Goal: Task Accomplishment & Management: Use online tool/utility

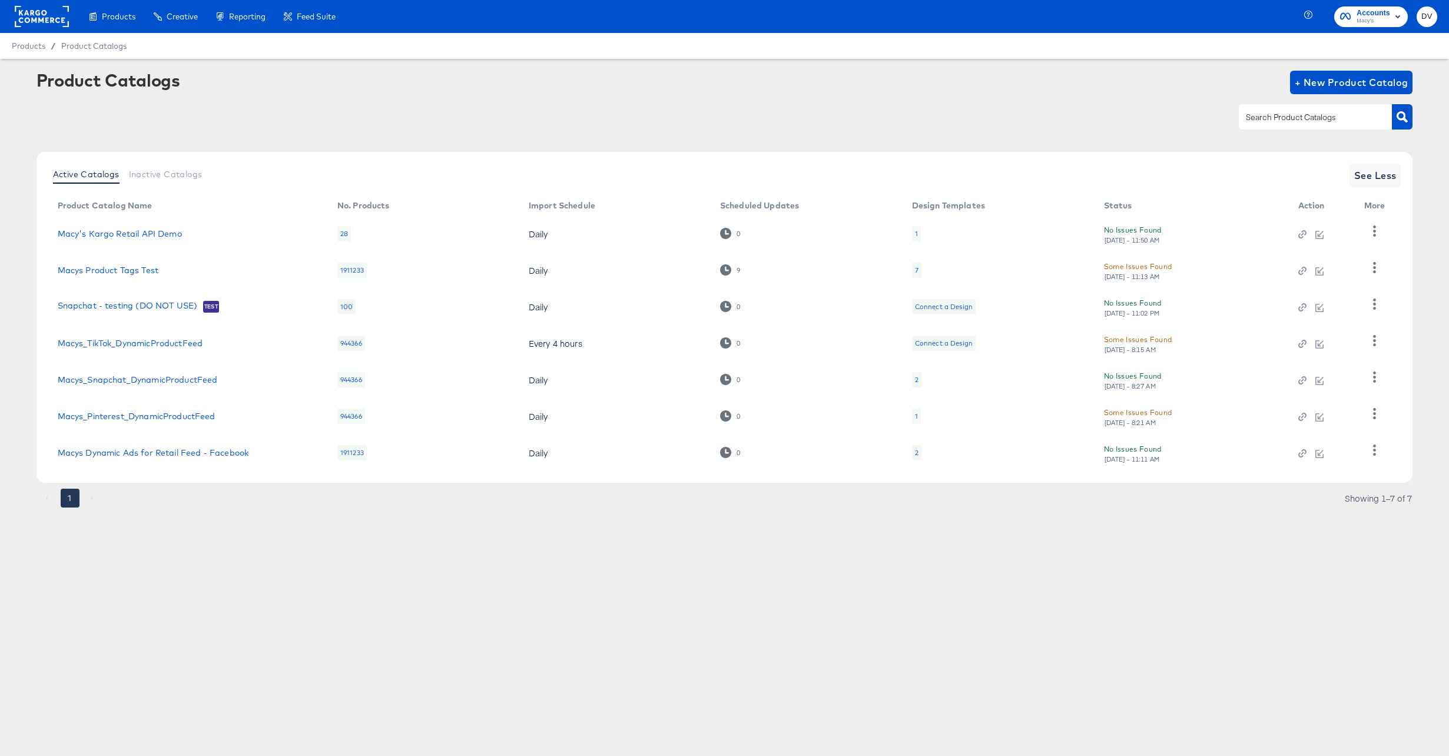
click at [48, 25] on rect at bounding box center [42, 16] width 54 height 21
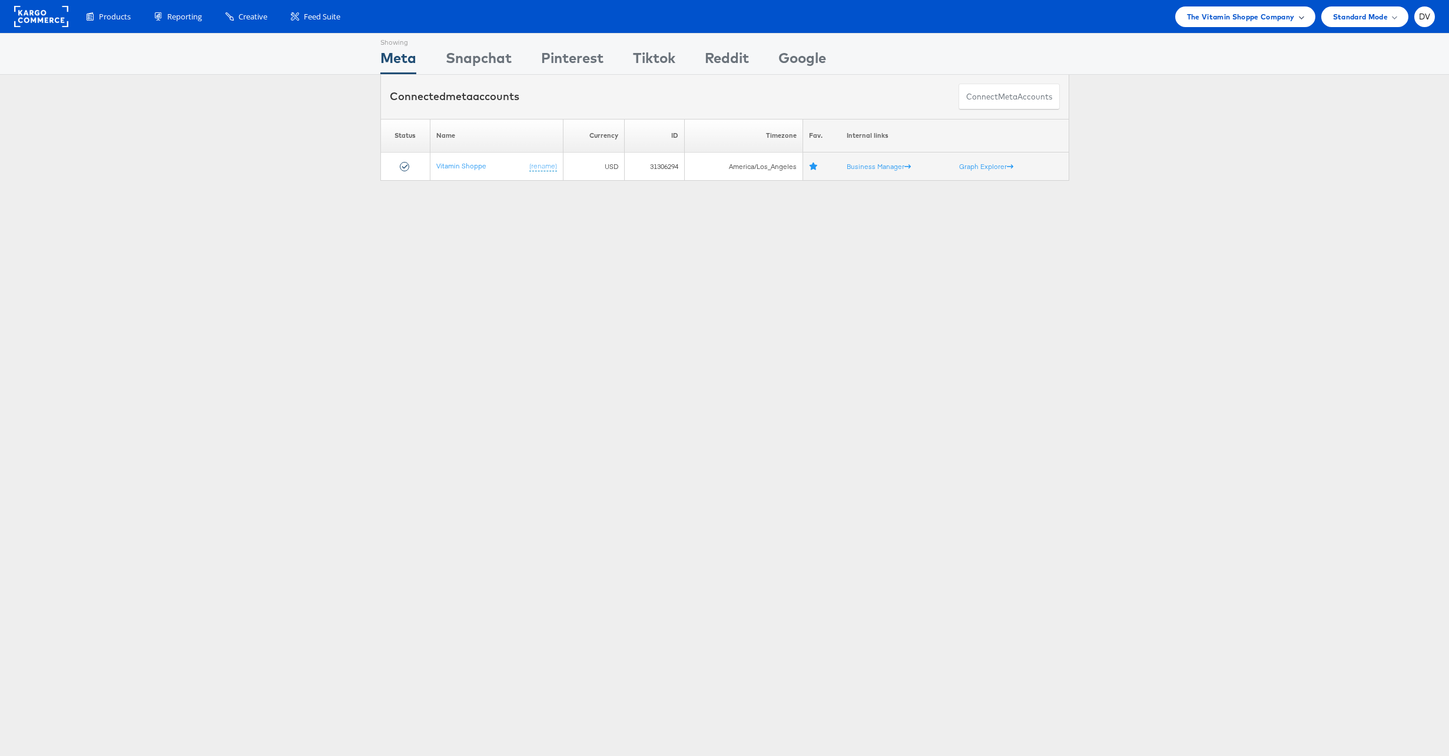
click at [1194, 15] on span "The Vitamin Shoppe Company" at bounding box center [1241, 17] width 108 height 12
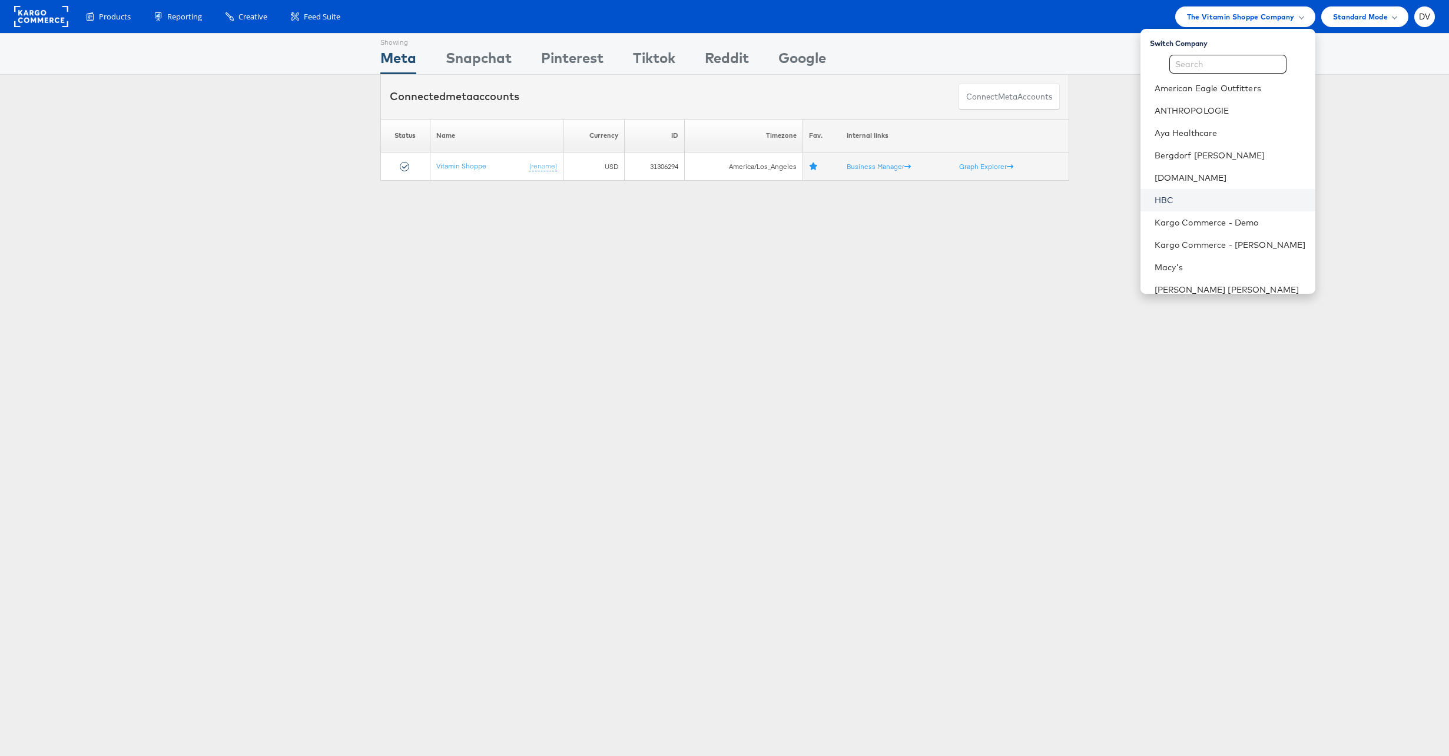
click at [1174, 203] on link "HBC" at bounding box center [1230, 200] width 151 height 12
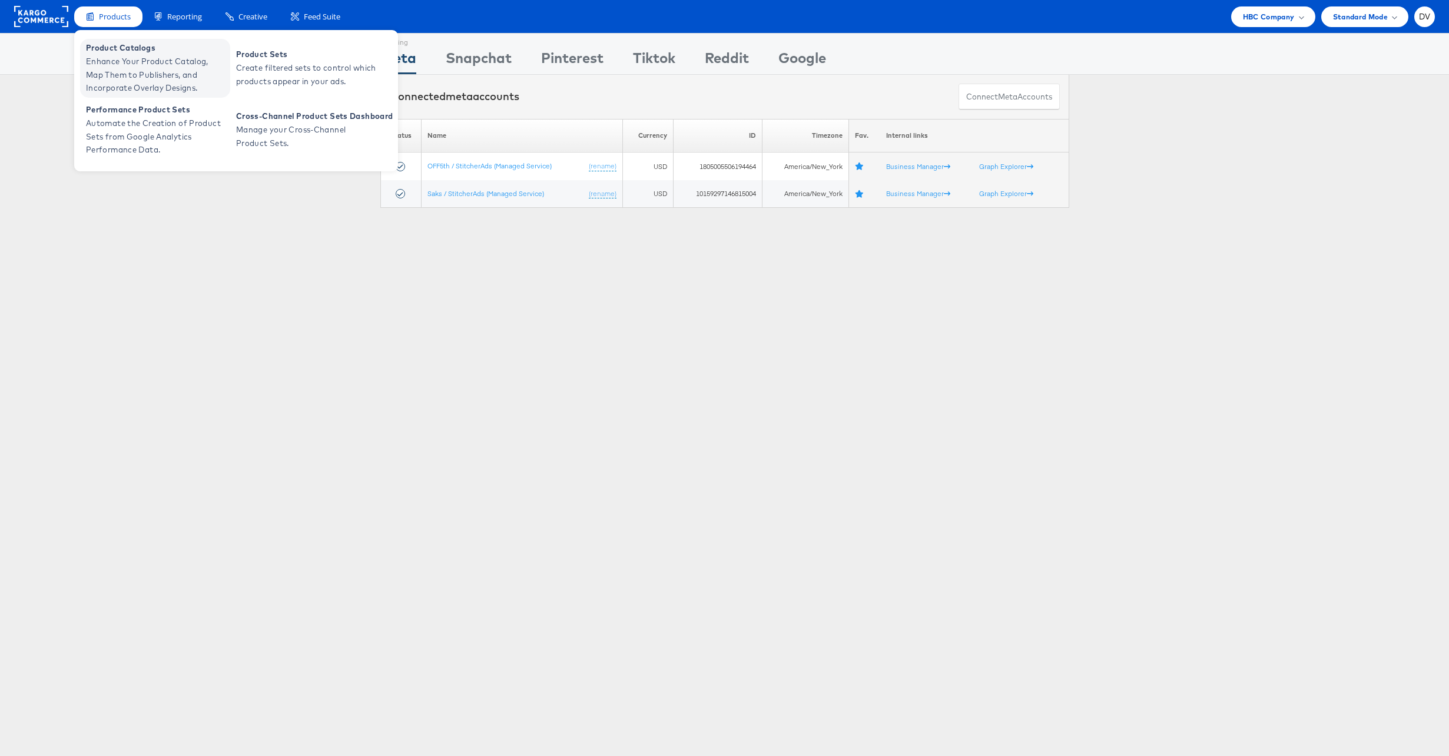
click at [131, 64] on span "Enhance Your Product Catalog, Map Them to Publishers, and Incorporate Overlay D…" at bounding box center [156, 75] width 141 height 40
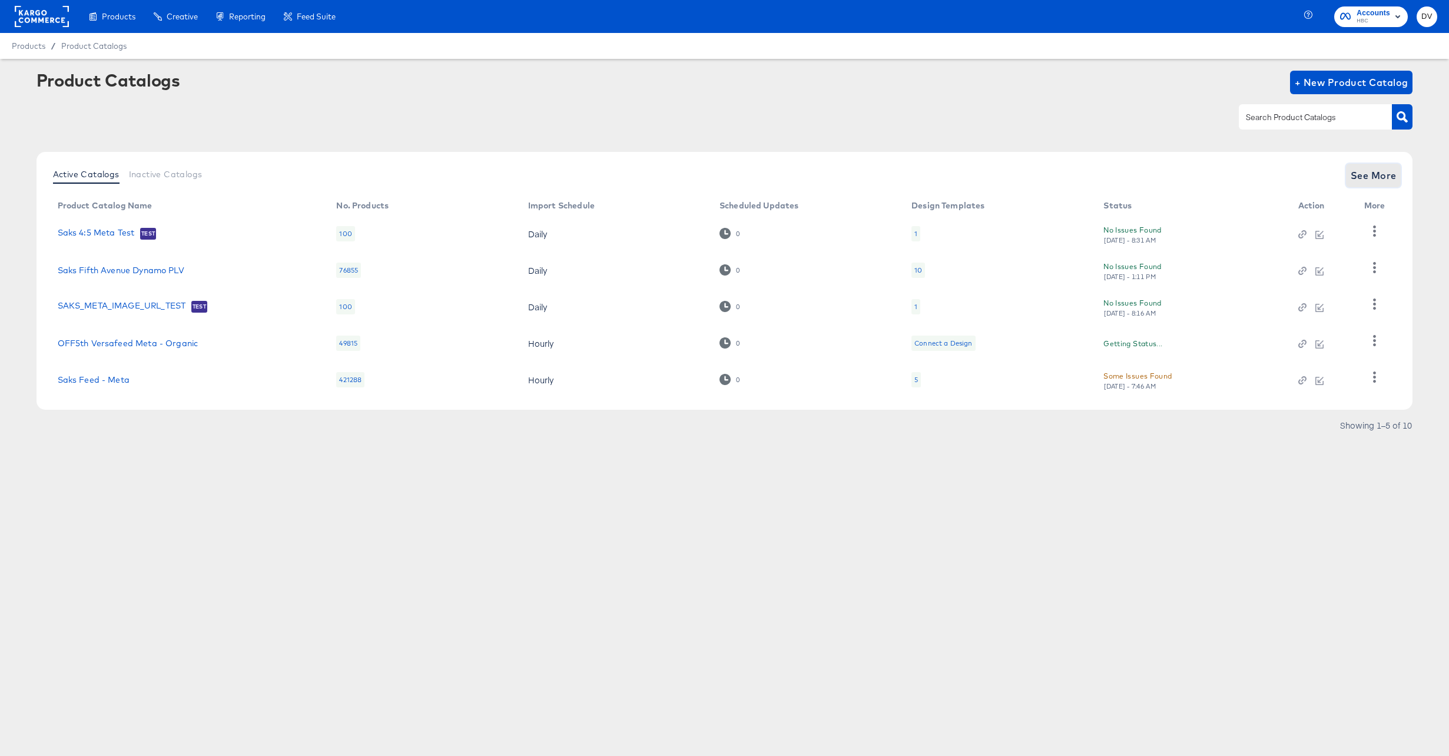
click at [1355, 172] on span "See More" at bounding box center [1374, 175] width 46 height 16
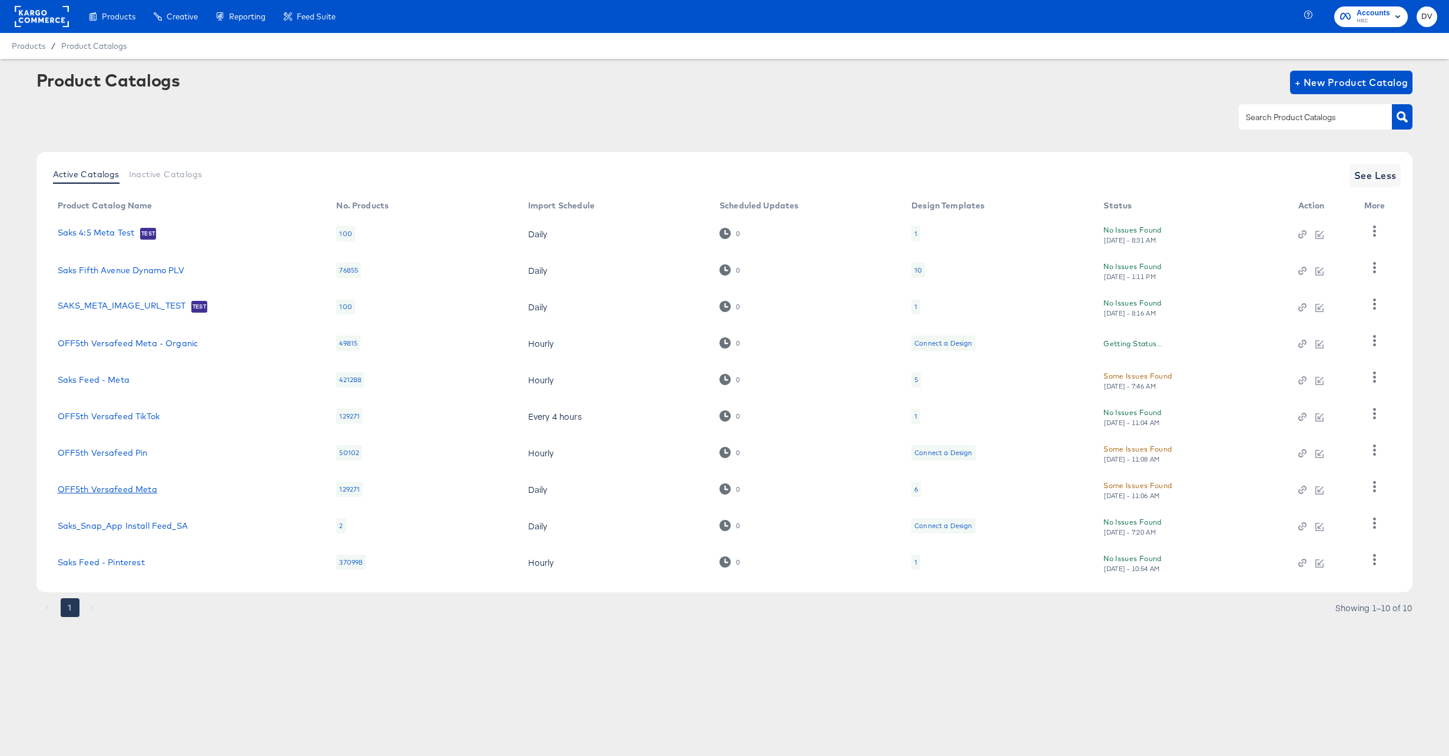
click at [138, 490] on link "OFF5th Versafeed Meta" at bounding box center [108, 489] width 100 height 9
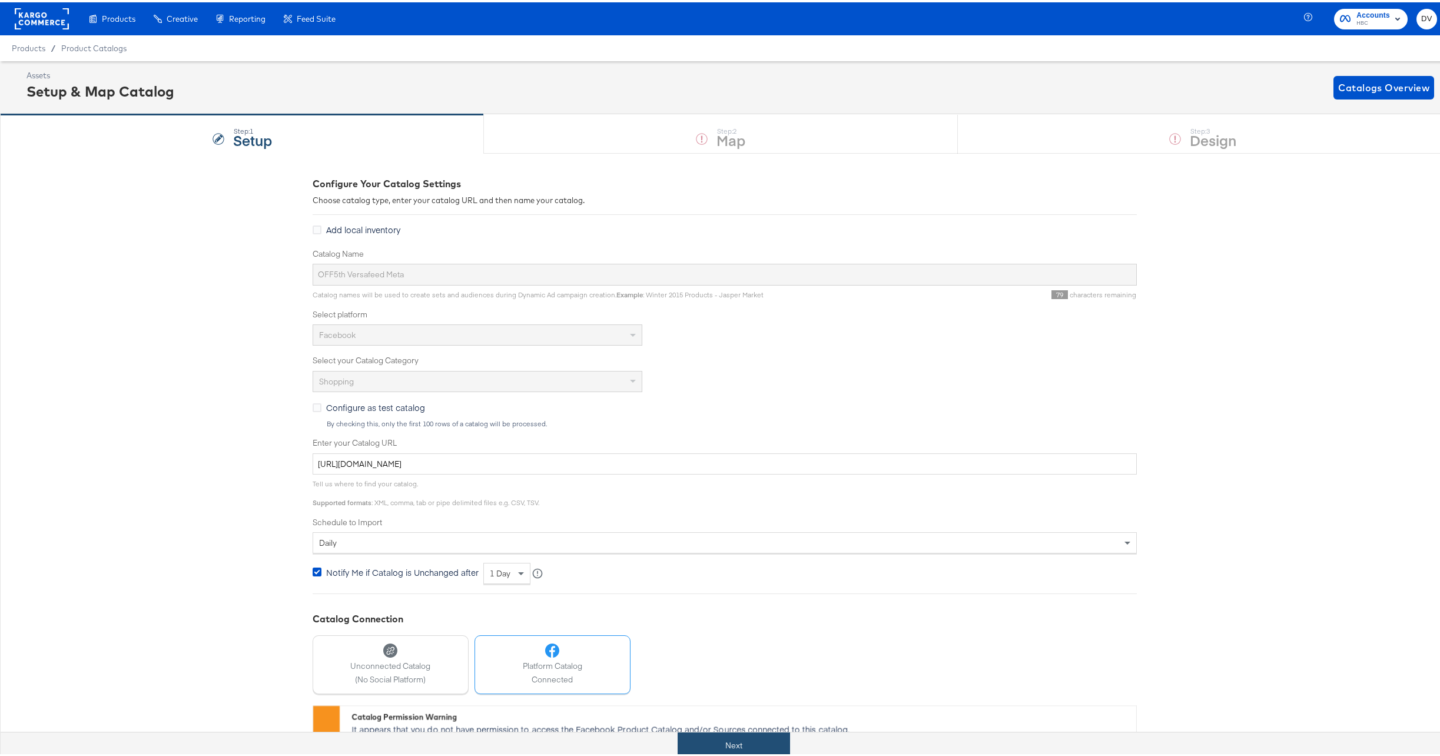
click at [719, 739] on button "Next" at bounding box center [734, 743] width 112 height 26
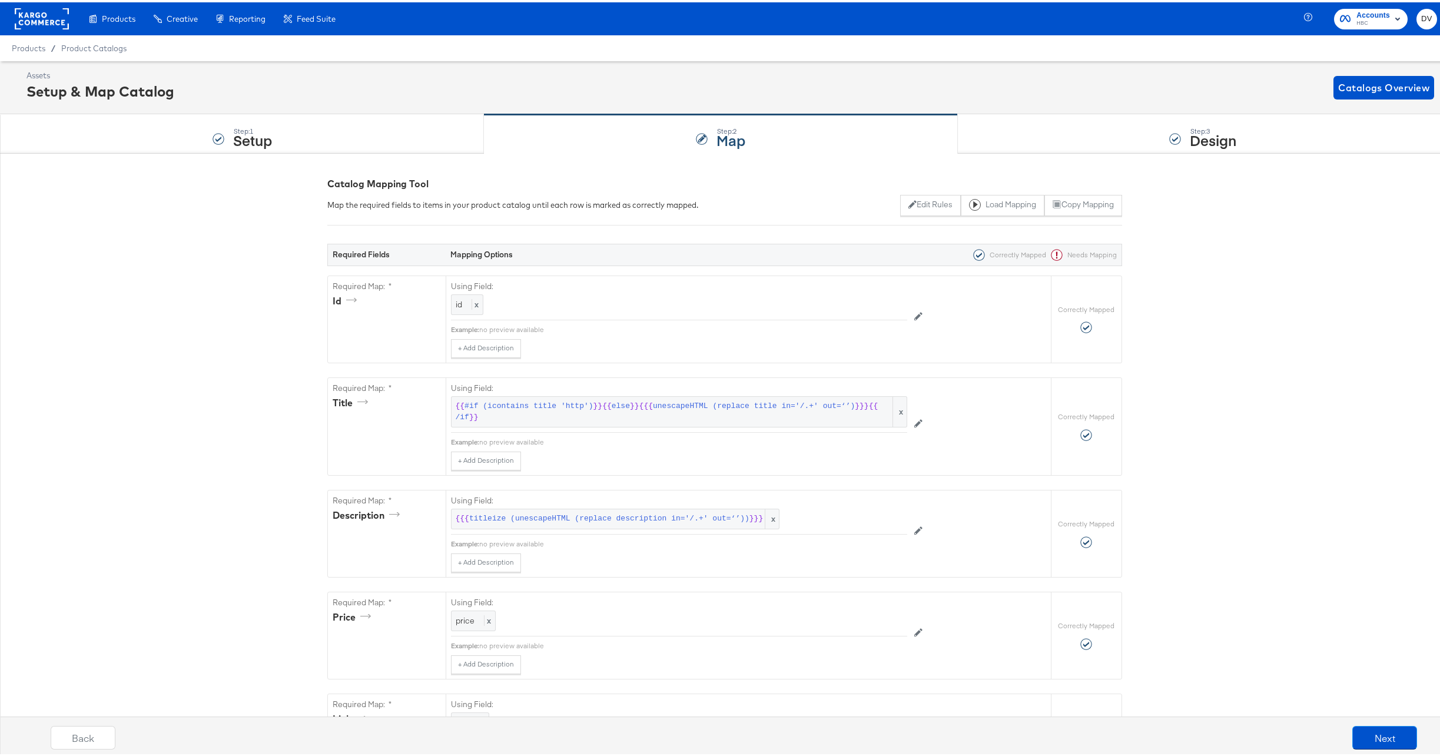
click at [1012, 131] on div "Step: 3 Design" at bounding box center [1203, 131] width 491 height 39
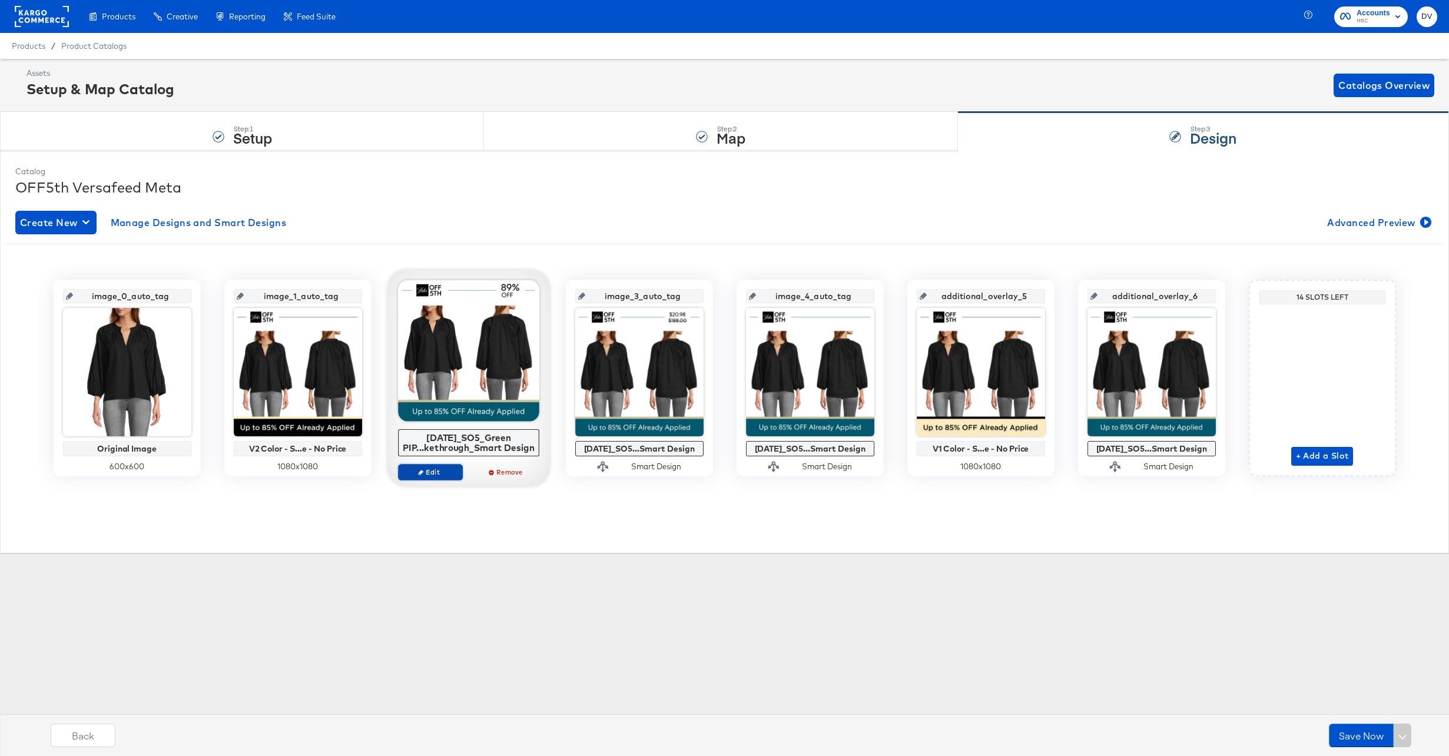
click at [437, 478] on button "Edit" at bounding box center [430, 472] width 65 height 16
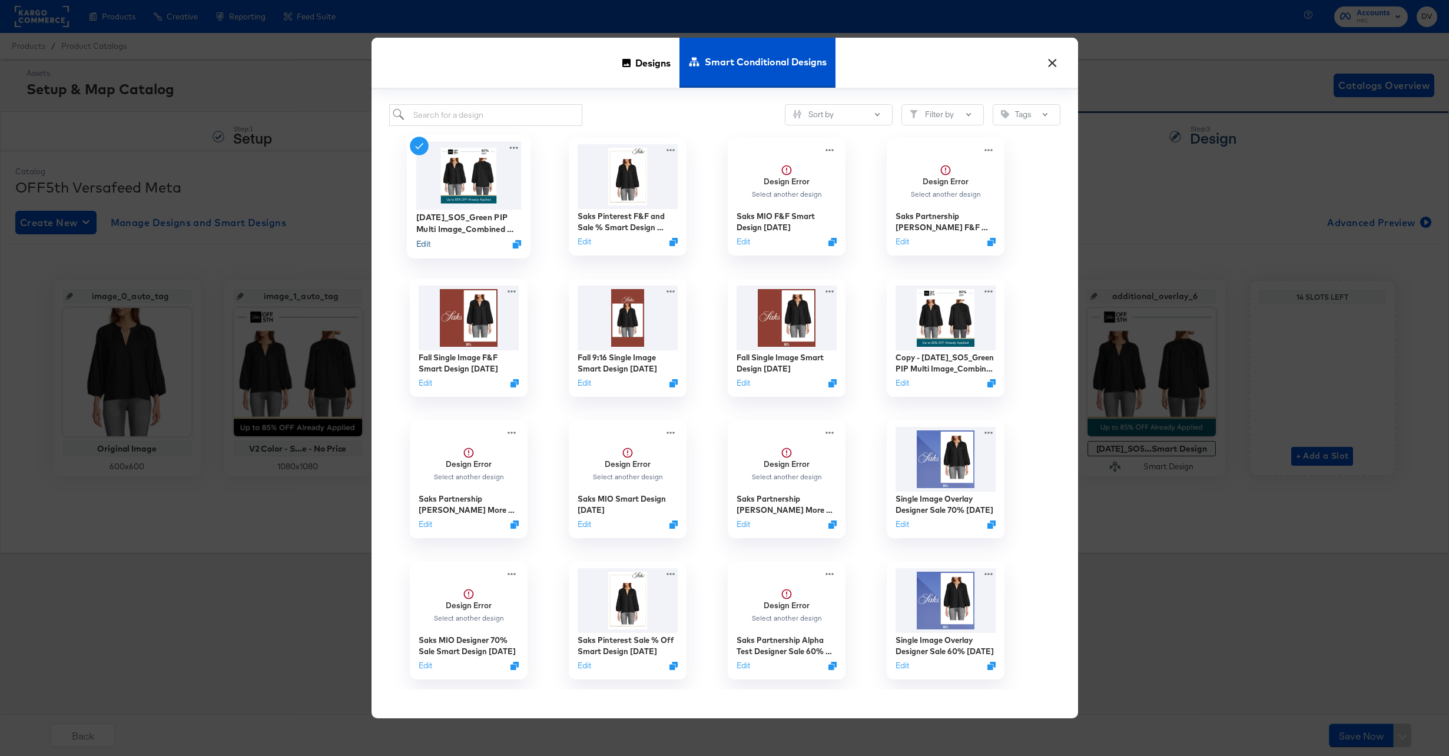
click at [425, 244] on button "Edit" at bounding box center [423, 243] width 14 height 11
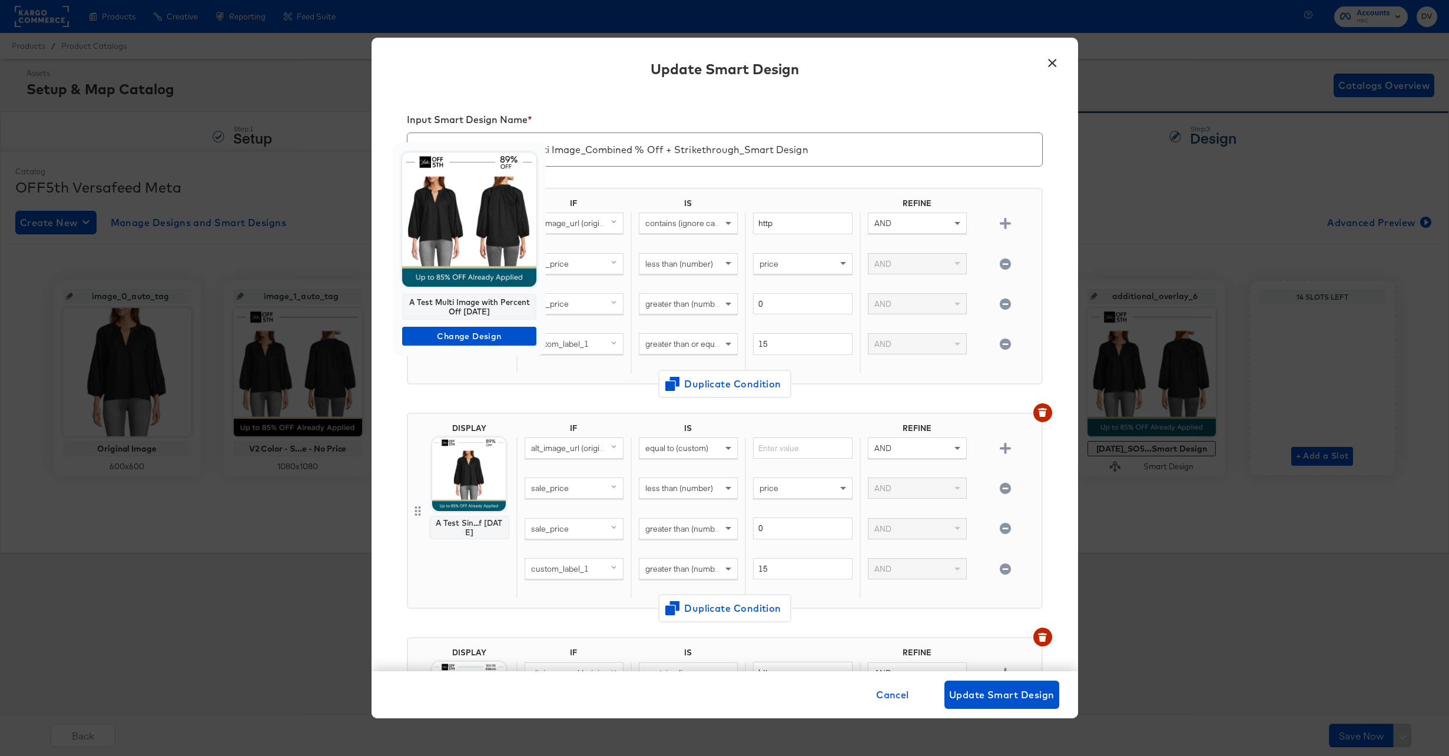
click at [470, 306] on div "A Test Multi Image with Percent Off 10.08.24" at bounding box center [469, 307] width 134 height 26
copy div "A Test Multi Image with Percent Off 10.08.24"
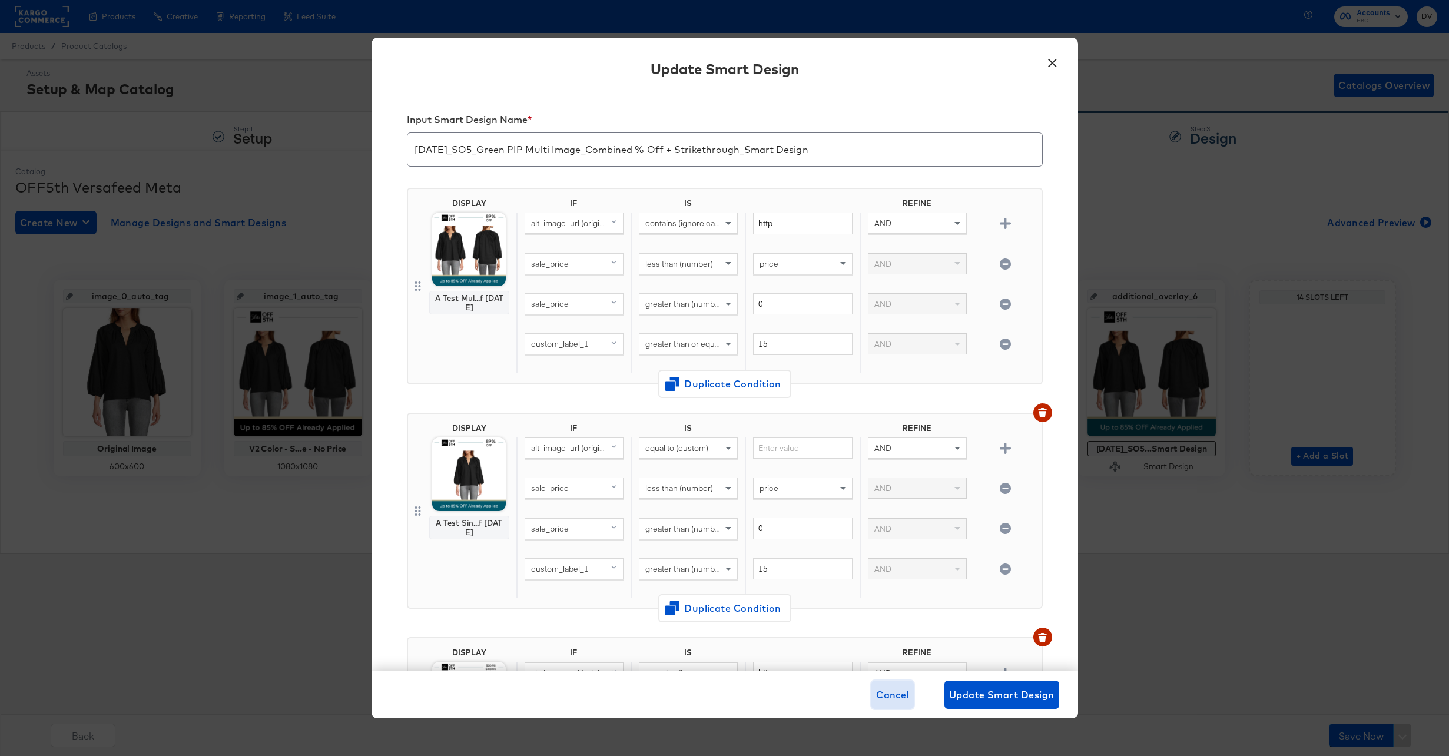
click at [889, 695] on span "Cancel" at bounding box center [892, 695] width 33 height 16
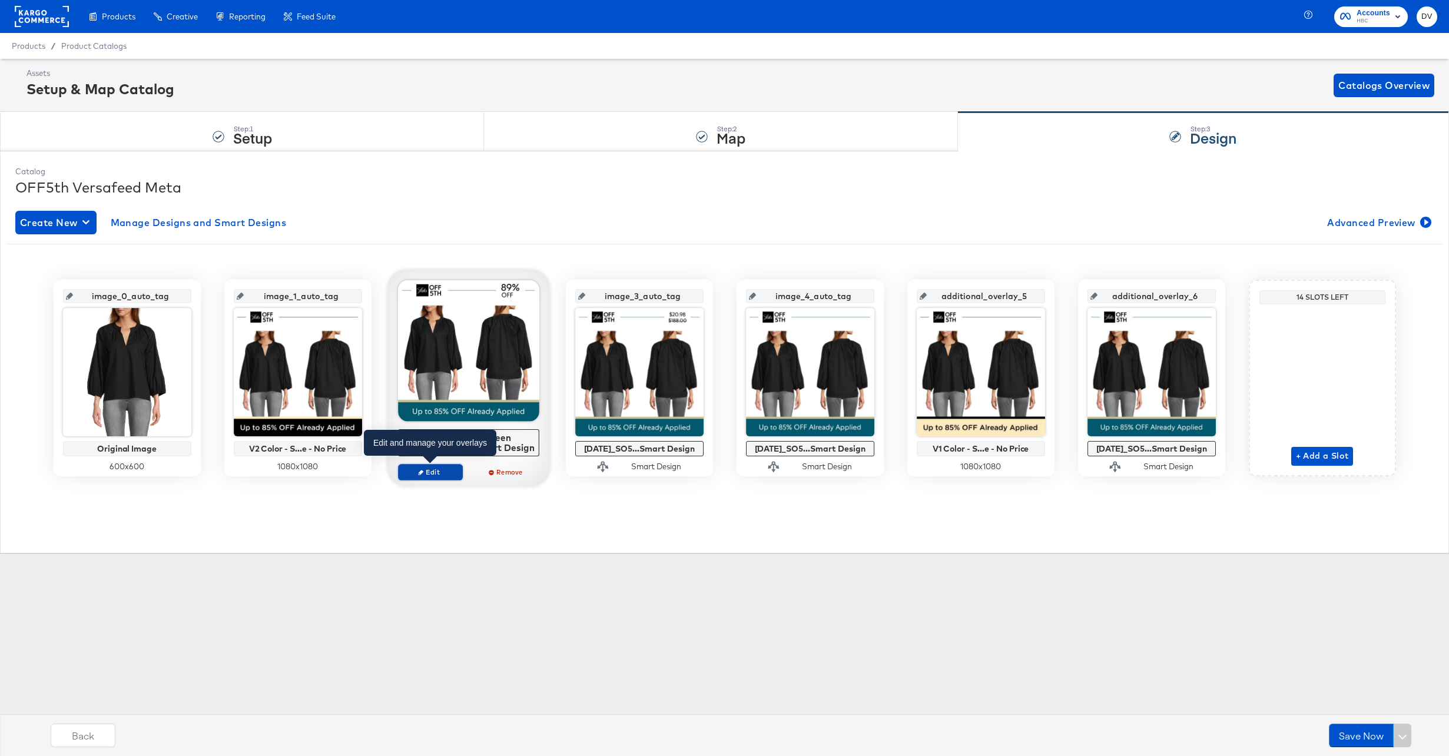
click at [440, 470] on span "Edit" at bounding box center [430, 472] width 54 height 9
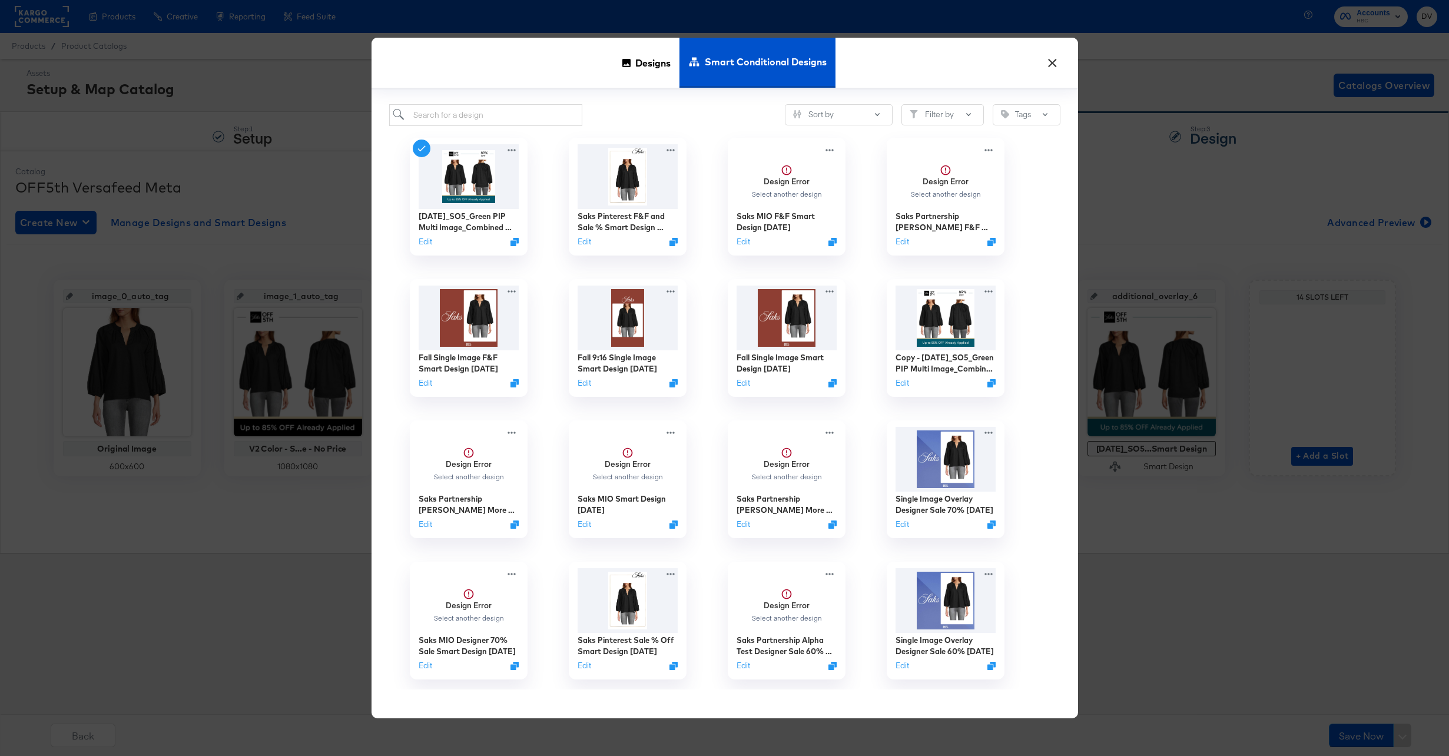
click at [1052, 68] on button "×" at bounding box center [1052, 59] width 21 height 21
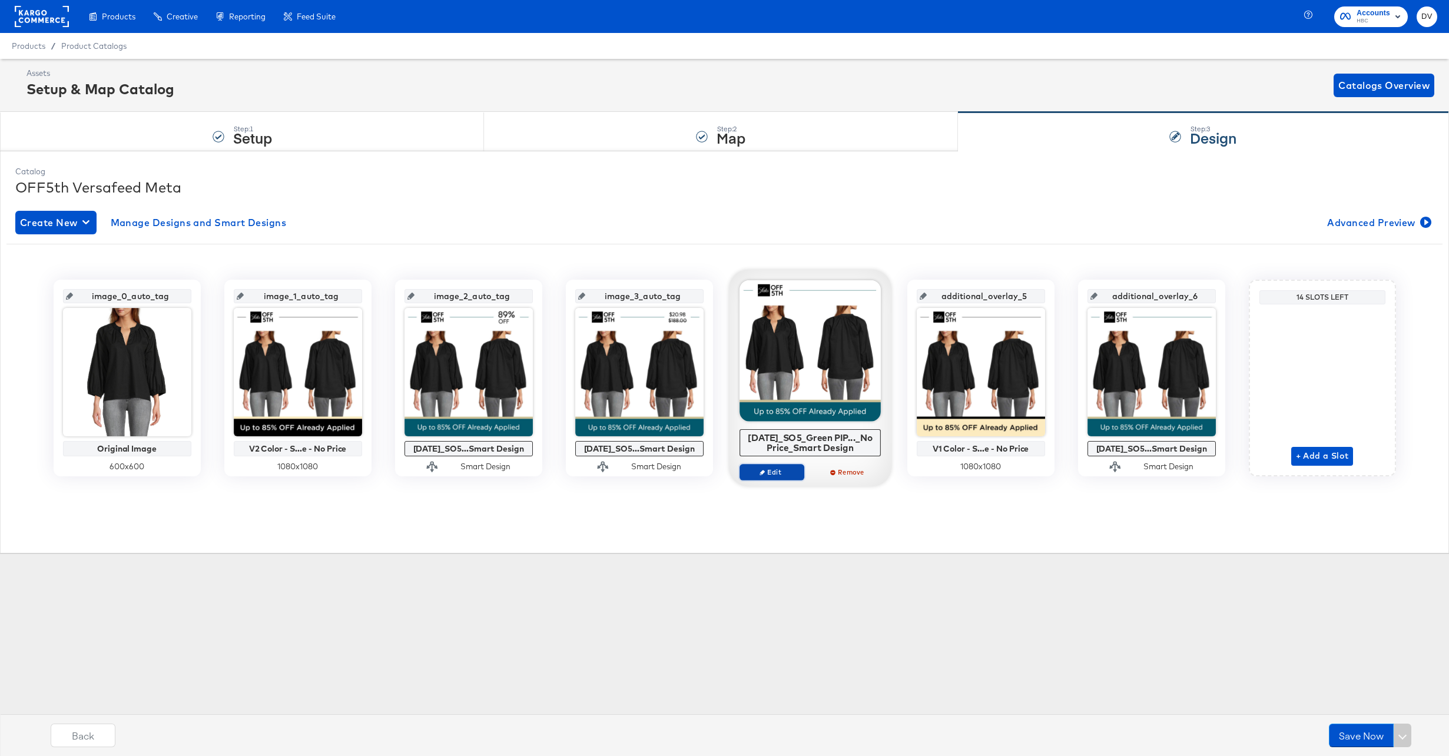
click at [784, 475] on span "Edit" at bounding box center [771, 472] width 54 height 9
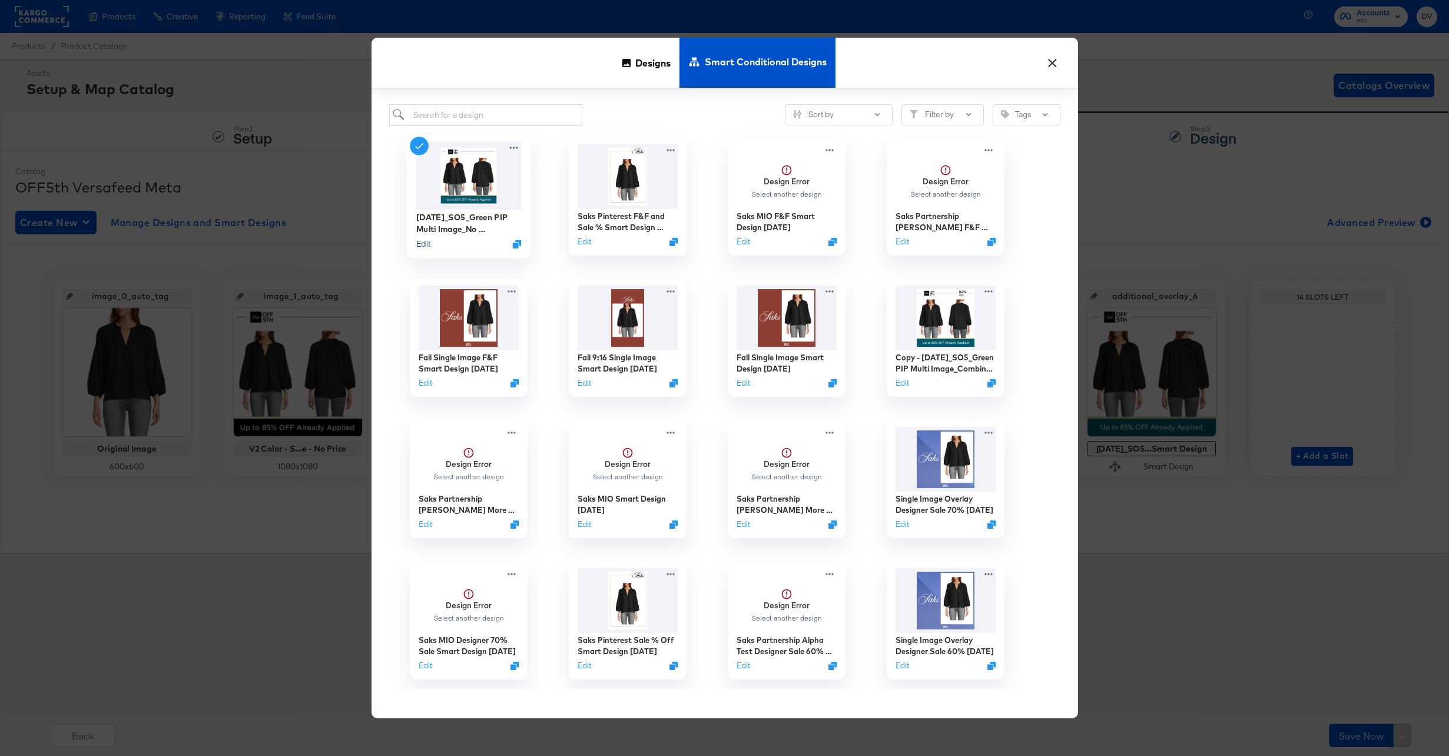
click at [423, 245] on button "Edit" at bounding box center [423, 243] width 14 height 11
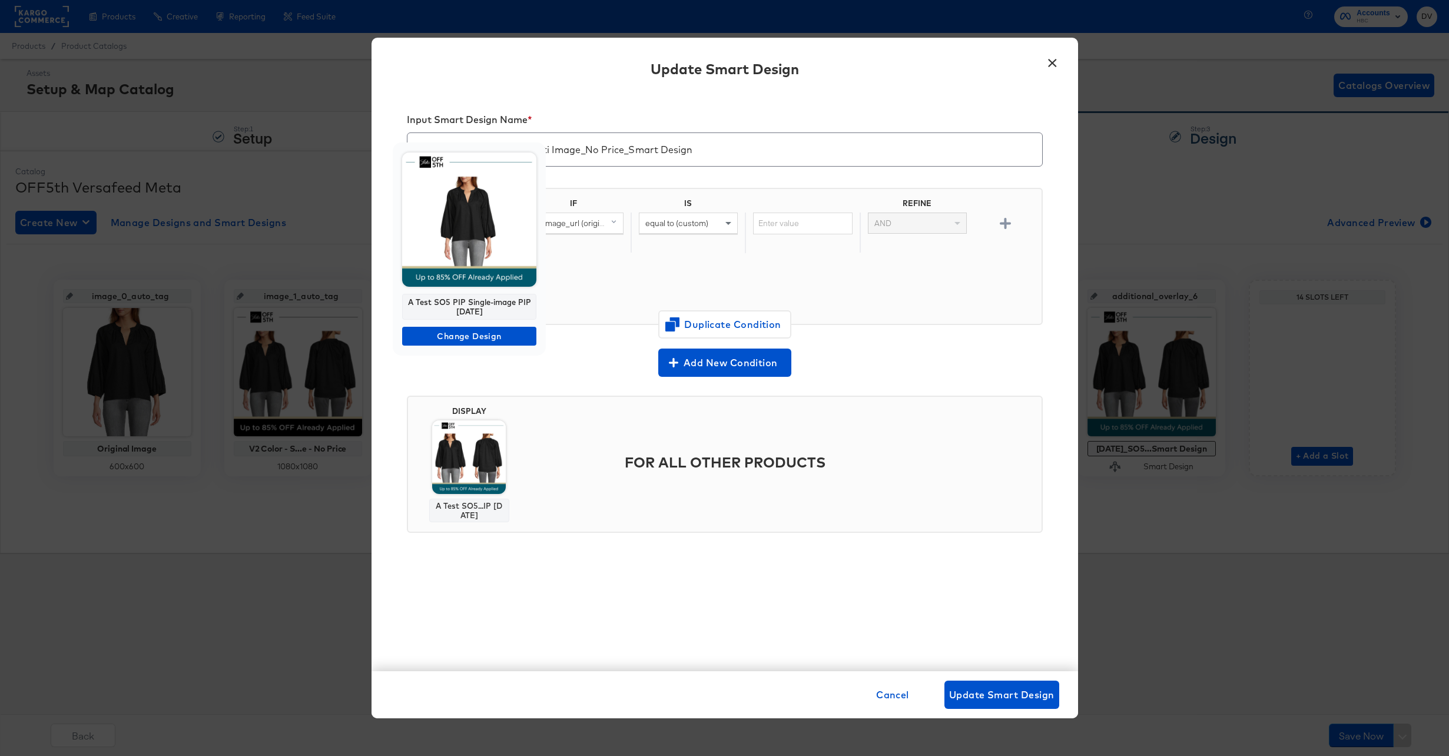
click at [476, 306] on div "A Test SO5 PIP Single-image PIP [DATE]" at bounding box center [469, 307] width 134 height 26
copy div "A Test SO5 PIP Single-image PIP [DATE]"
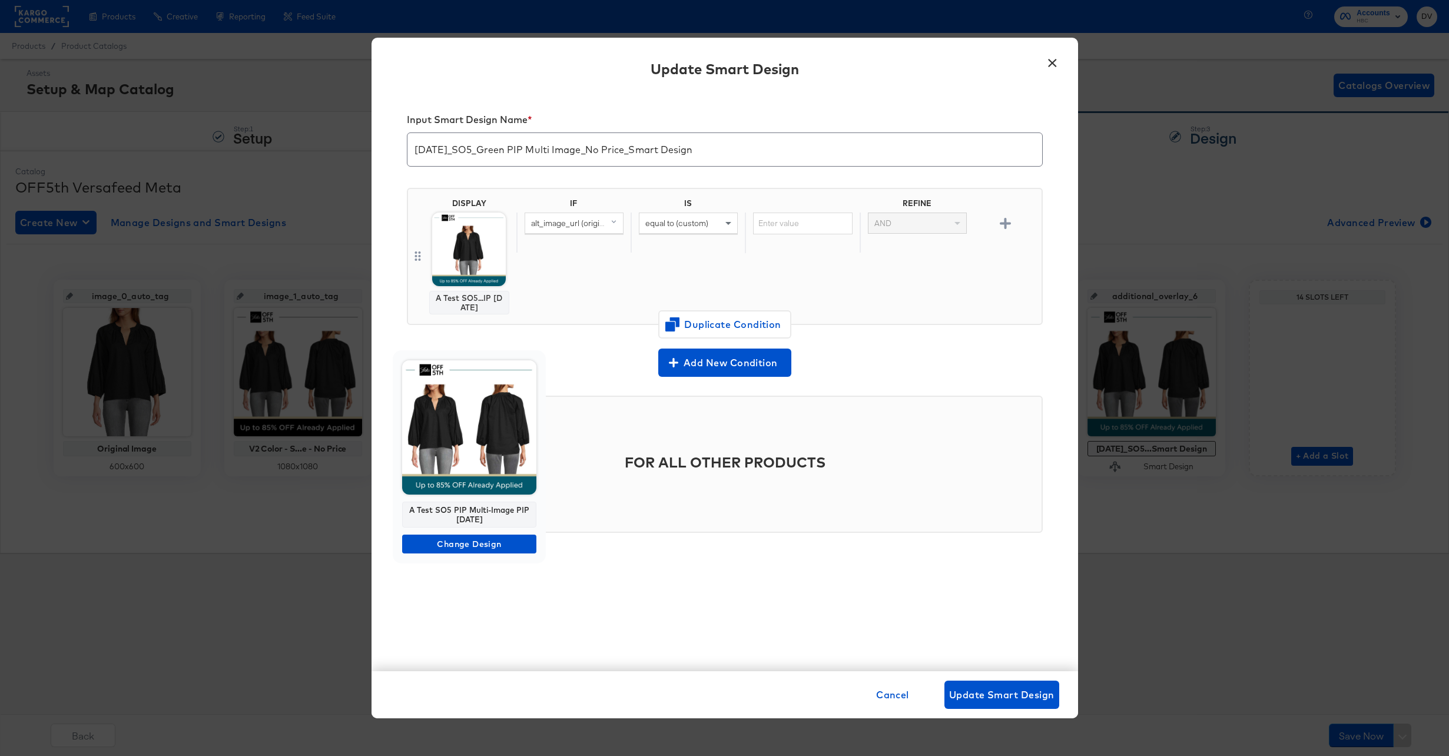
click at [475, 517] on div "A Test SO5 PIP Multi-Image PIP [DATE]" at bounding box center [469, 515] width 134 height 26
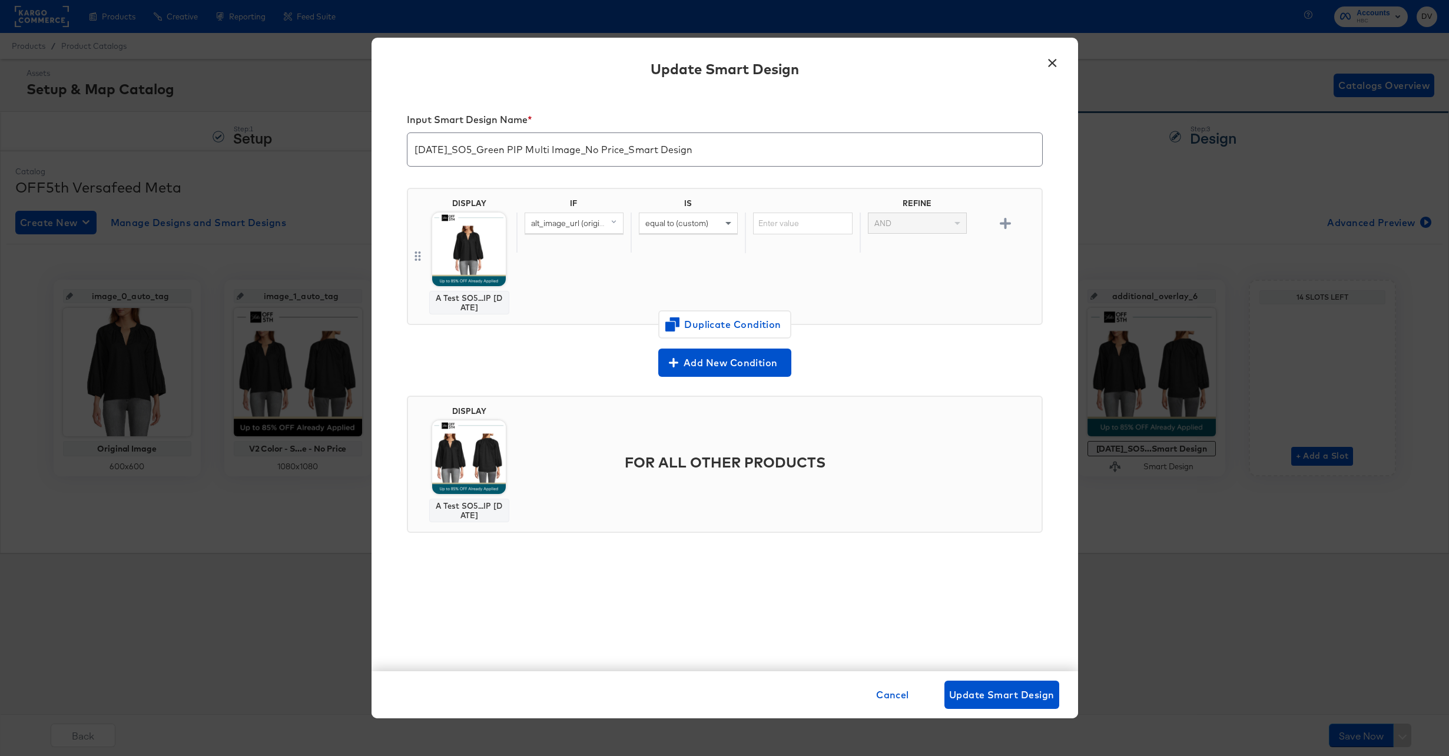
copy div "A Test SO5 PIP Multi-Image PIP [DATE]"
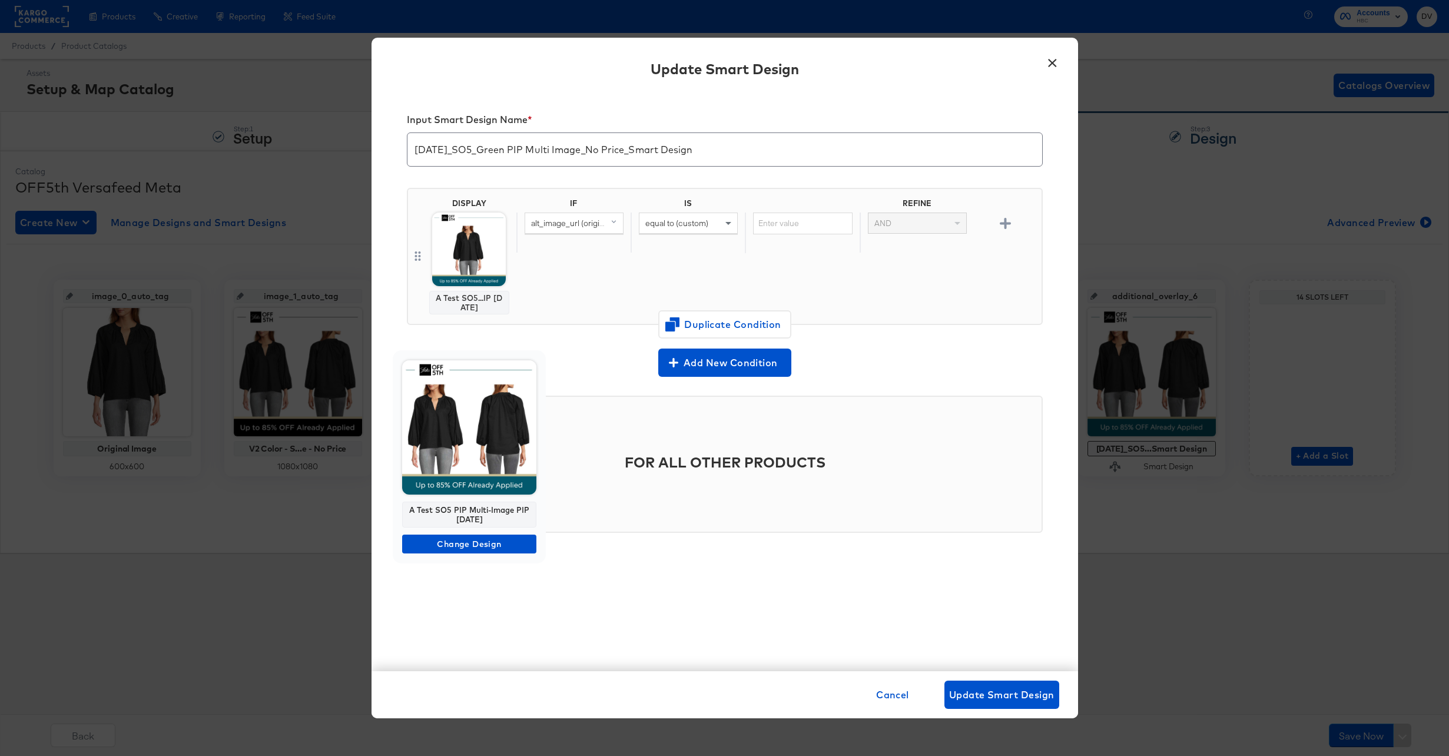
click at [474, 513] on div "A Test SO5 PIP Multi-Image PIP [DATE]" at bounding box center [469, 515] width 134 height 26
copy div "A Test SO5 PIP Multi-Image PIP [DATE]"
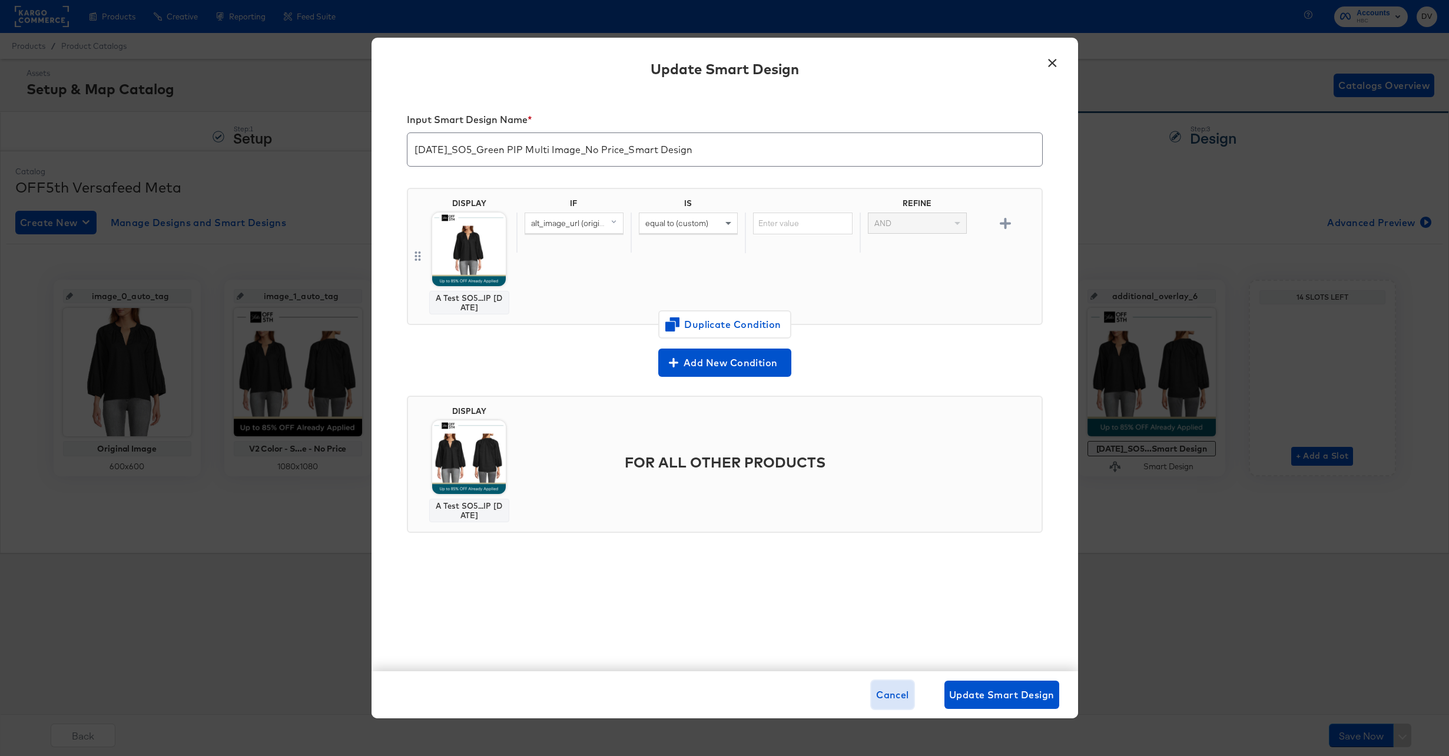
click at [903, 695] on span "Cancel" at bounding box center [892, 695] width 33 height 16
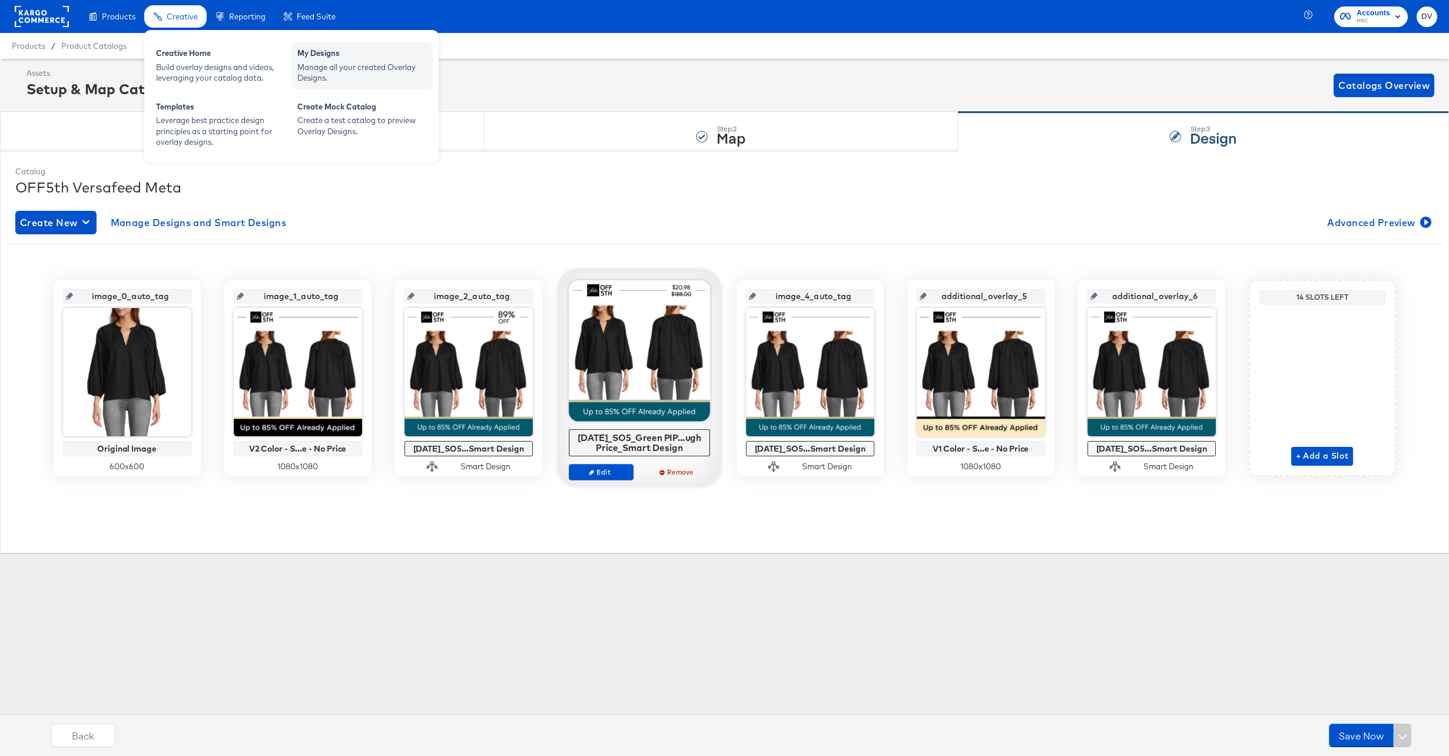
click at [361, 62] on div "Manage all your created Overlay Designs." at bounding box center [362, 73] width 130 height 22
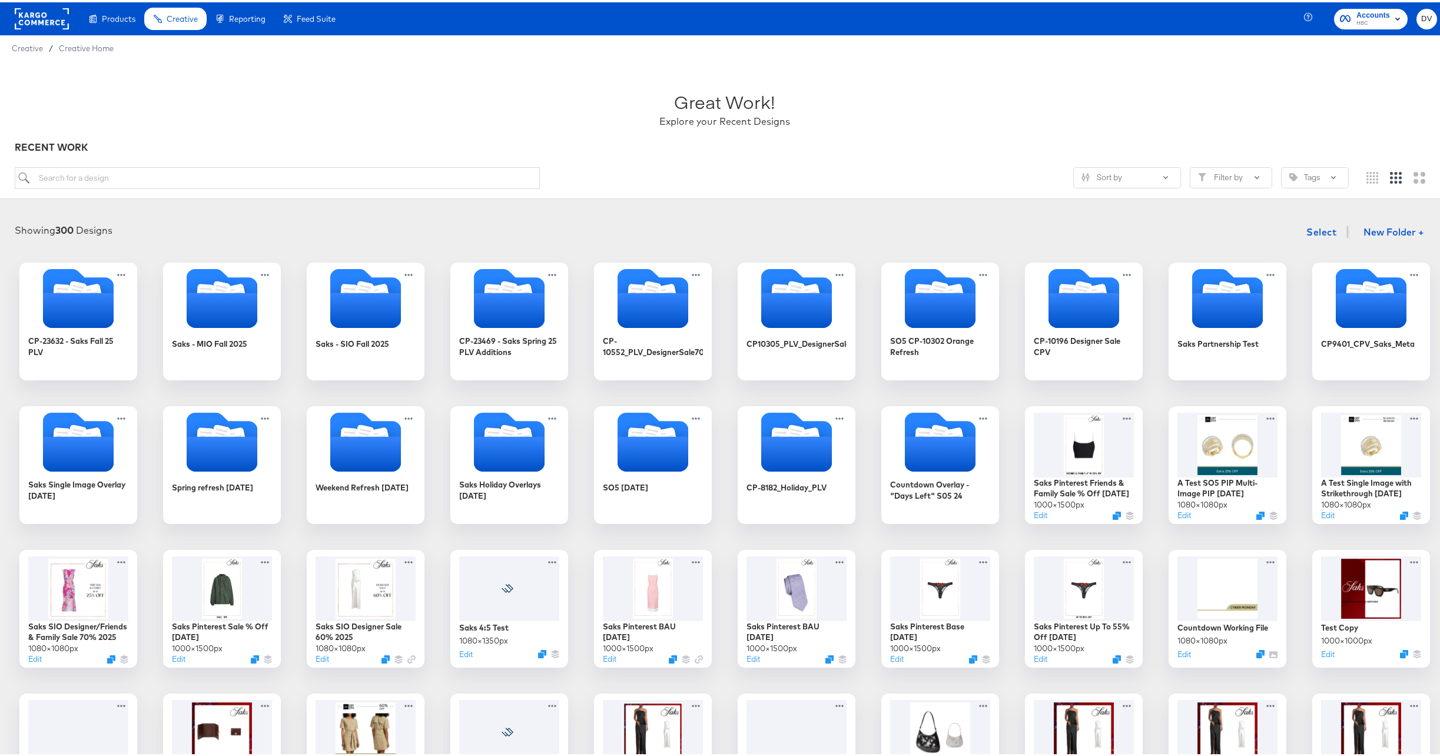
click at [264, 200] on article "Great Work! Explore your Recent Designs RECENT WORK Sort by Filter by Tags Show…" at bounding box center [724, 606] width 1449 height 1094
click at [251, 180] on input "search" at bounding box center [277, 176] width 525 height 22
paste input "A Test SO5 PIP Single-image PIP [DATE]"
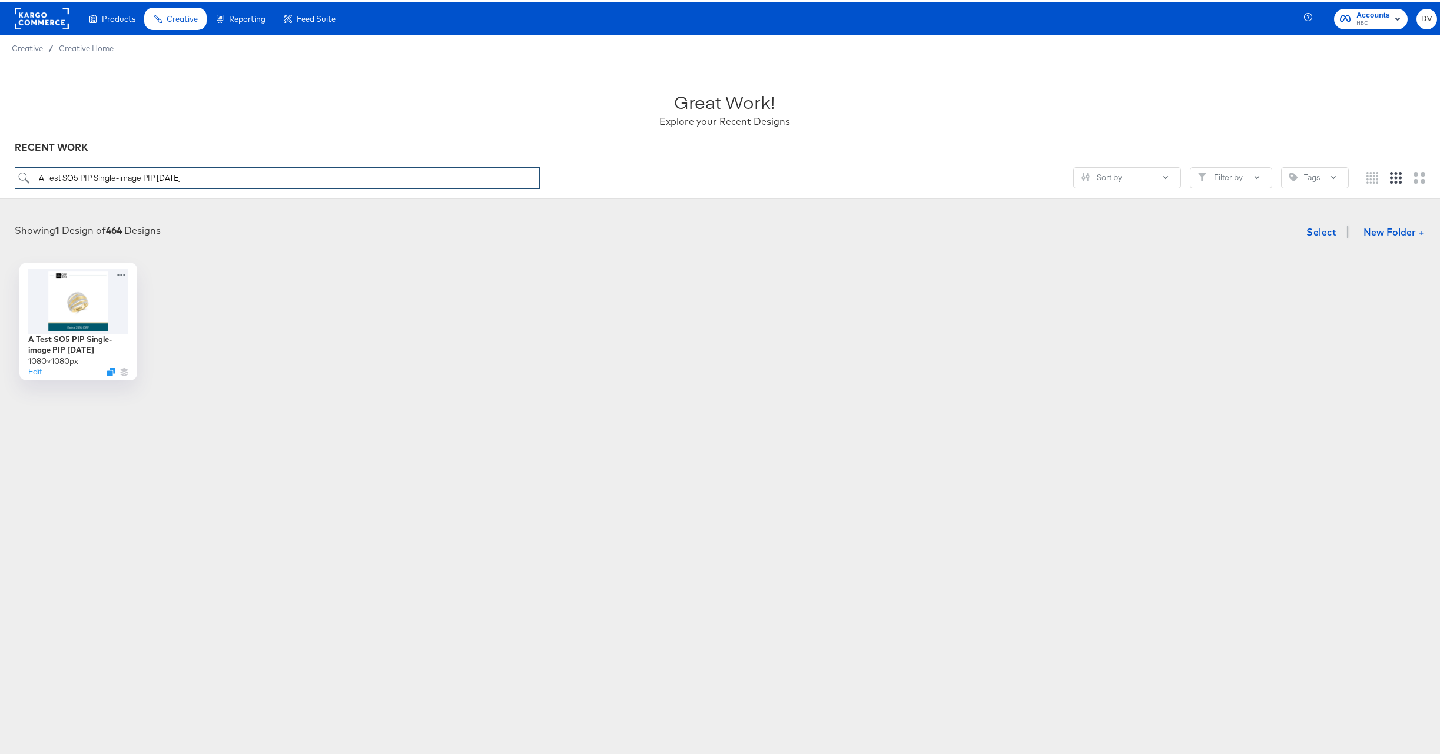
type input "A Test SO5 PIP Single-image PIP [DATE]"
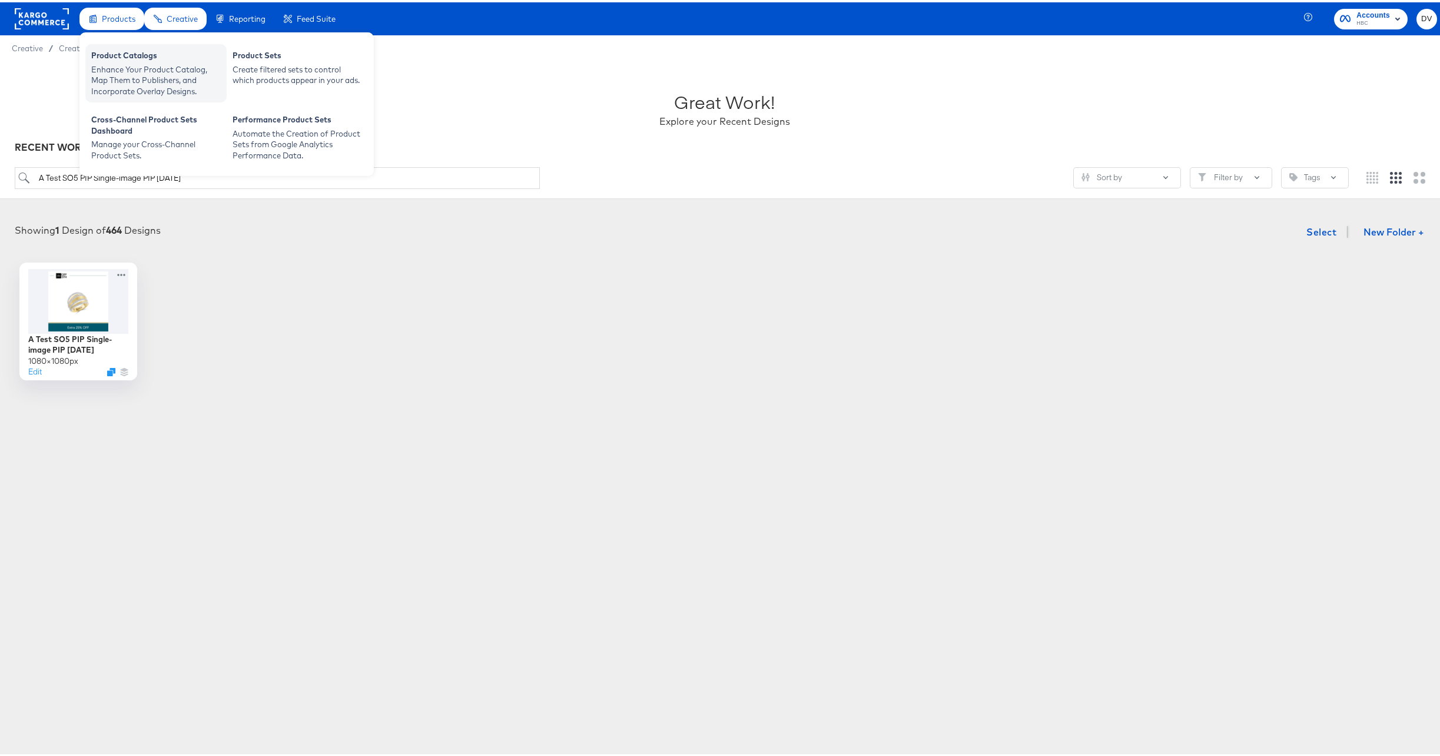
click at [136, 62] on div "Enhance Your Product Catalog, Map Them to Publishers, and Incorporate Overlay D…" at bounding box center [156, 78] width 130 height 33
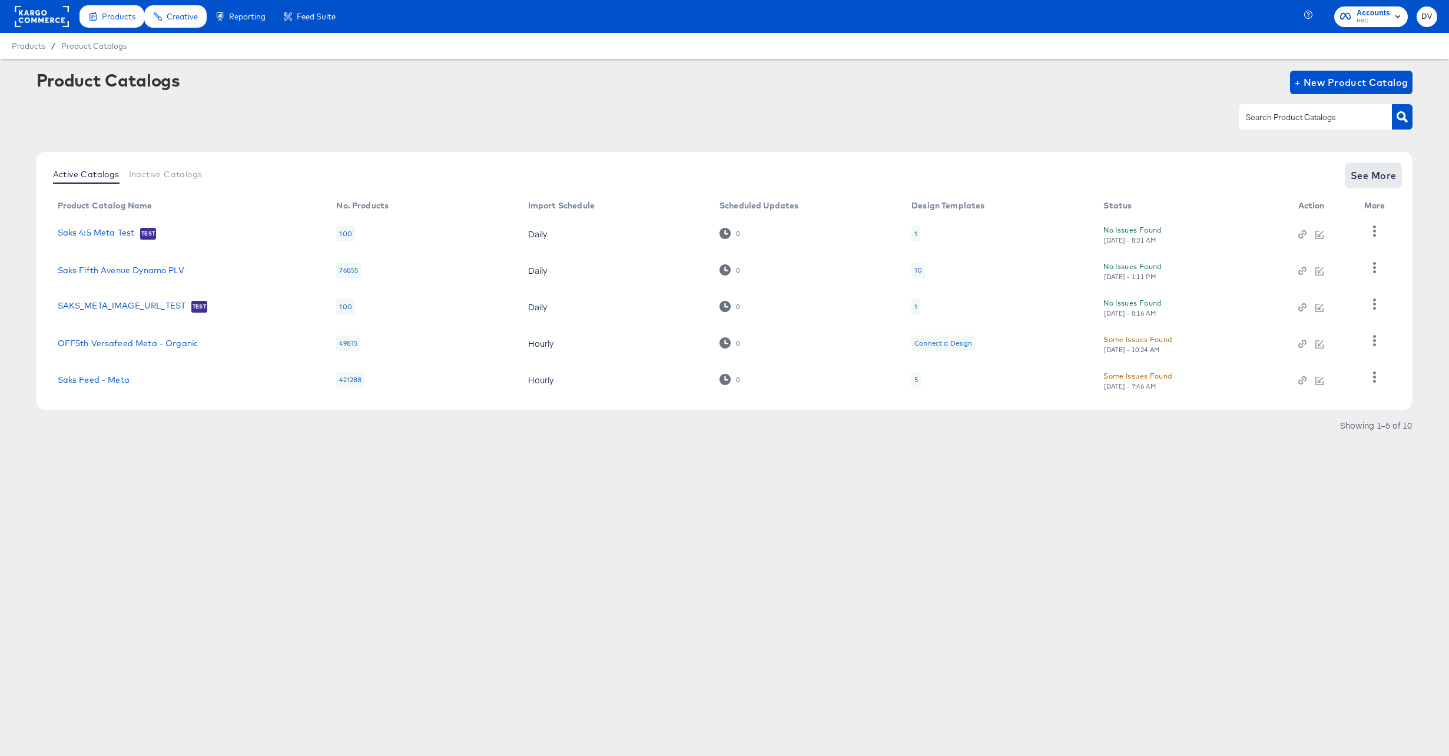
click at [1368, 182] on span "See More" at bounding box center [1374, 175] width 46 height 16
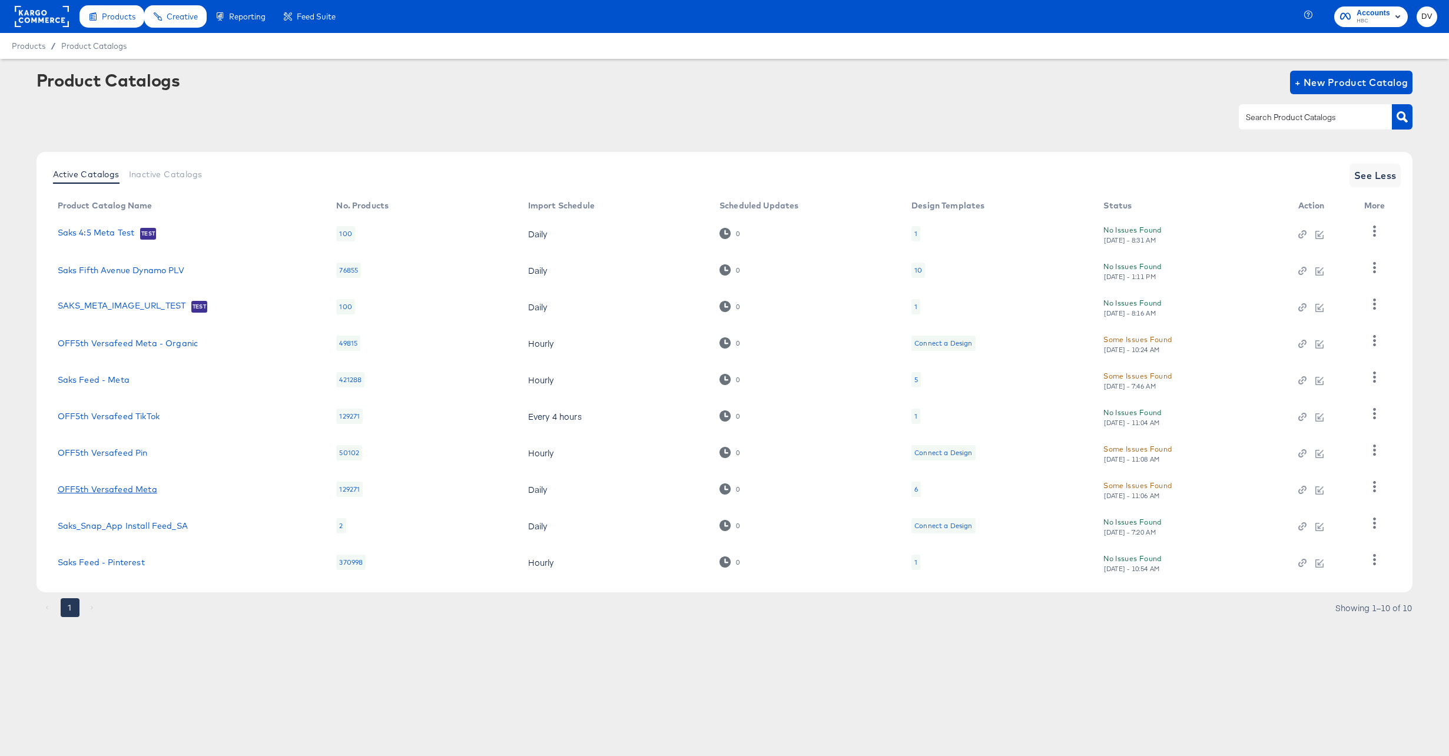
click at [107, 485] on link "OFF5th Versafeed Meta" at bounding box center [108, 489] width 100 height 9
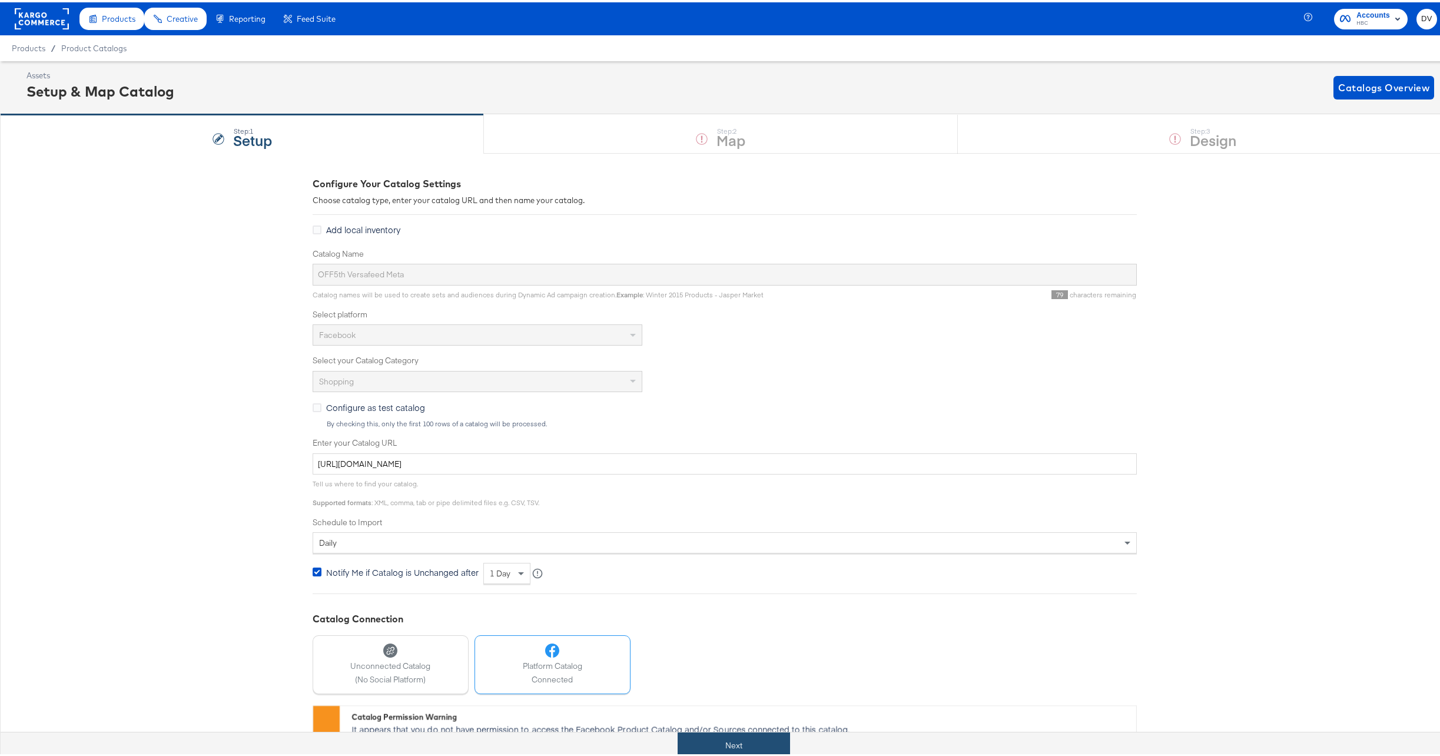
click at [765, 739] on button "Next" at bounding box center [734, 743] width 112 height 26
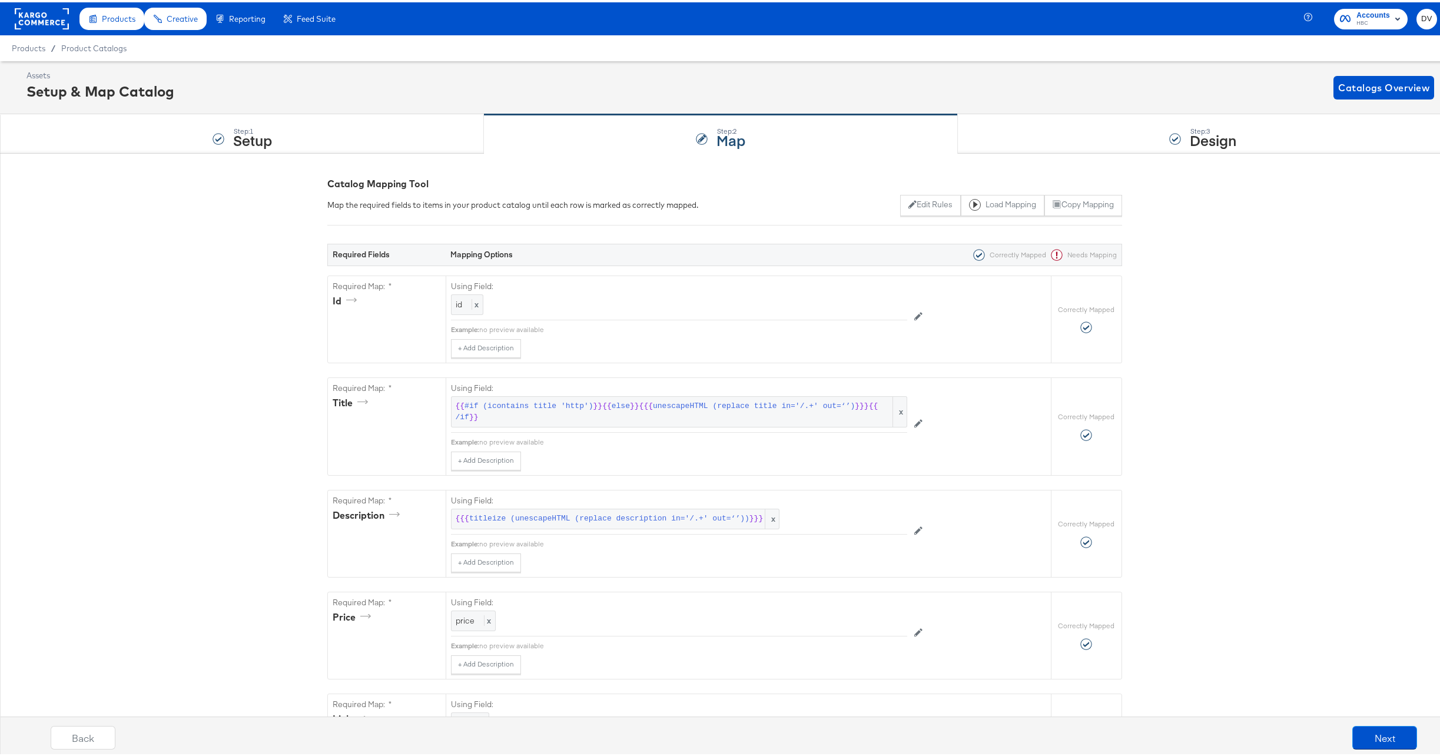
click at [1021, 140] on div "Step: 3 Design" at bounding box center [1203, 131] width 491 height 39
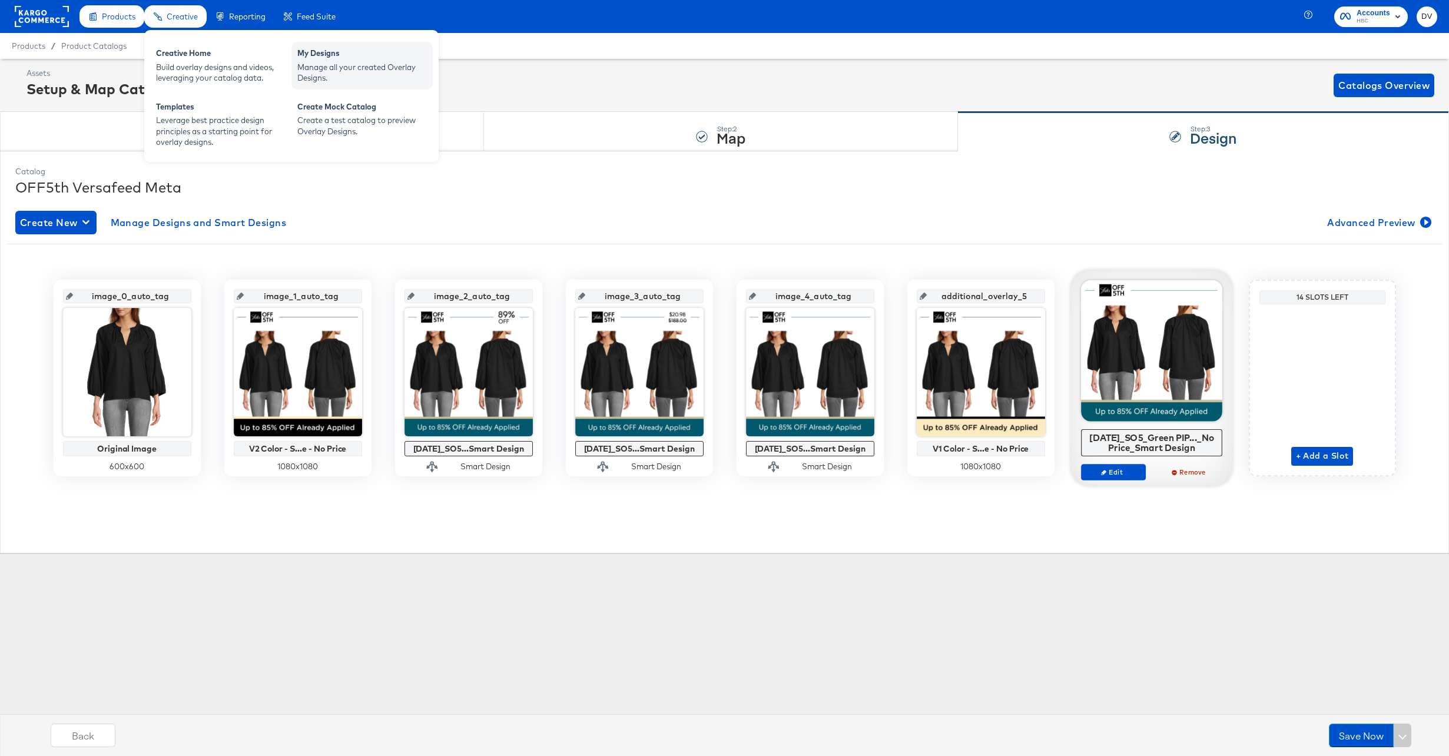
click at [294, 65] on div "My Designs Manage all your created Overlay Designs." at bounding box center [361, 66] width 141 height 48
click at [312, 65] on div "Manage all your created Overlay Designs." at bounding box center [362, 73] width 130 height 22
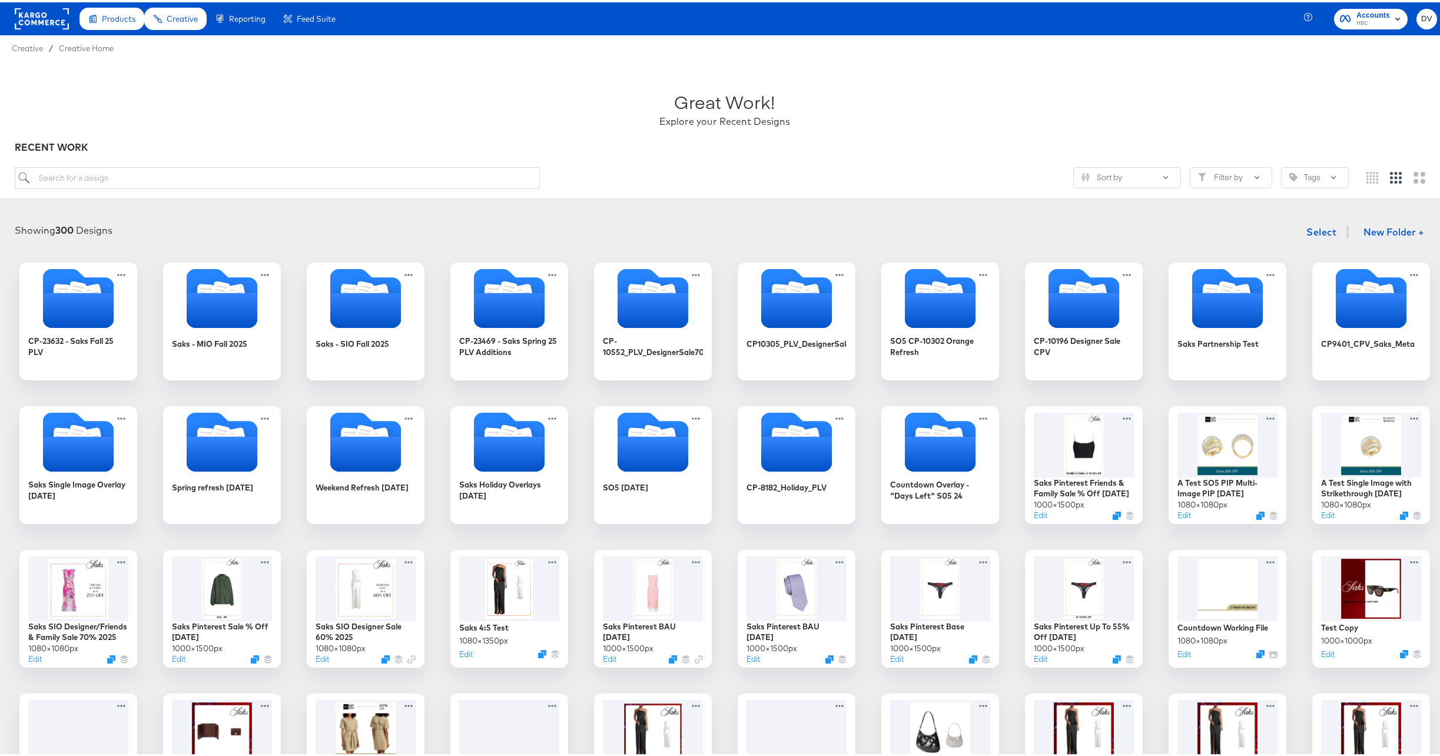
click at [297, 164] on div "Great Work! Explore your Recent Designs RECENT WORK Sort by Filter by Tags" at bounding box center [724, 128] width 1449 height 138
click at [300, 172] on input "search" at bounding box center [277, 176] width 525 height 22
paste input "A Test SO5 PIP Single-image PIP [DATE]"
type input "A Test SO5 PIP Single-image PIP [DATE]"
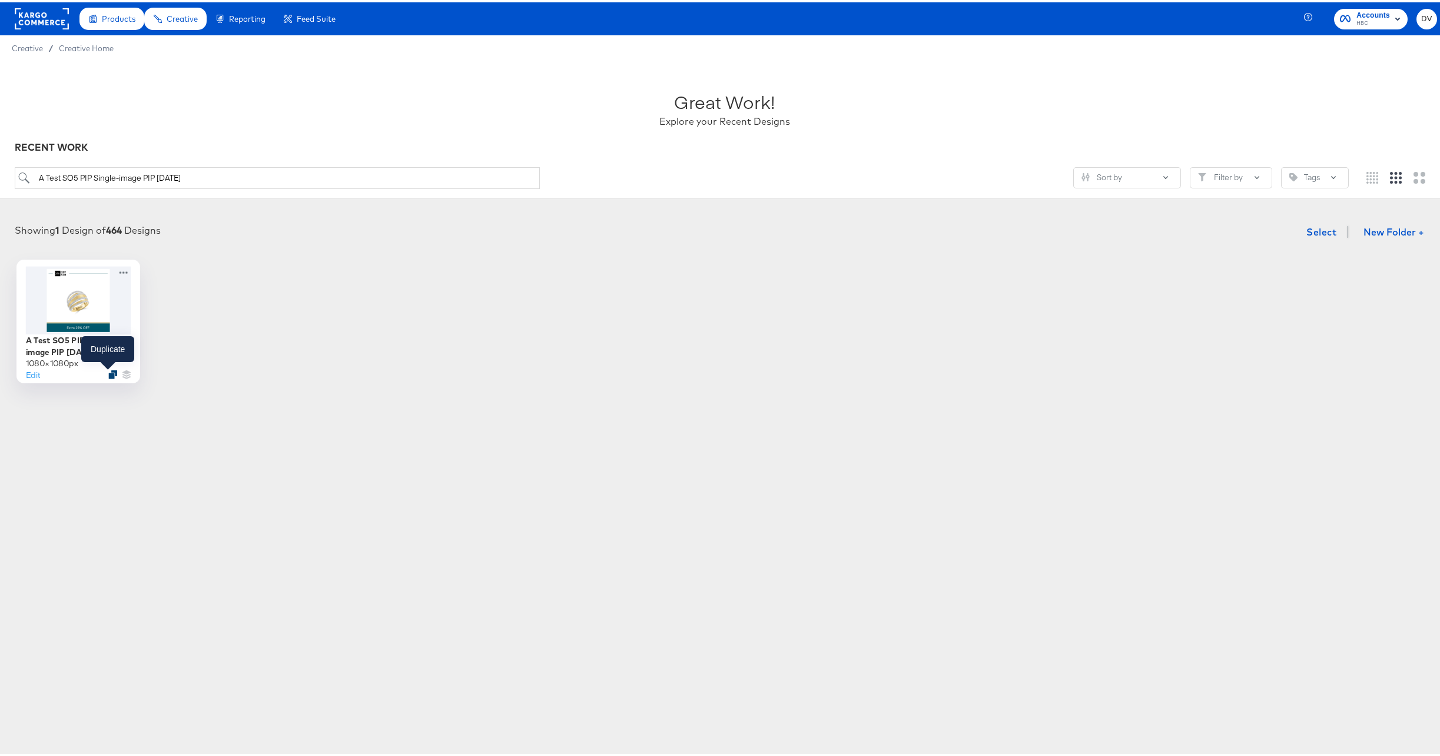
click at [108, 371] on icon "Duplicate" at bounding box center [112, 372] width 9 height 9
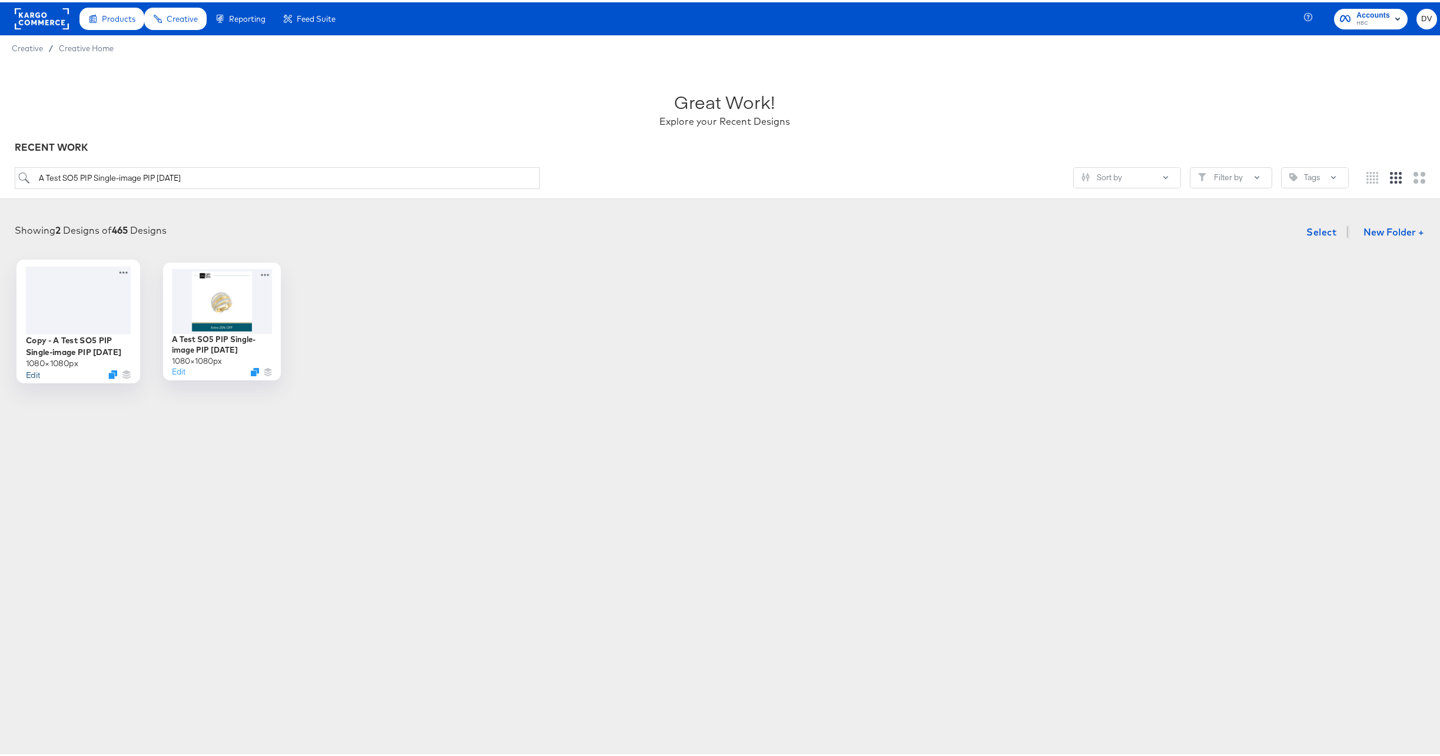
click at [25, 372] on button "Edit" at bounding box center [32, 371] width 14 height 11
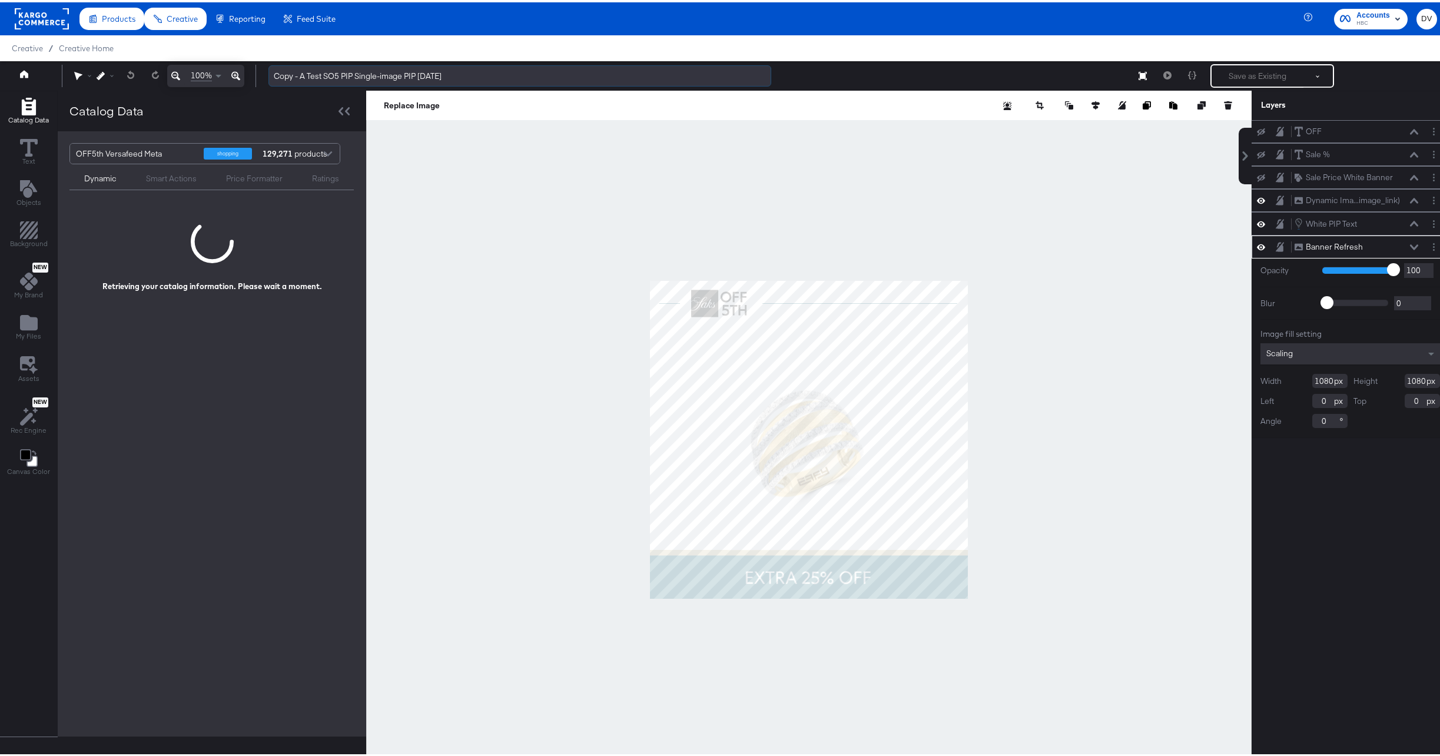
drag, startPoint x: 324, startPoint y: 71, endPoint x: 274, endPoint y: 72, distance: 50.7
click at [274, 72] on input "Copy - A Test SO5 PIP Single-image PIP 9.09.24" at bounding box center [519, 74] width 503 height 22
click at [292, 74] on input "SO5 PIP Single-image PIP 9.09.24" at bounding box center [519, 74] width 503 height 22
drag, startPoint x: 429, startPoint y: 75, endPoint x: 387, endPoint y: 71, distance: 42.6
click at [387, 71] on input "SO5 85% Off PIP Single-image PIP 9.09.24" at bounding box center [519, 74] width 503 height 22
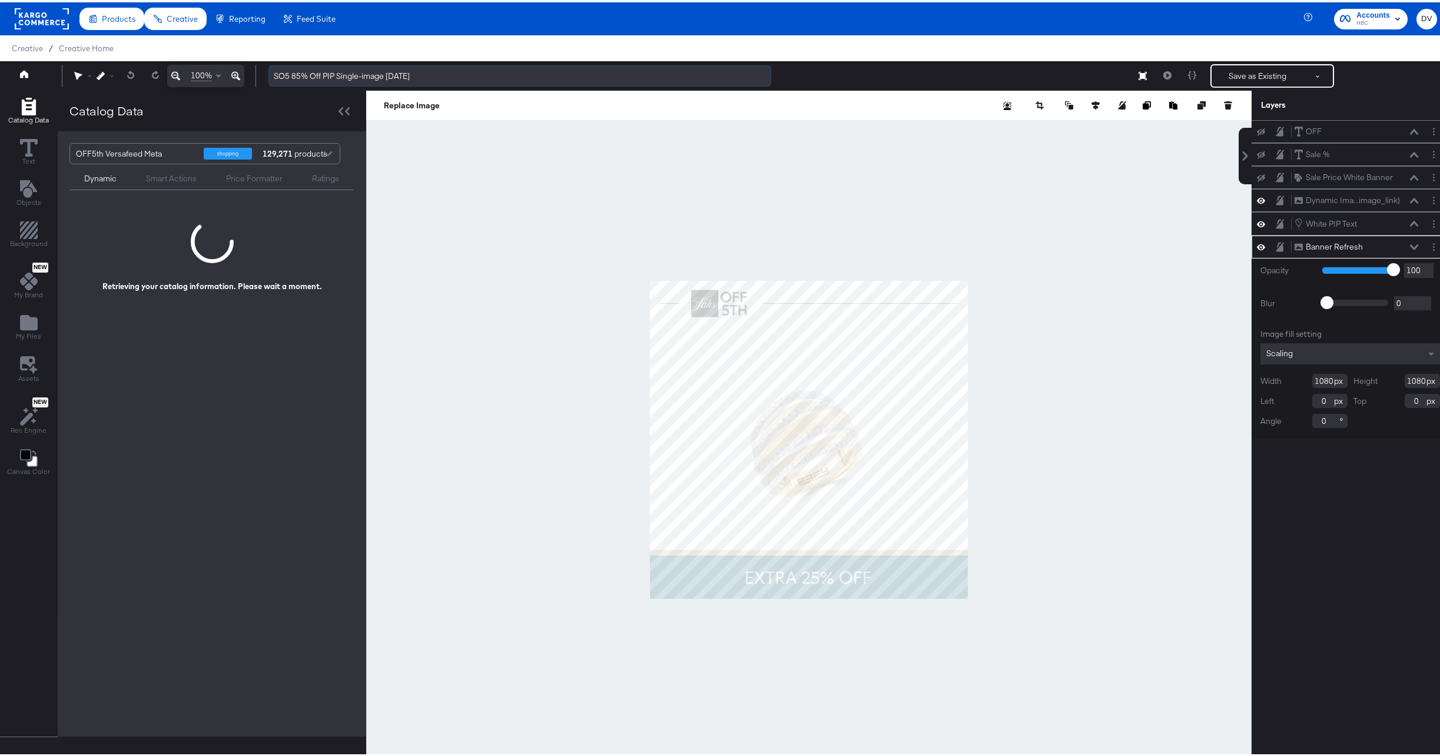
click at [432, 73] on input "SO5 85% Off PIP Single-image 10.8.25" at bounding box center [519, 74] width 503 height 22
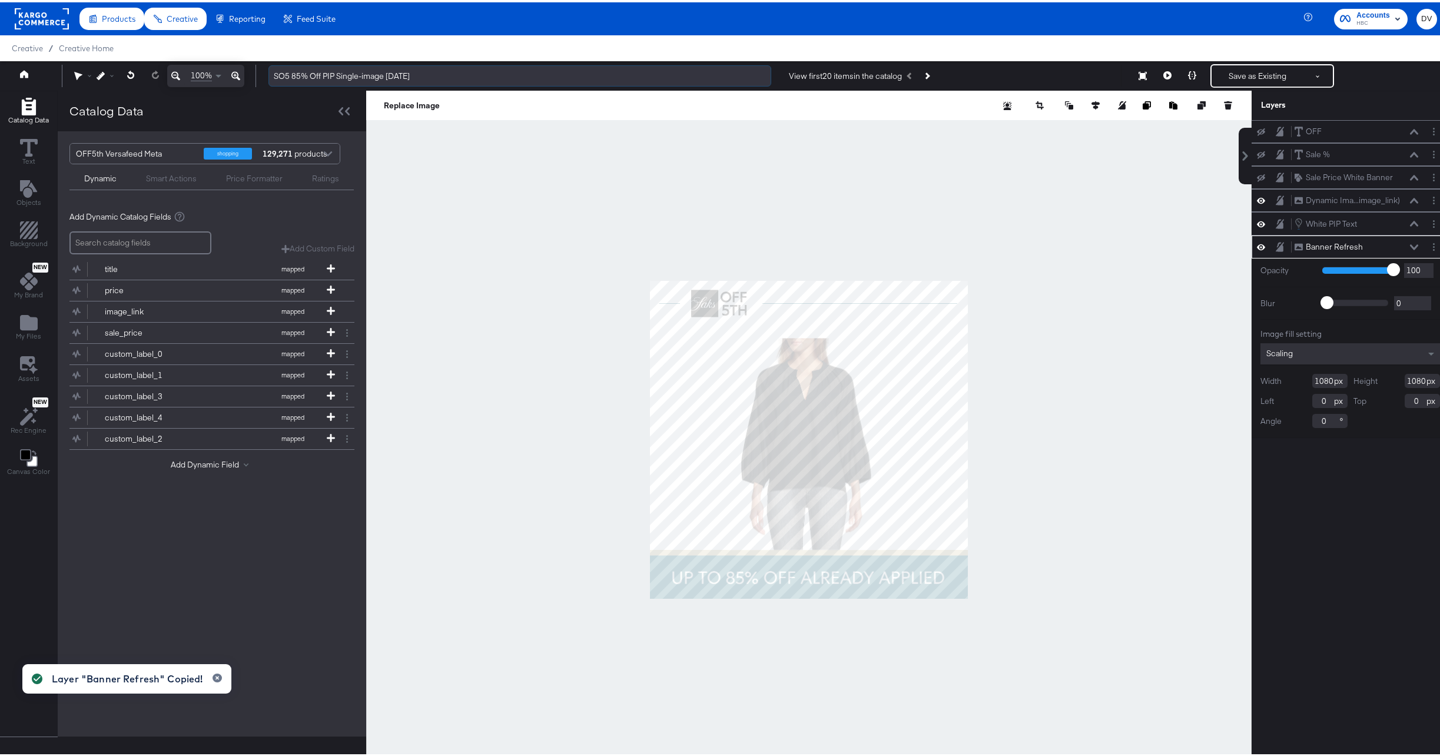
click at [306, 78] on input "SO5 85% Off PIP Single-image 10.8.25" at bounding box center [519, 74] width 503 height 22
click at [369, 75] on input "SO5 85% Off PIP Single-image 10.8.25" at bounding box center [519, 74] width 503 height 22
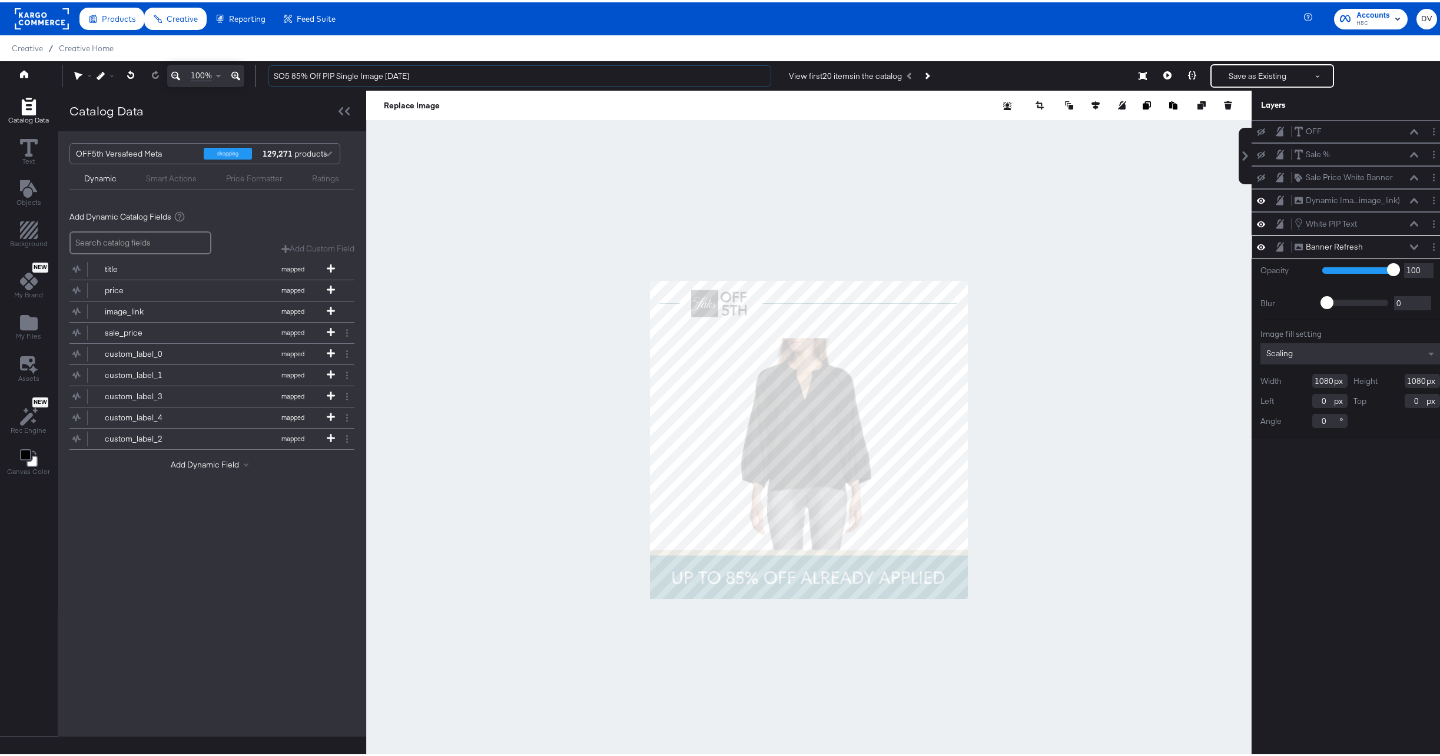
type input "SO5 85% Off PIP Single Image [DATE]"
click at [1410, 247] on icon at bounding box center [1414, 244] width 8 height 5
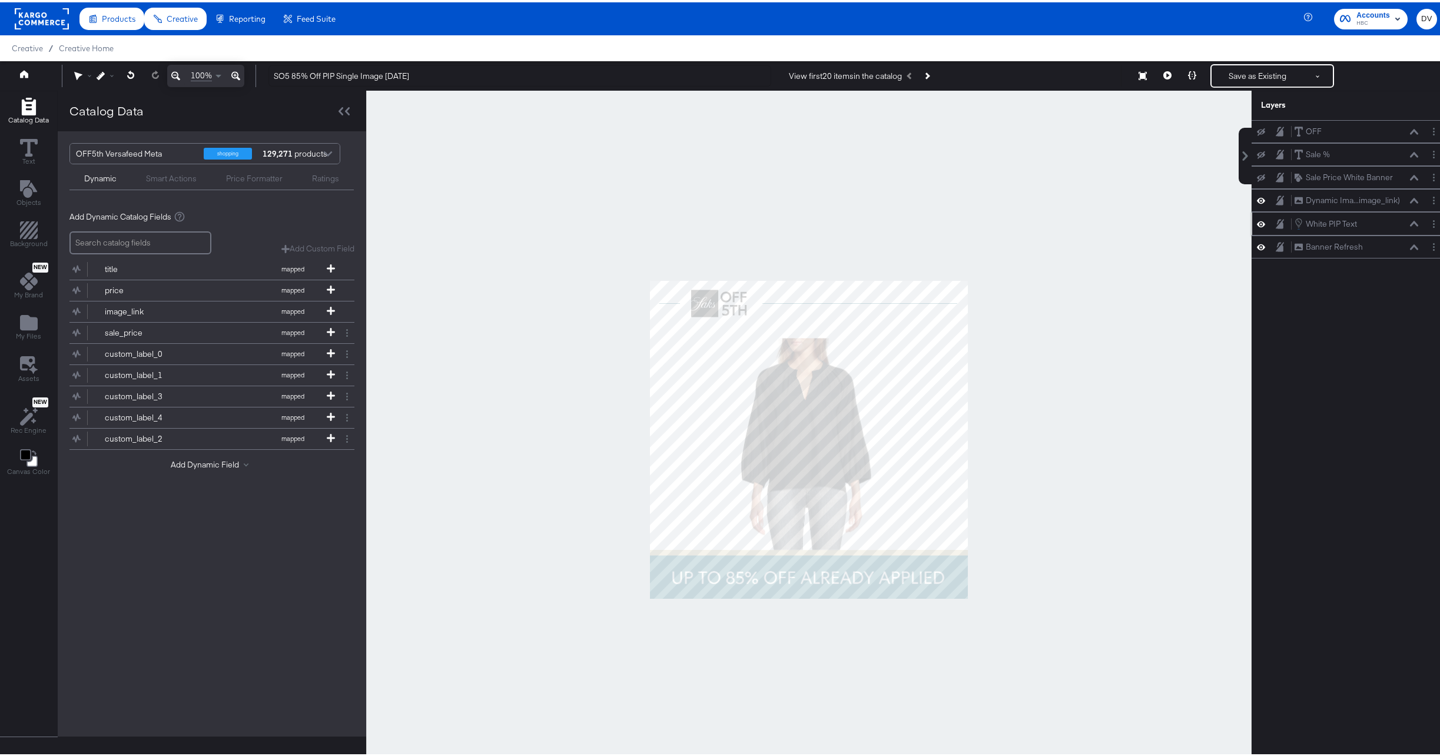
click at [1257, 219] on icon at bounding box center [1261, 221] width 8 height 6
click at [1257, 219] on icon at bounding box center [1261, 222] width 8 height 8
click at [1433, 219] on icon "Layer Options" at bounding box center [1434, 222] width 2 height 8
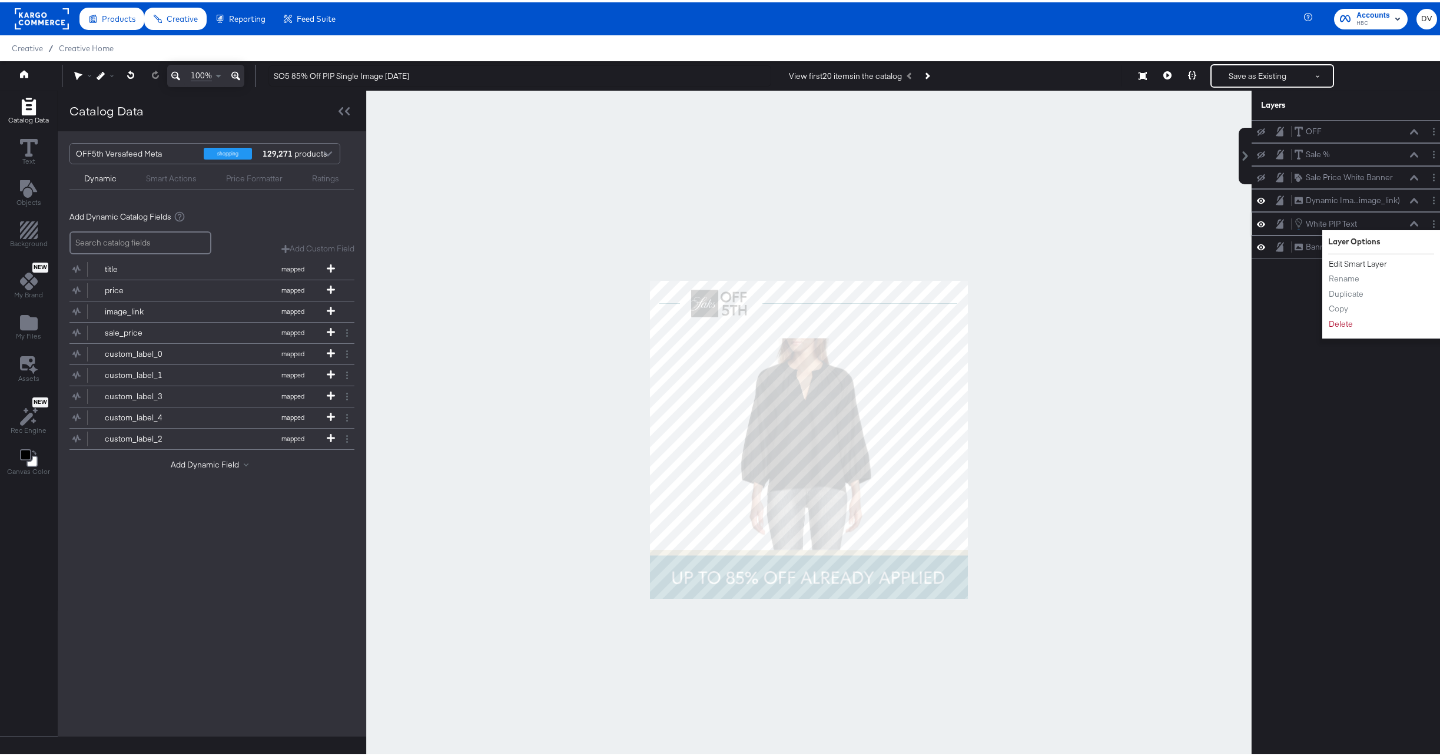
click at [1363, 258] on button "Edit Smart Layer" at bounding box center [1357, 262] width 59 height 12
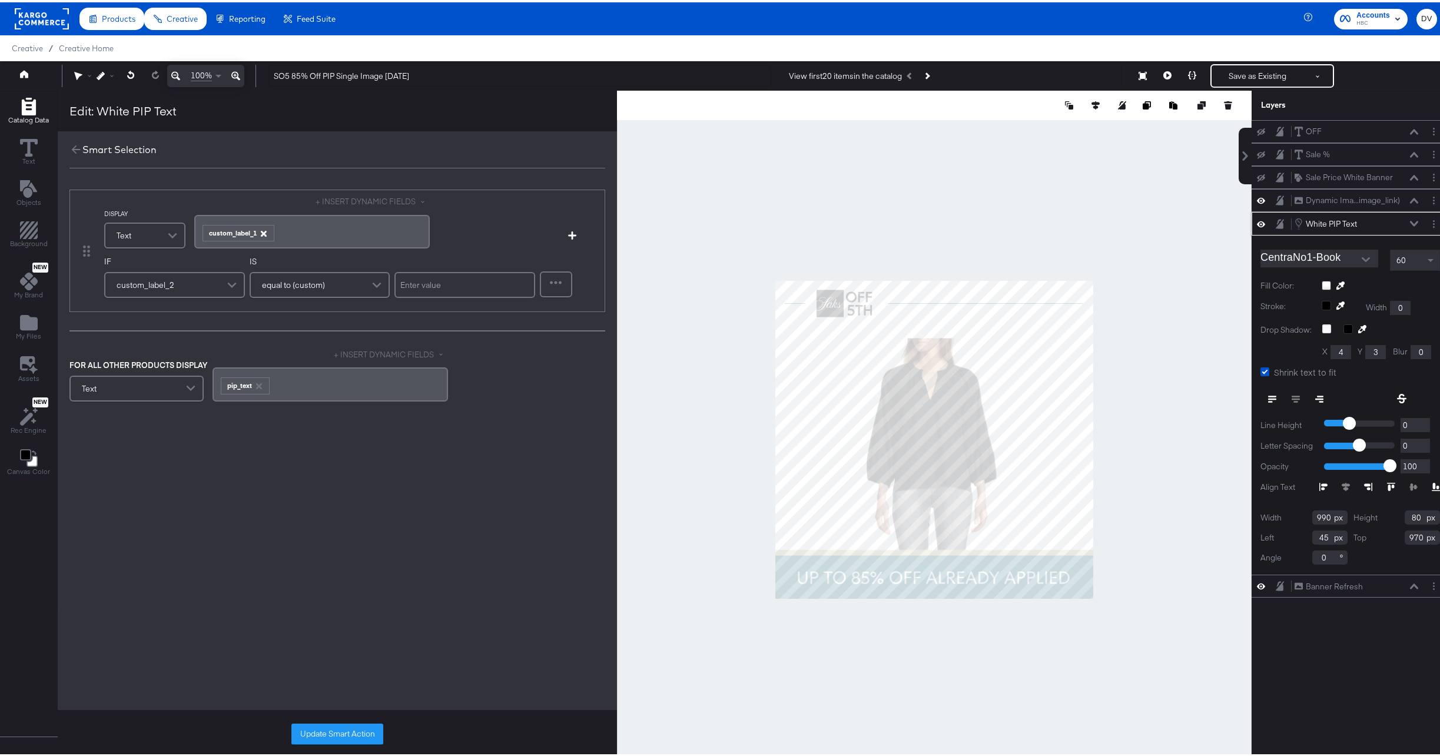
click at [263, 230] on icon "button" at bounding box center [263, 231] width 6 height 6
click at [251, 230] on div "﻿" at bounding box center [312, 226] width 236 height 26
click at [262, 221] on div "﻿" at bounding box center [311, 225] width 221 height 11
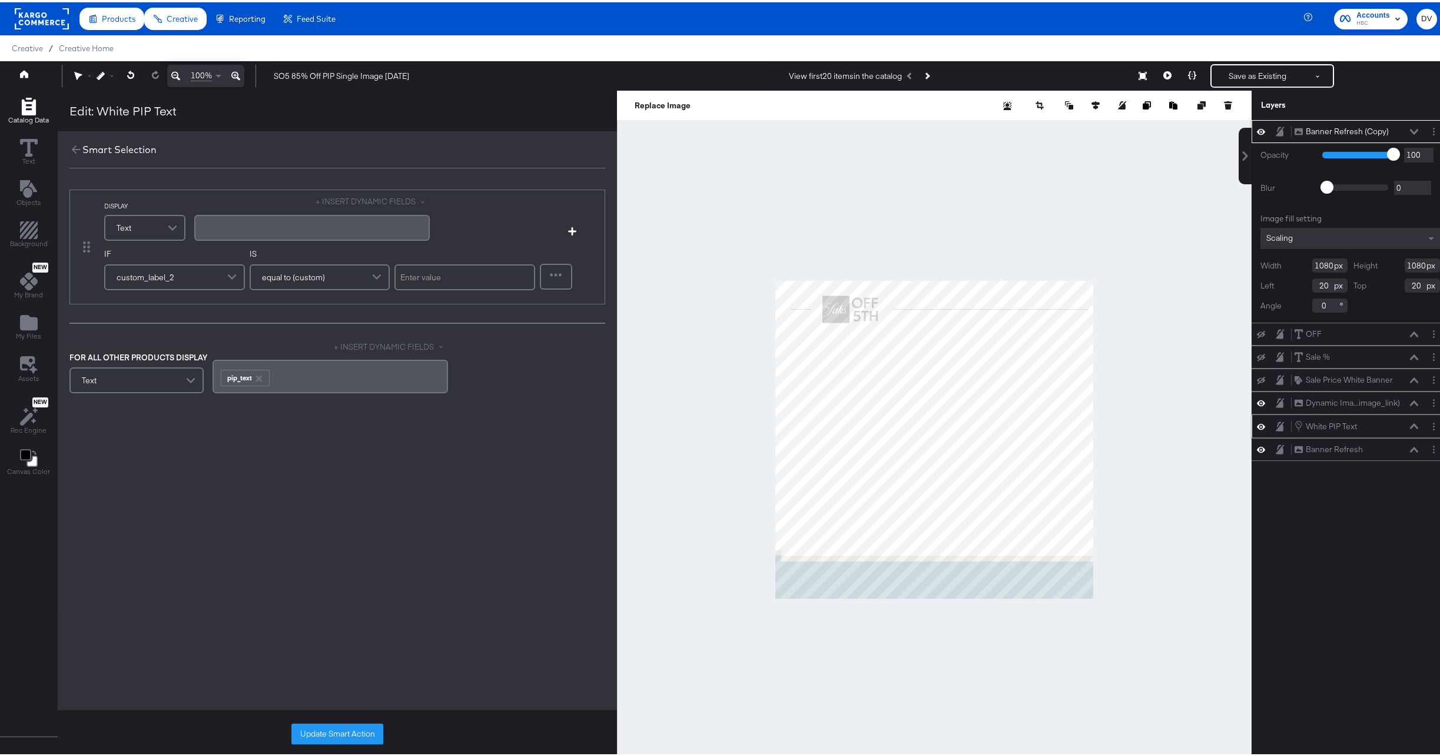
click at [256, 225] on div "﻿" at bounding box center [311, 225] width 221 height 11
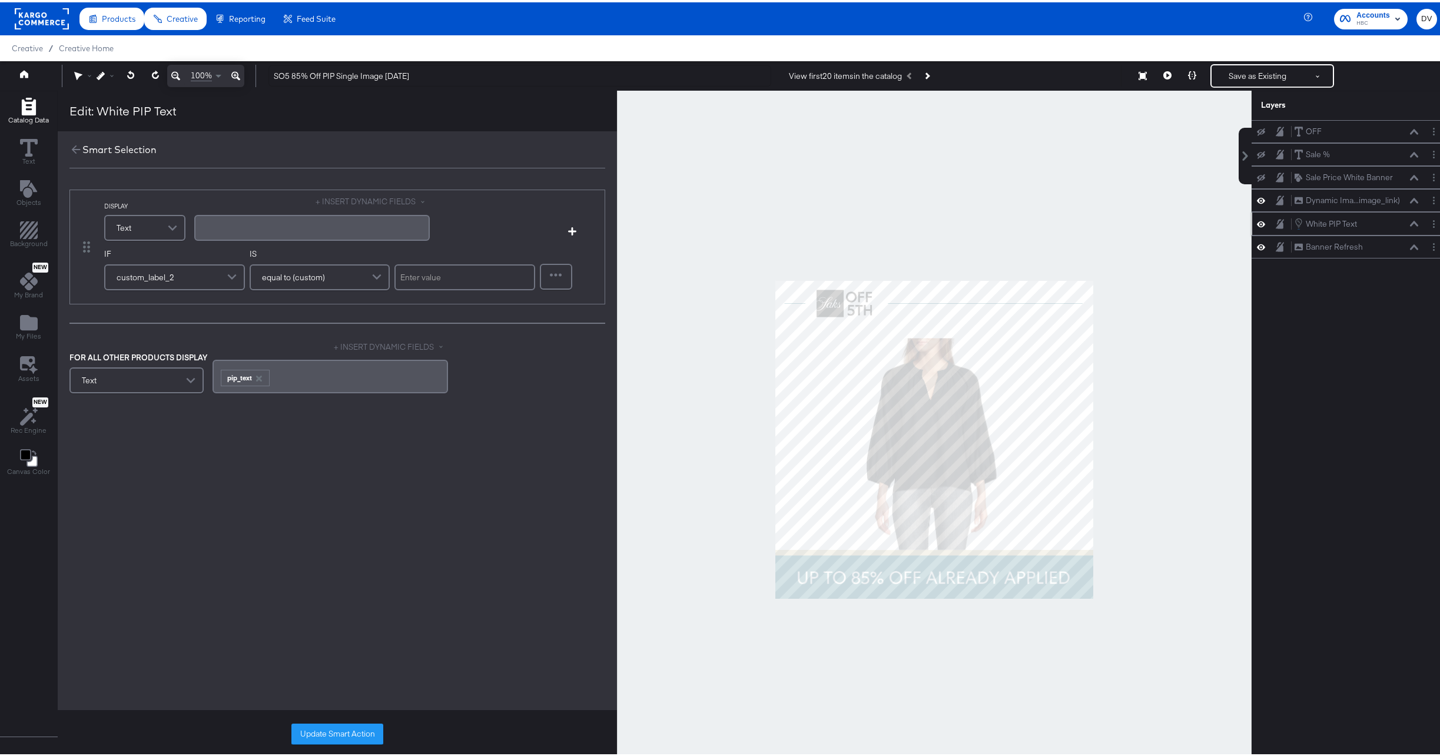
click at [360, 223] on div "﻿" at bounding box center [311, 225] width 221 height 11
click at [421, 270] on input "text" at bounding box center [465, 275] width 141 height 26
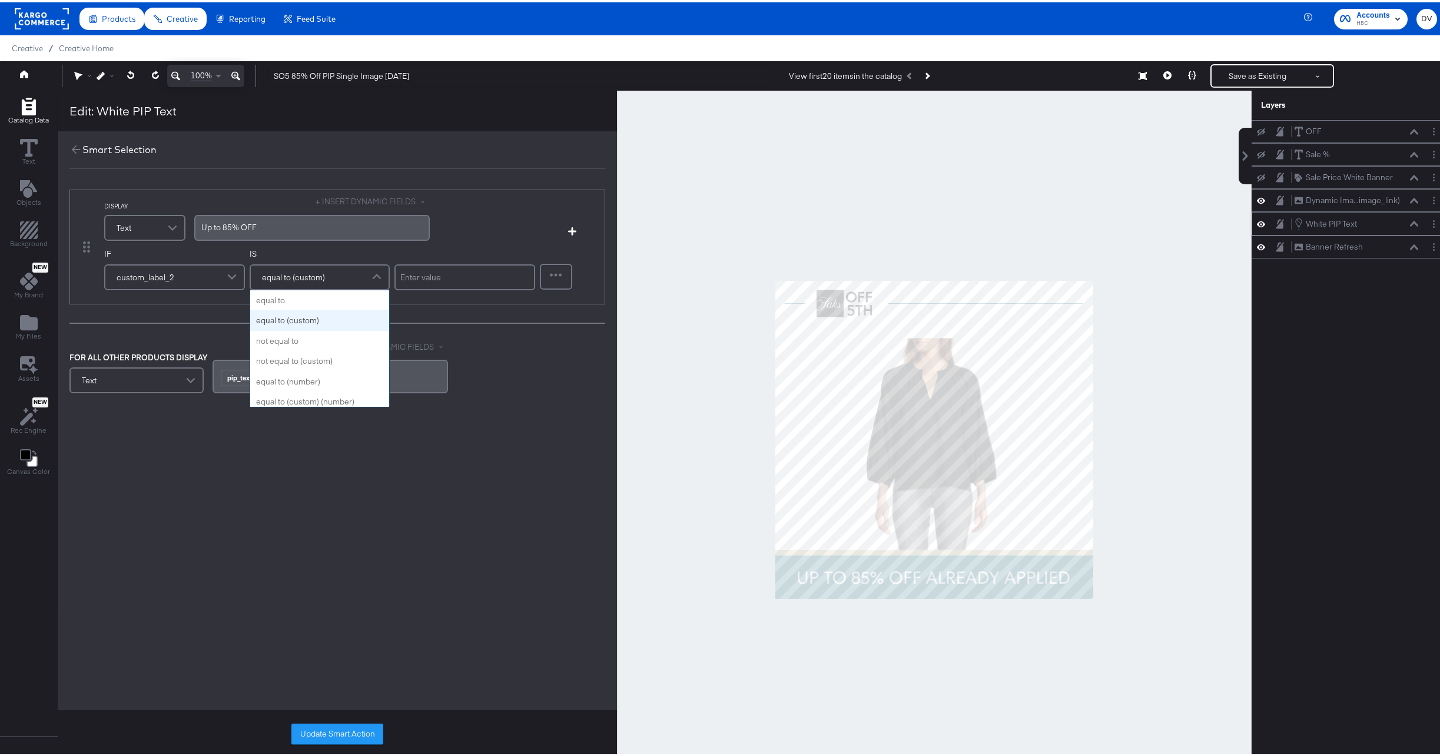
click at [375, 276] on span at bounding box center [378, 275] width 21 height 24
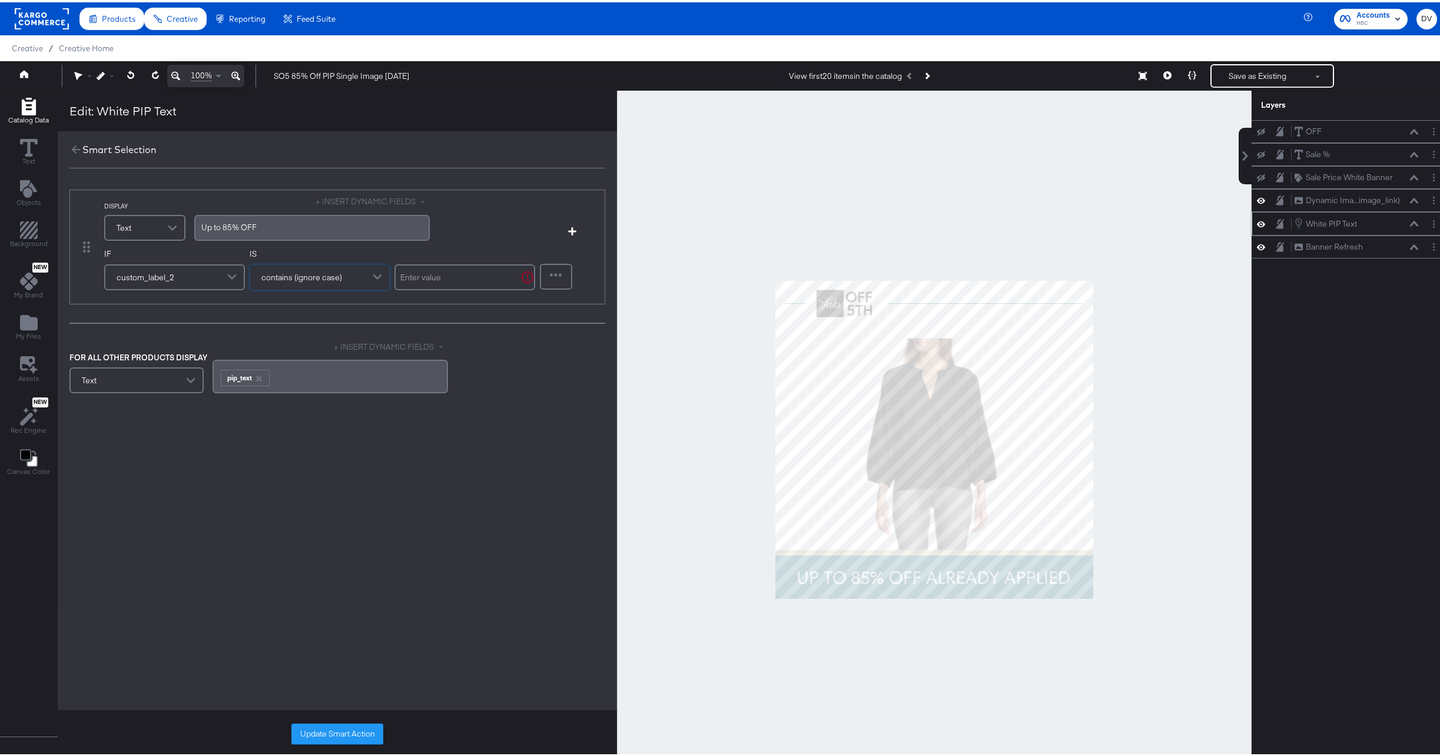
click at [465, 273] on input "text" at bounding box center [465, 275] width 141 height 26
click at [417, 276] on input "extra 25" at bounding box center [465, 275] width 141 height 26
type input "extra 25"
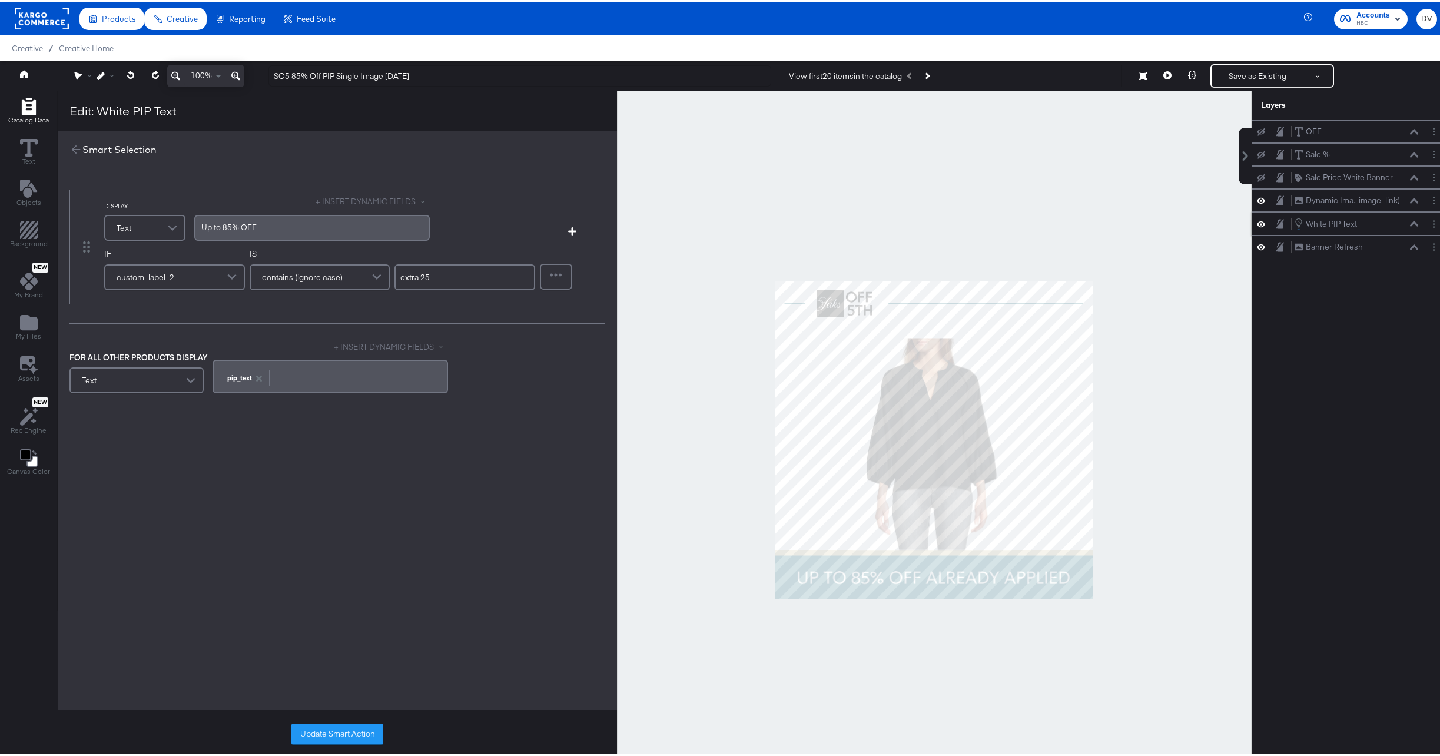
click at [483, 527] on div "DISPLAY Text + INSERT DYNAMIC FIELDS Up ﻿to 85% OFF Add Condition IF custom_lab…" at bounding box center [337, 355] width 559 height 379
click at [363, 734] on button "Update Smart Action" at bounding box center [337, 731] width 92 height 21
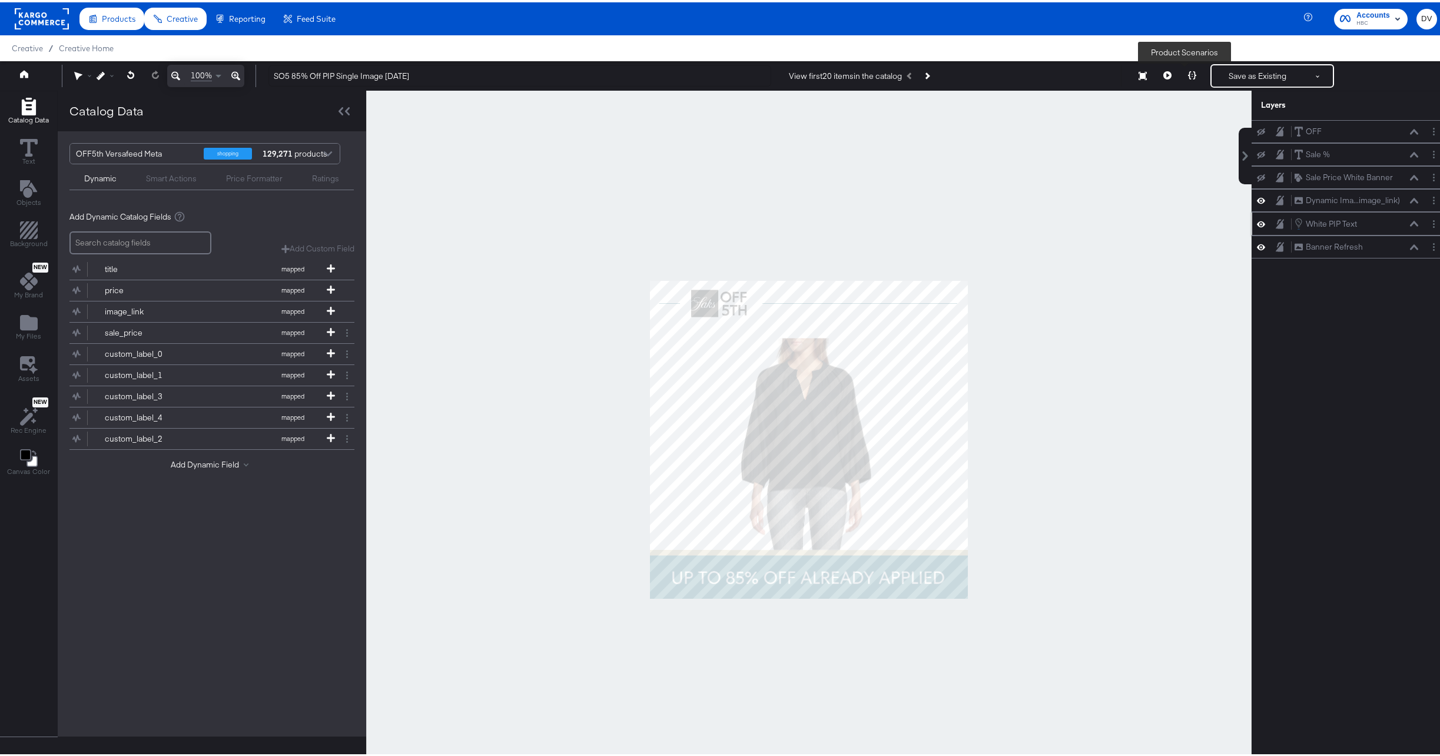
click at [1180, 68] on button at bounding box center [1192, 74] width 25 height 24
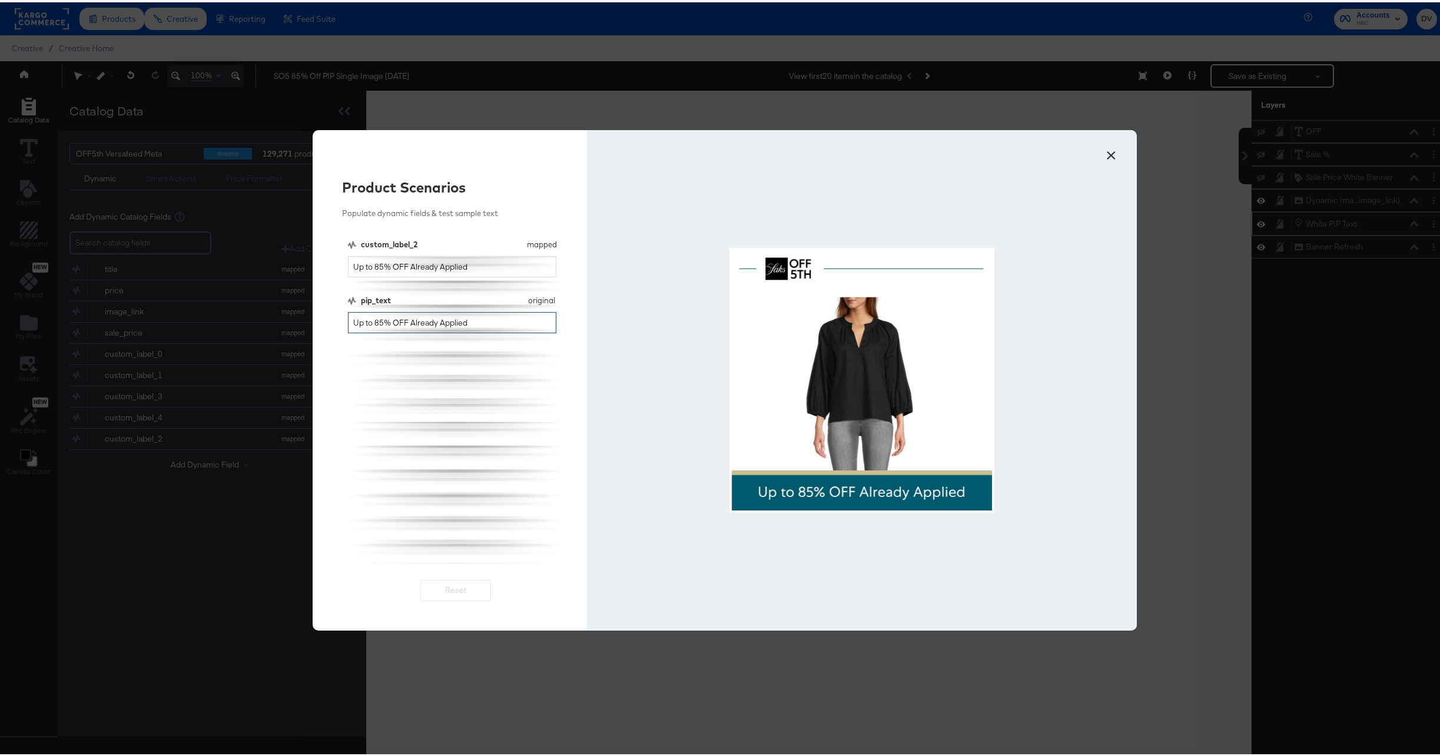
click at [409, 323] on input "Up to 85% OFF Already Applied" at bounding box center [452, 321] width 209 height 22
click at [432, 268] on input "Up to 85% OFF Already Applied" at bounding box center [452, 265] width 209 height 22
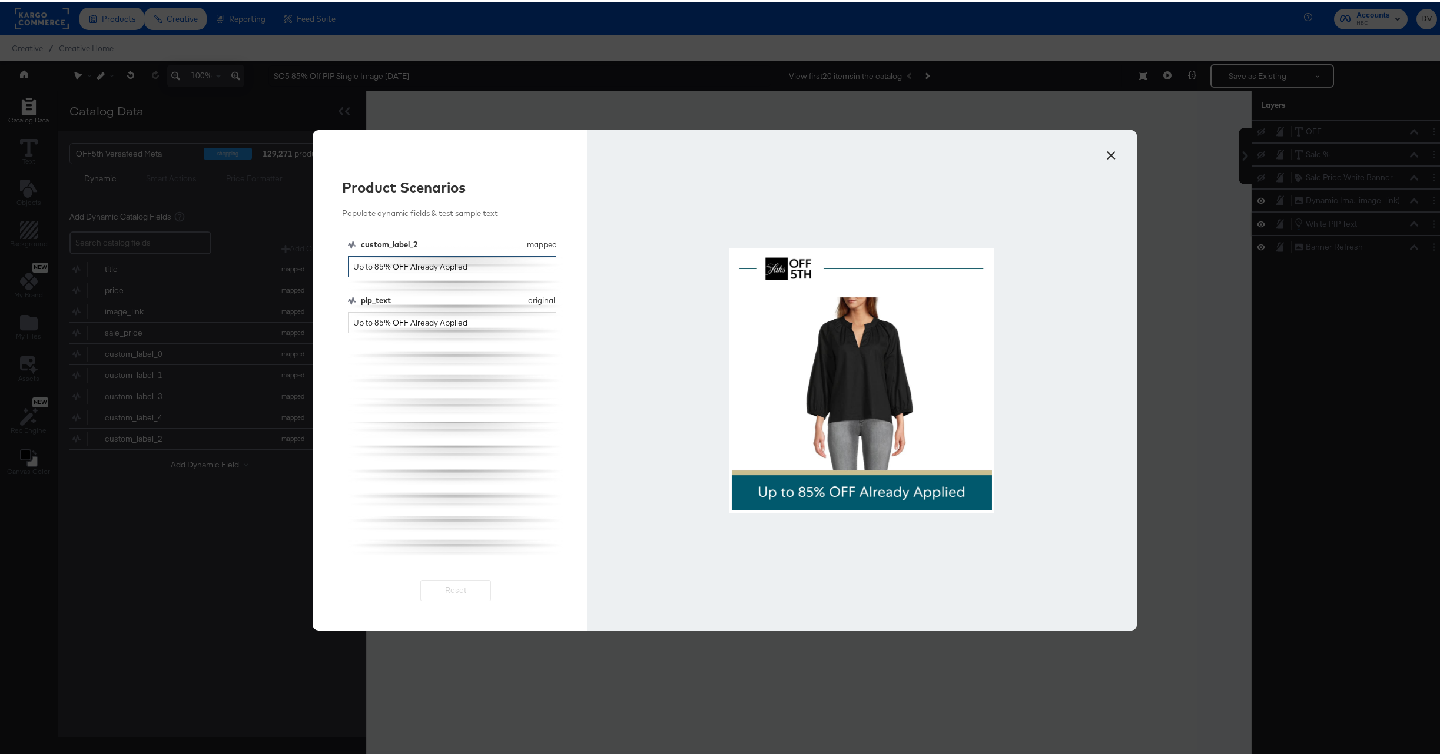
click at [432, 268] on input "Up to 85% OFF Already Applied" at bounding box center [452, 265] width 209 height 22
click at [437, 316] on input "Up to 85% OFF Already Applied" at bounding box center [452, 321] width 209 height 22
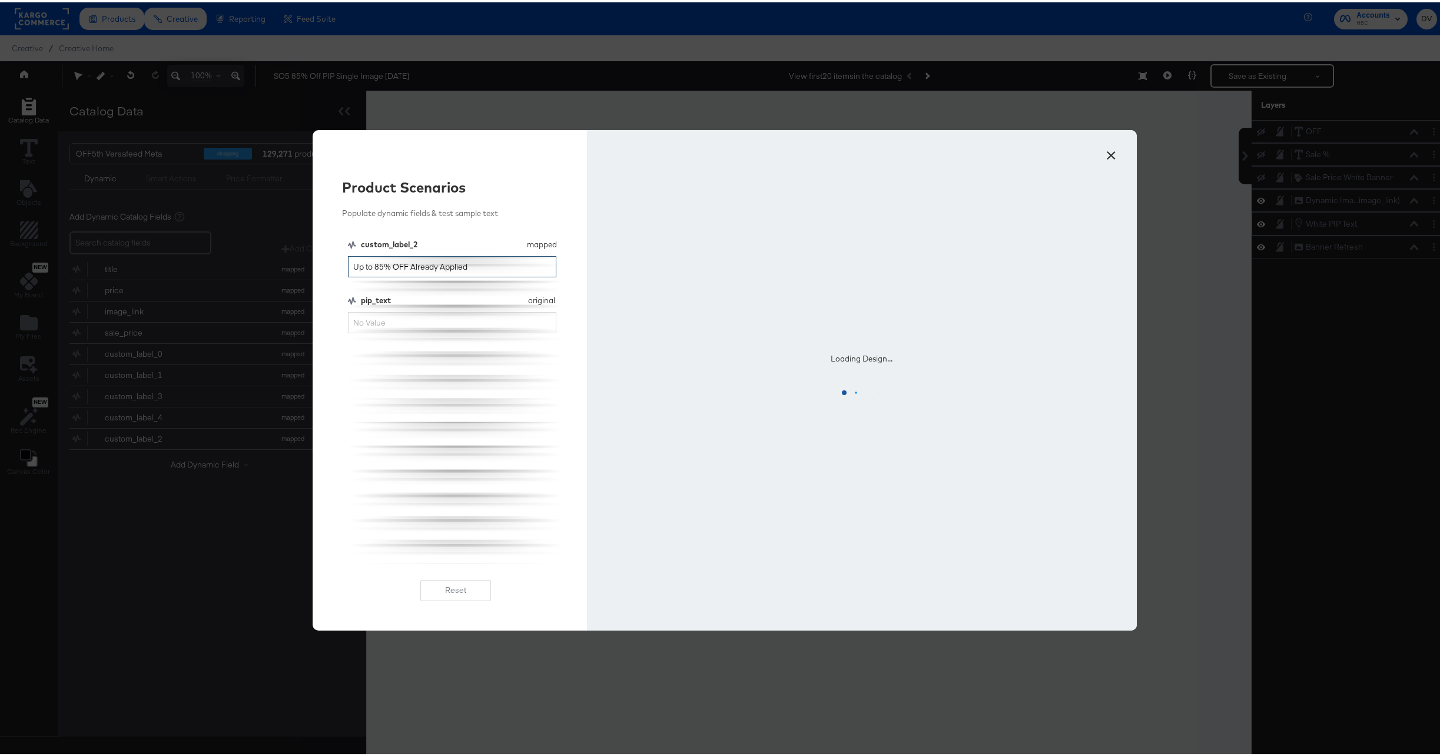
click at [435, 264] on input "Up to 85% OFF Already Applied" at bounding box center [452, 265] width 209 height 22
type input "extra 25"
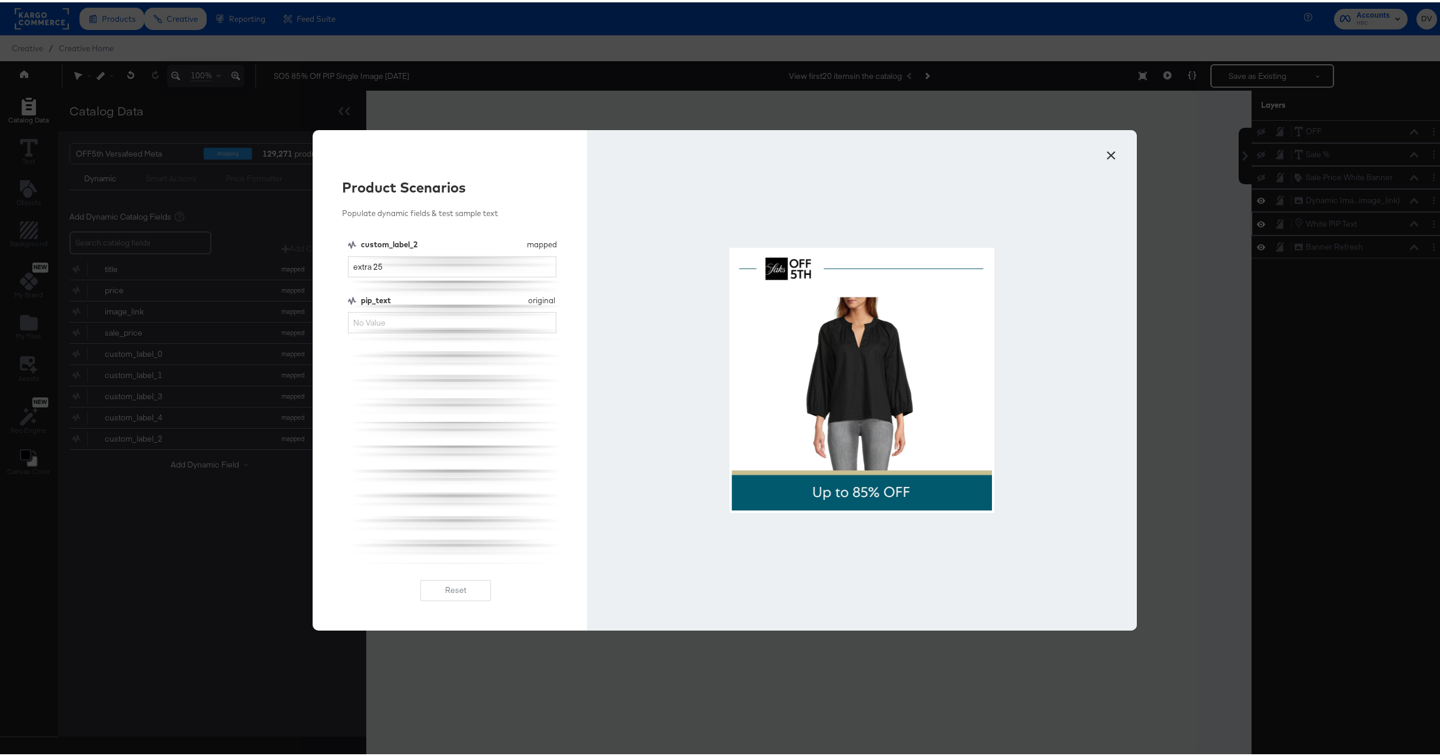
click at [1106, 155] on button "×" at bounding box center [1111, 150] width 21 height 21
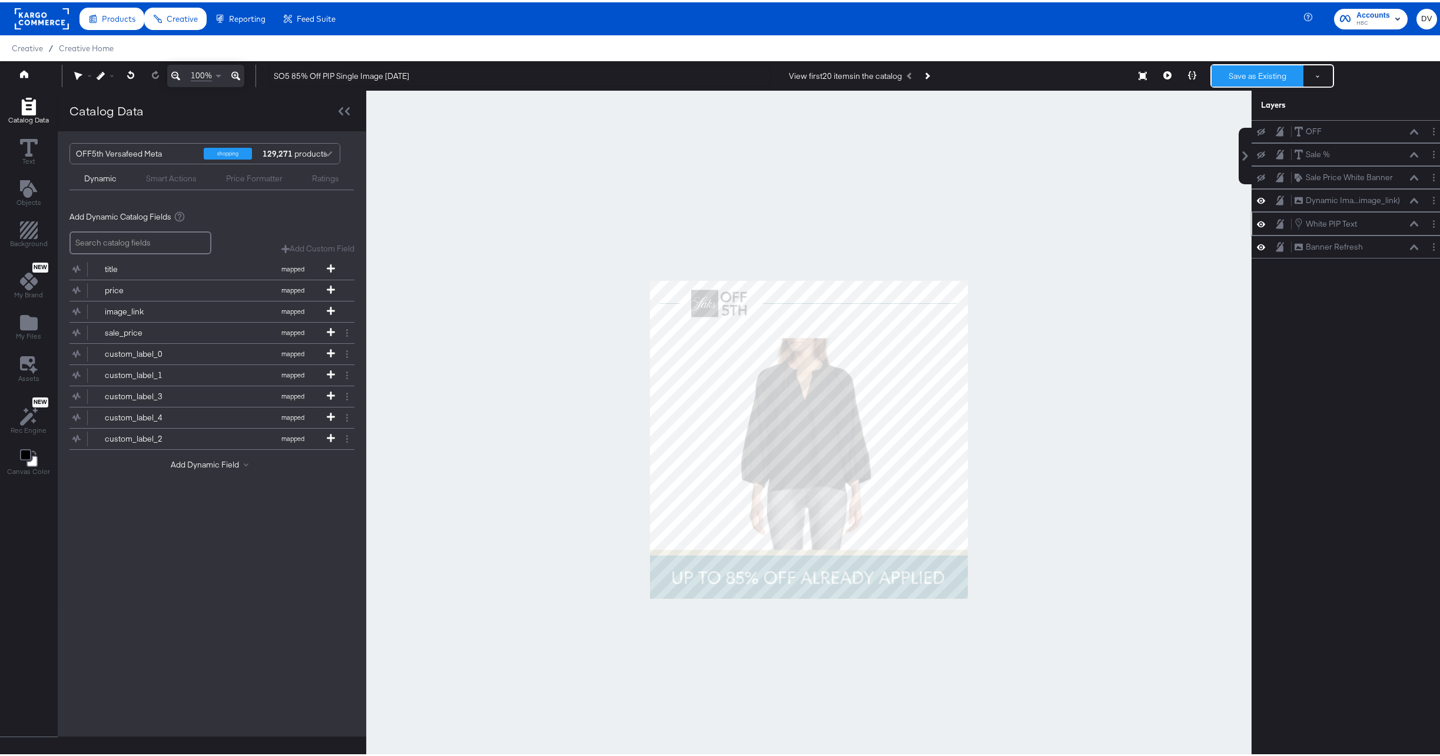
click at [1231, 71] on button "Save as Existing" at bounding box center [1258, 73] width 92 height 21
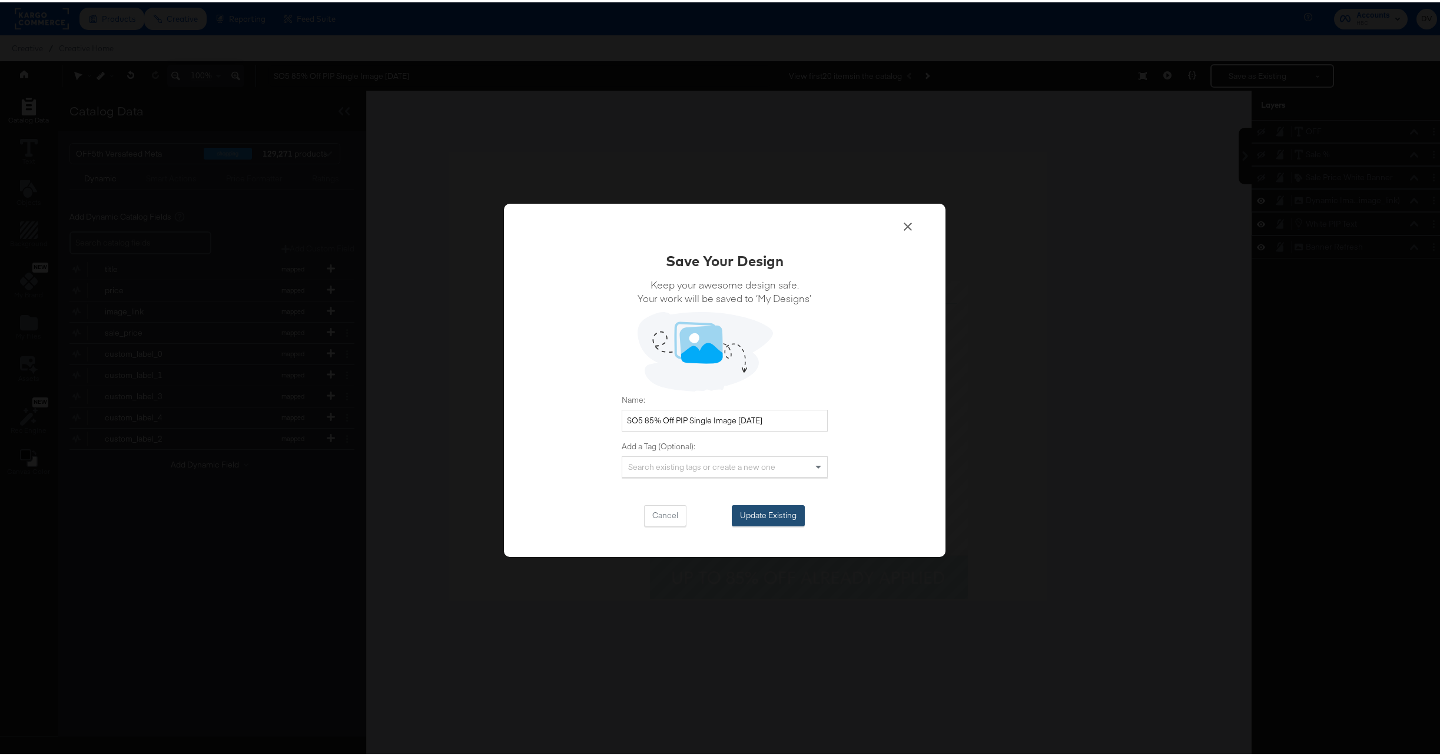
click at [753, 516] on button "Update Existing" at bounding box center [768, 513] width 73 height 21
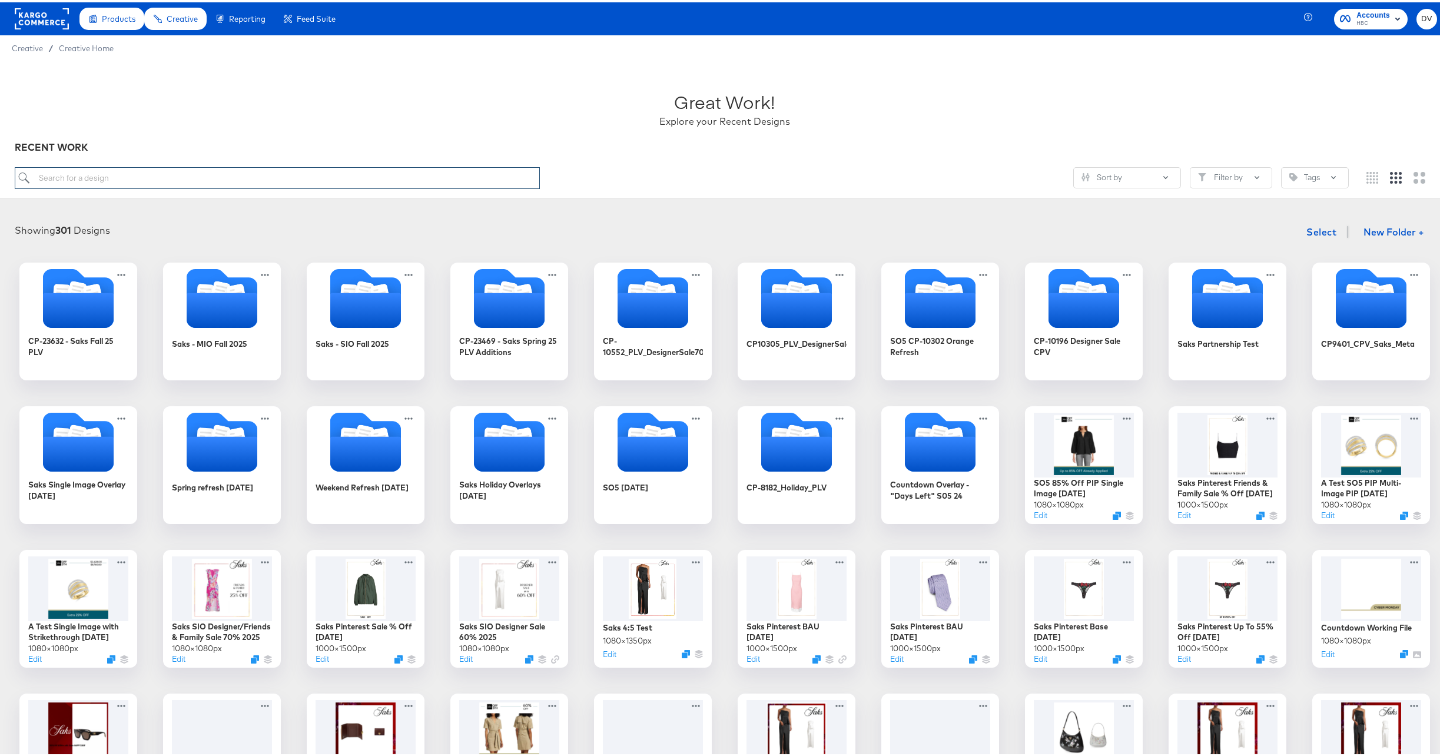
click at [156, 181] on input "search" at bounding box center [277, 176] width 525 height 22
paste input "A Test SO5 PIP Multi-Image PIP [DATE]"
type input "A Test SO5 PIP Multi-Image PIP [DATE]"
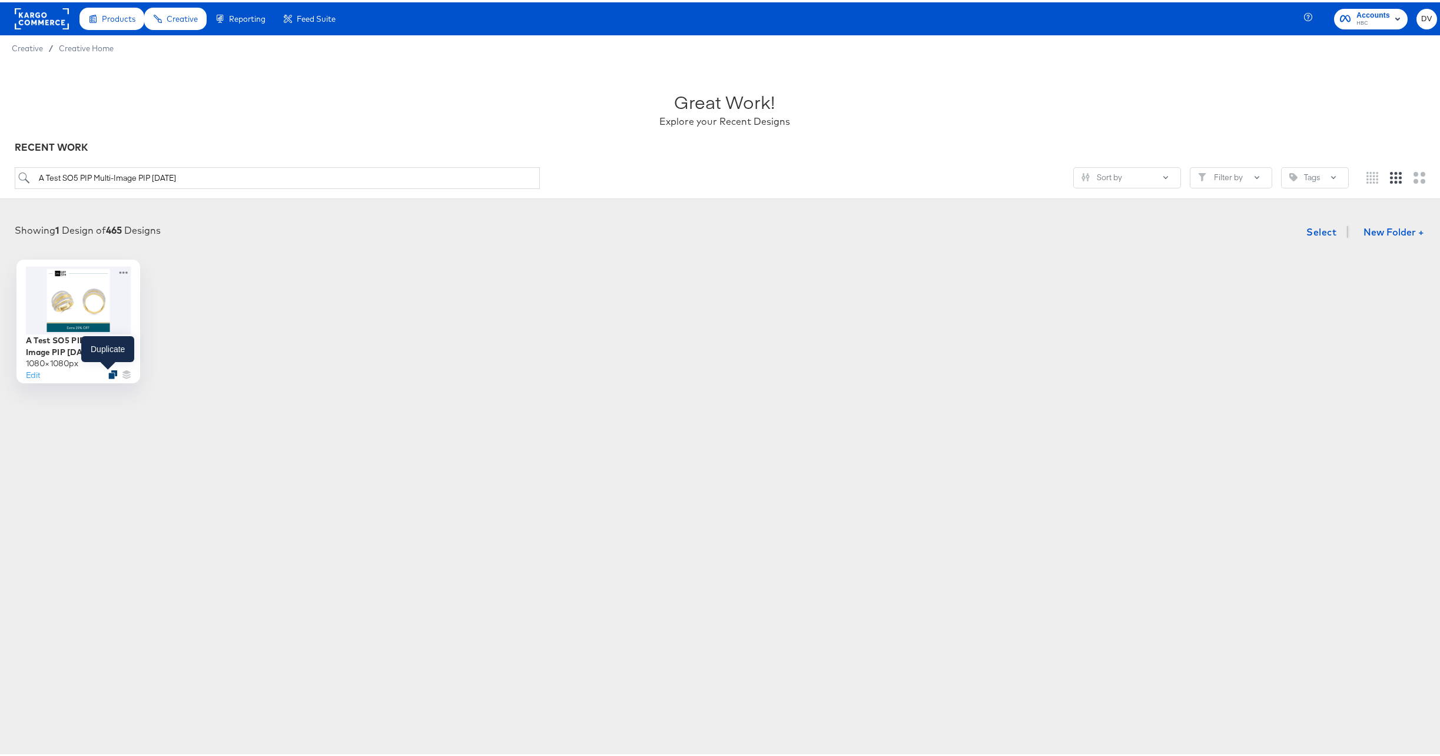
click at [110, 370] on icon "Duplicate" at bounding box center [112, 372] width 9 height 9
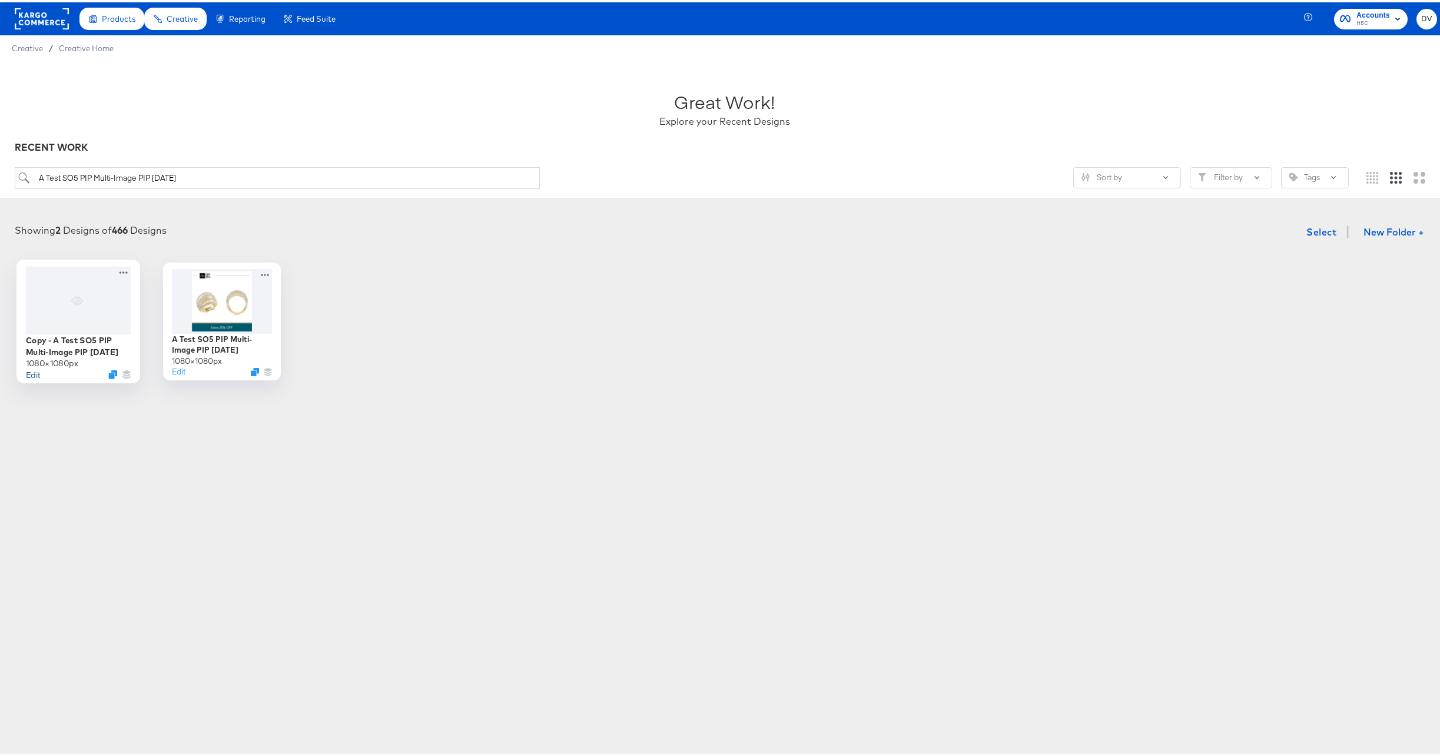
click at [29, 372] on button "Edit" at bounding box center [32, 371] width 14 height 11
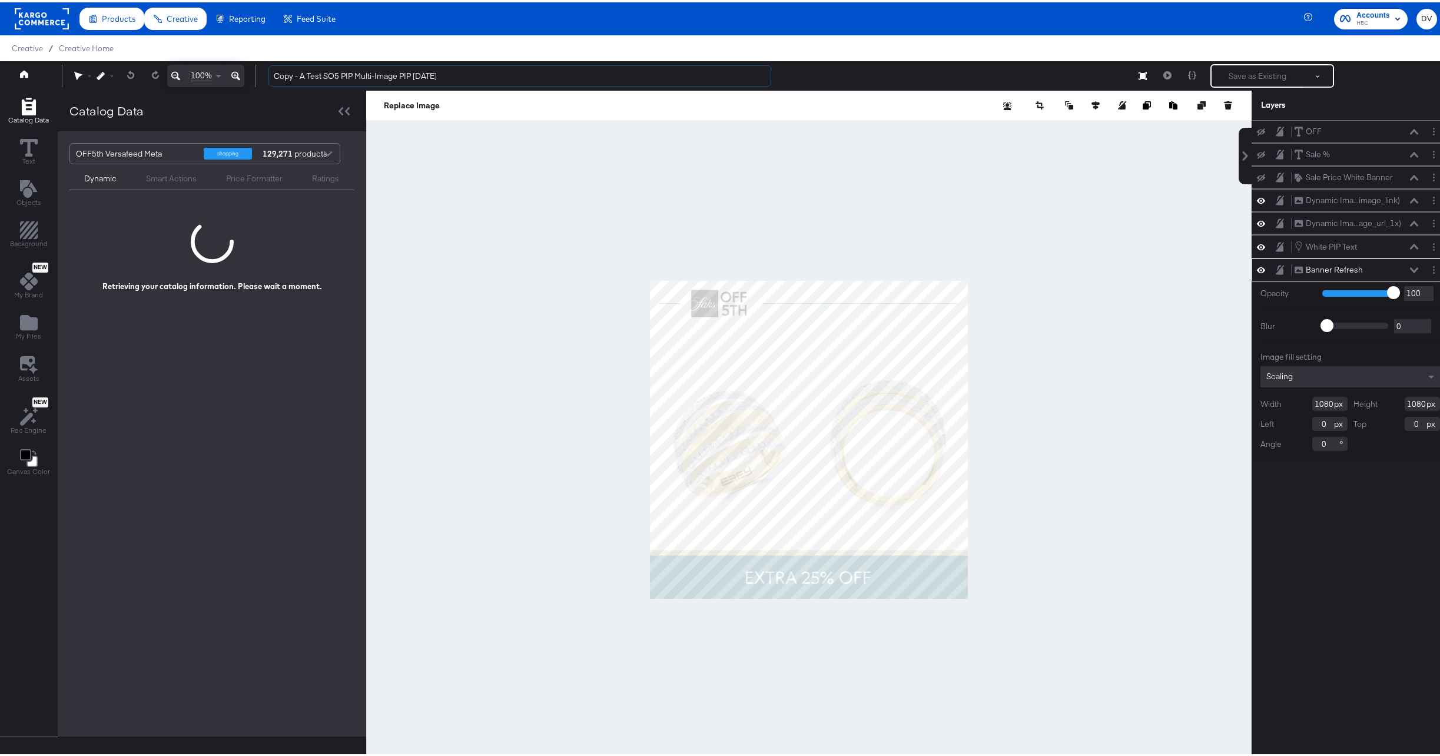
drag, startPoint x: 325, startPoint y: 74, endPoint x: 263, endPoint y: 70, distance: 62.5
click at [263, 70] on div "Copy - A Test SO5 PIP Multi-Image PIP 8.28.25 Save as Existing See more options" at bounding box center [848, 74] width 1178 height 24
click at [296, 72] on input "SO5 PIP Multi-Image PIP 8.28.25" at bounding box center [519, 74] width 503 height 22
drag, startPoint x: 379, startPoint y: 67, endPoint x: 350, endPoint y: 72, distance: 29.2
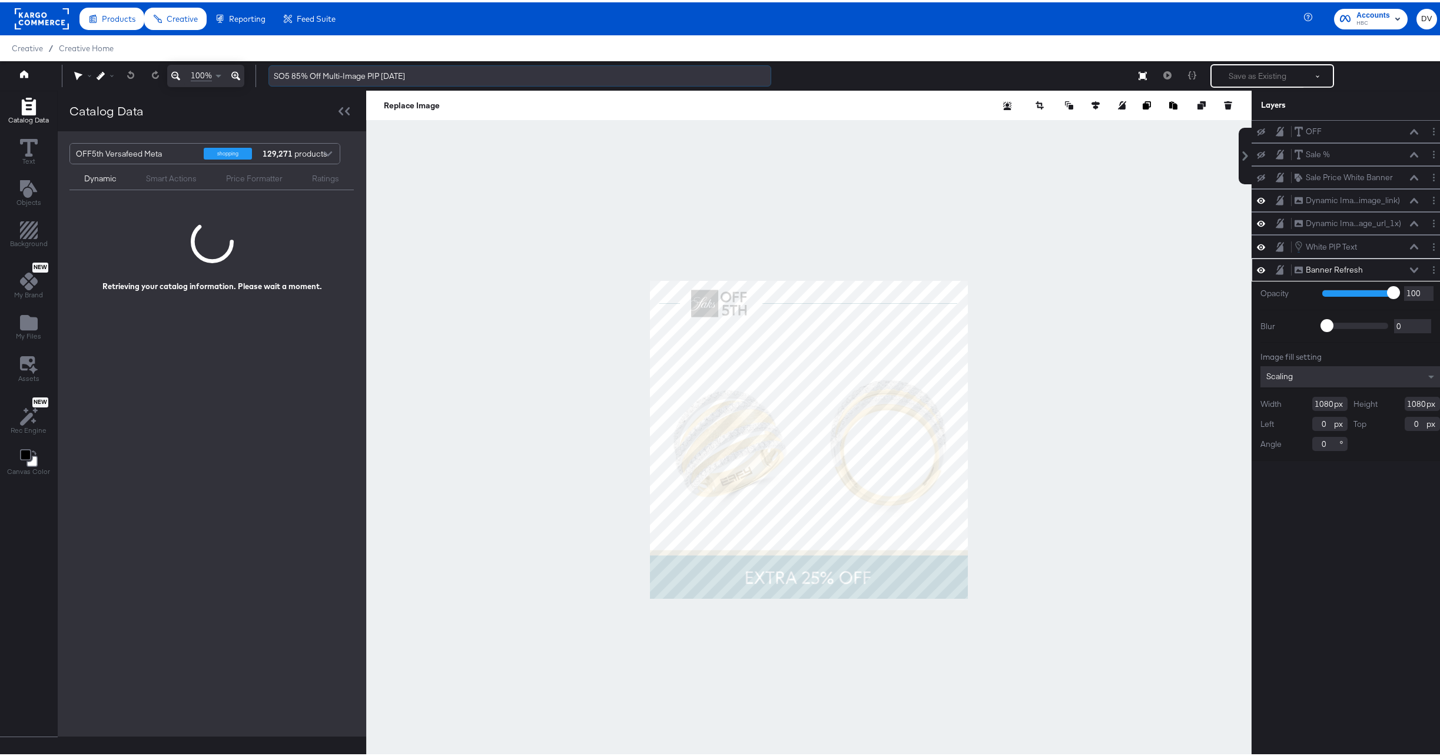
click at [340, 72] on input "SO5 85% Off Multi-Image PIP 8.28.25" at bounding box center [519, 74] width 503 height 22
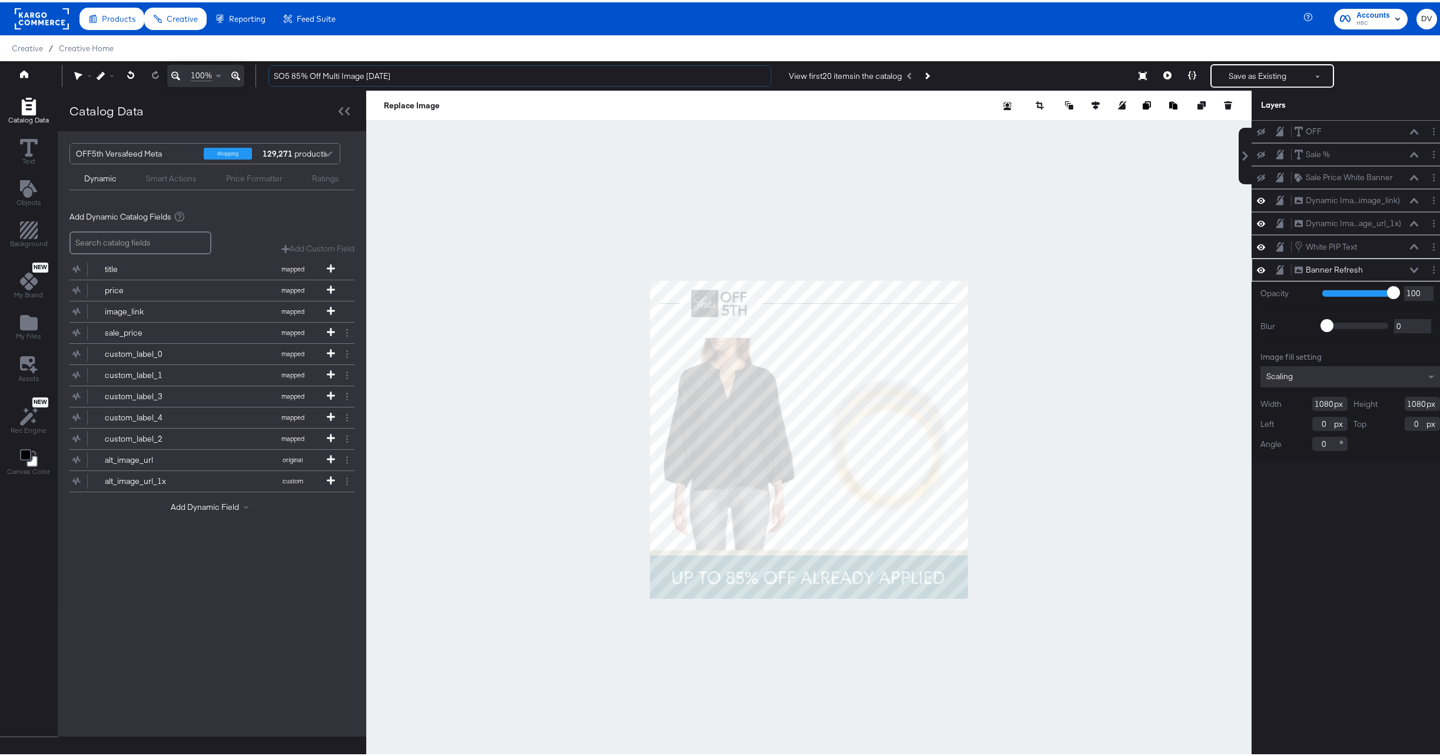
type input "SO5 85% Off Multi Image [DATE]"
click at [1410, 267] on icon at bounding box center [1414, 268] width 8 height 6
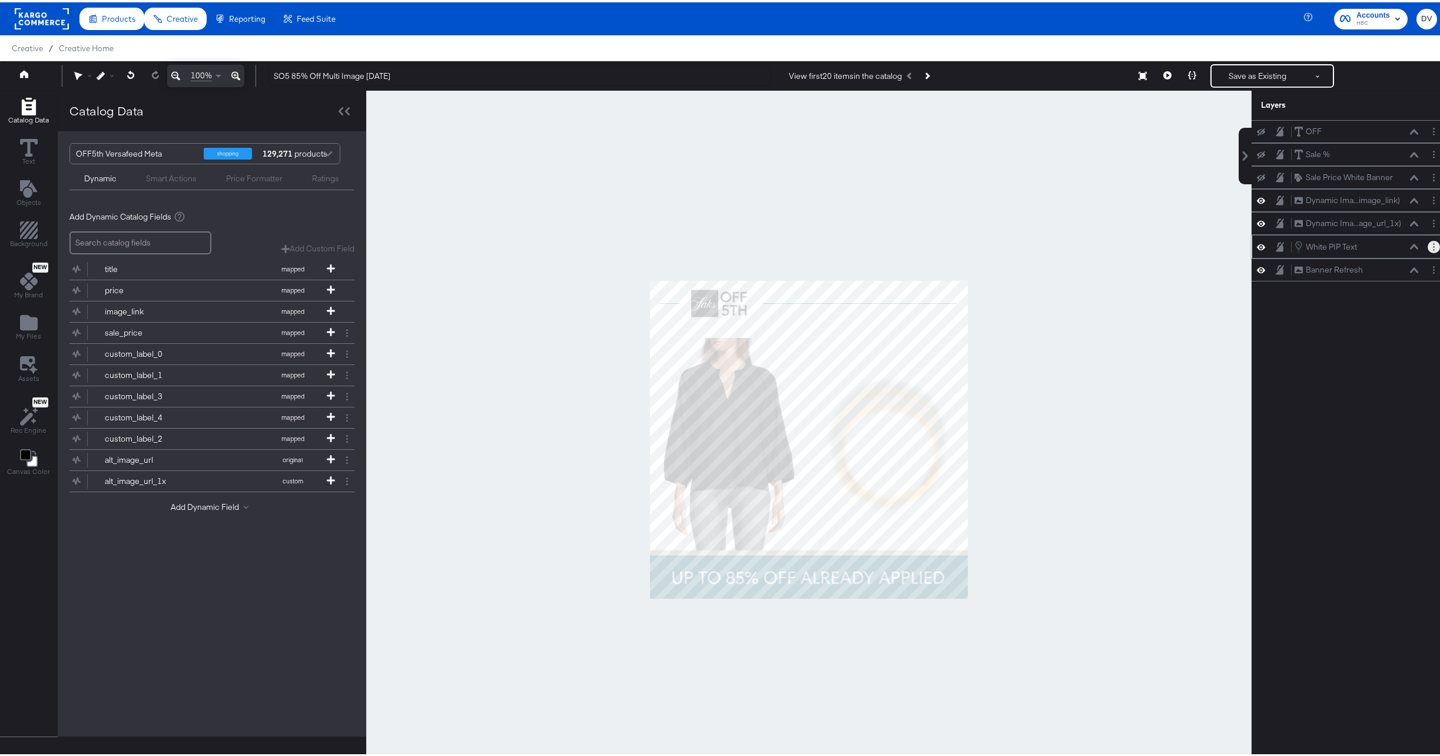
click at [1428, 244] on button "Layer Options" at bounding box center [1434, 244] width 12 height 12
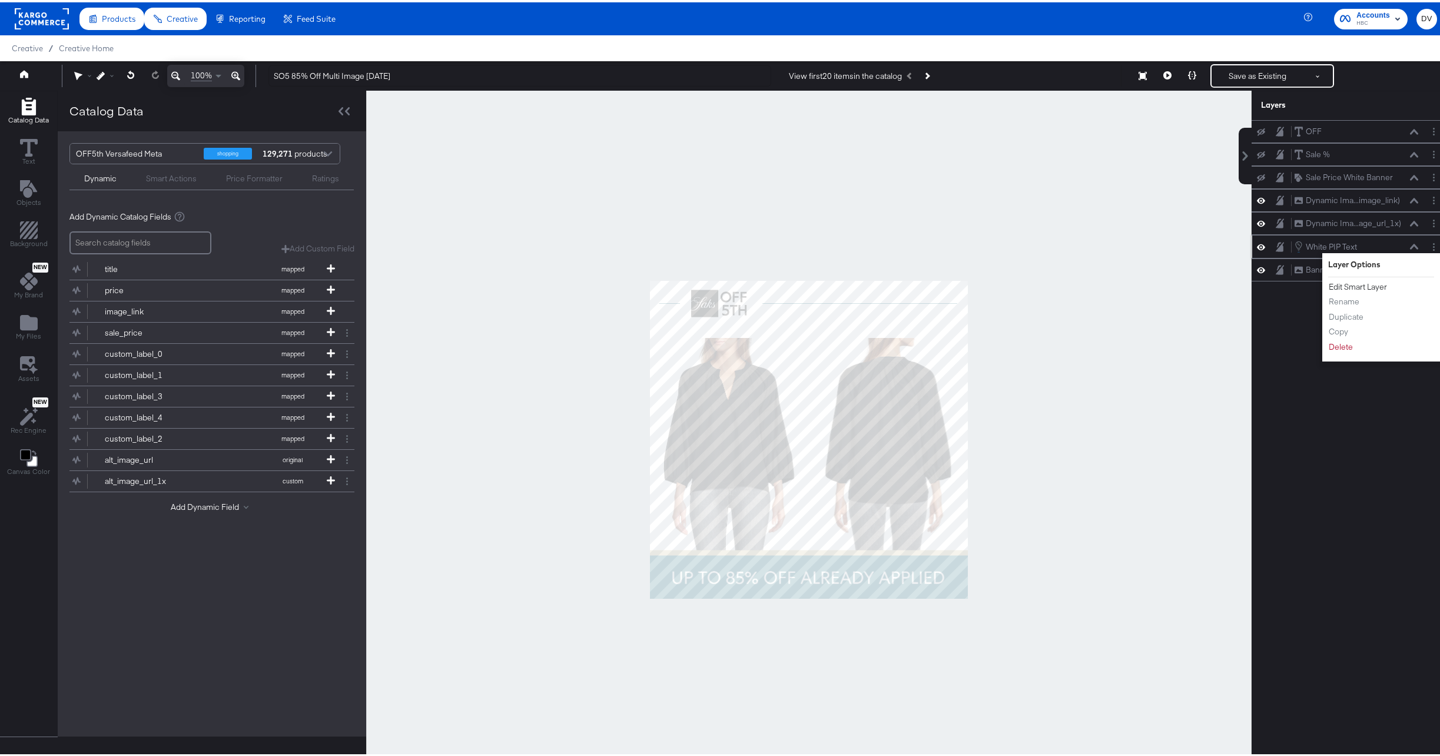
click at [1367, 283] on button "Edit Smart Layer" at bounding box center [1357, 285] width 59 height 12
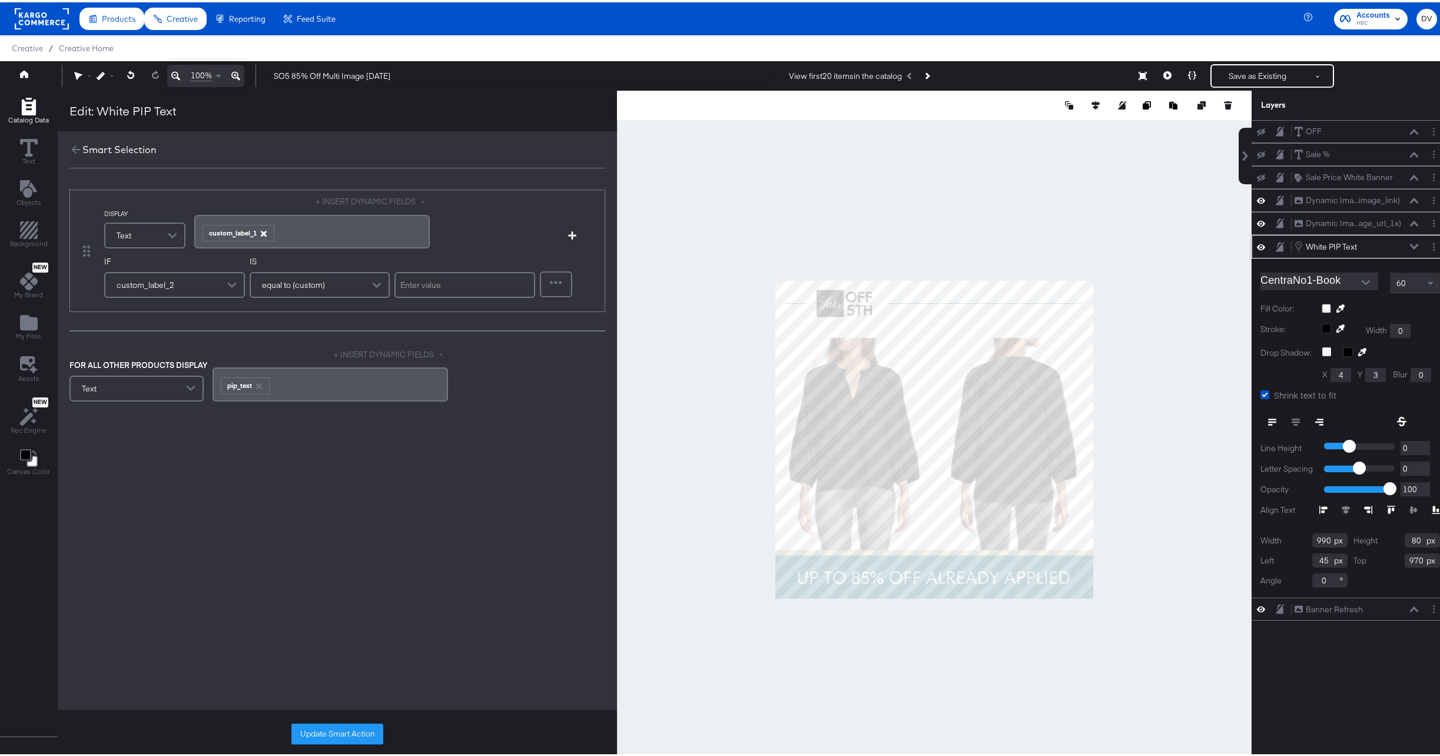
click at [264, 231] on icon "button" at bounding box center [263, 231] width 6 height 6
click at [257, 232] on div "﻿" at bounding box center [312, 226] width 236 height 26
click at [365, 273] on div "equal to (custom)" at bounding box center [320, 275] width 138 height 24
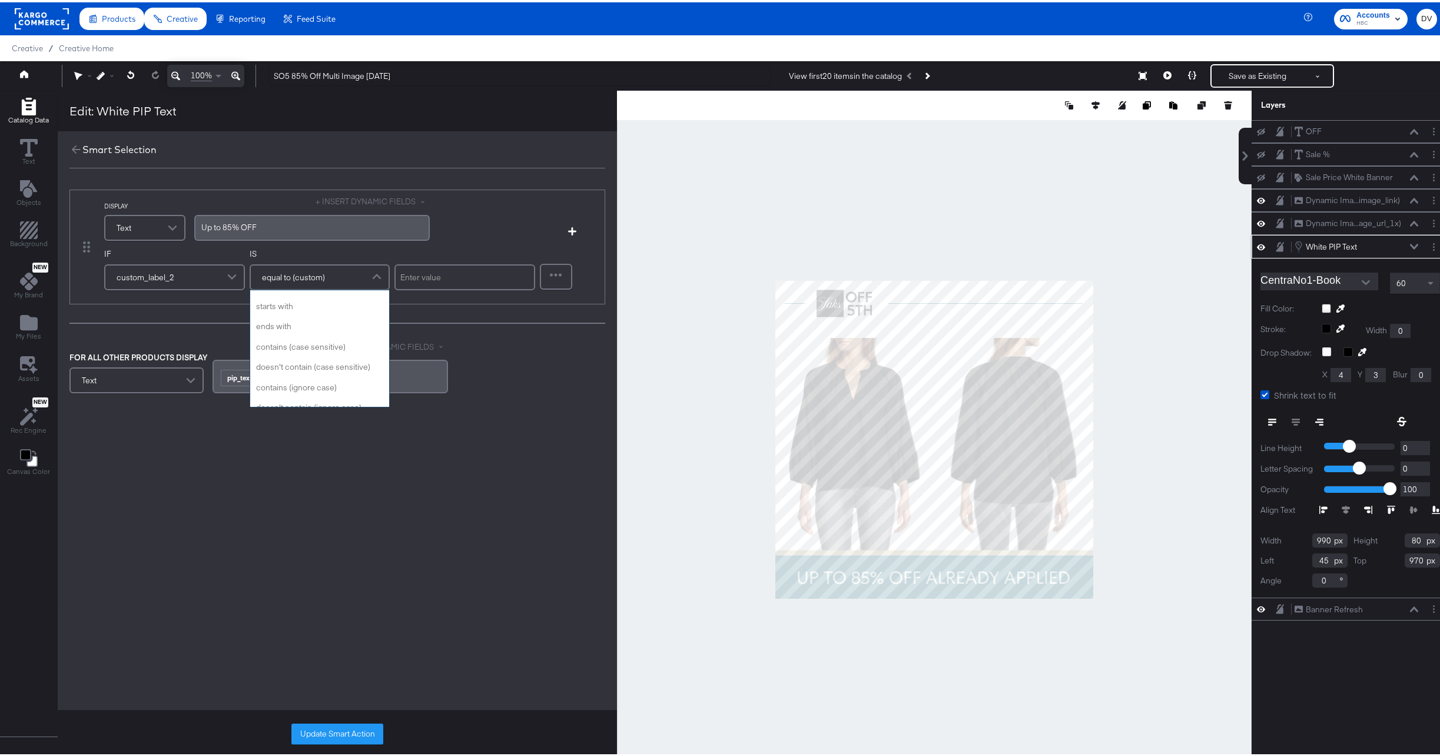
scroll to position [353, 0]
drag, startPoint x: 346, startPoint y: 384, endPoint x: 367, endPoint y: 353, distance: 37.9
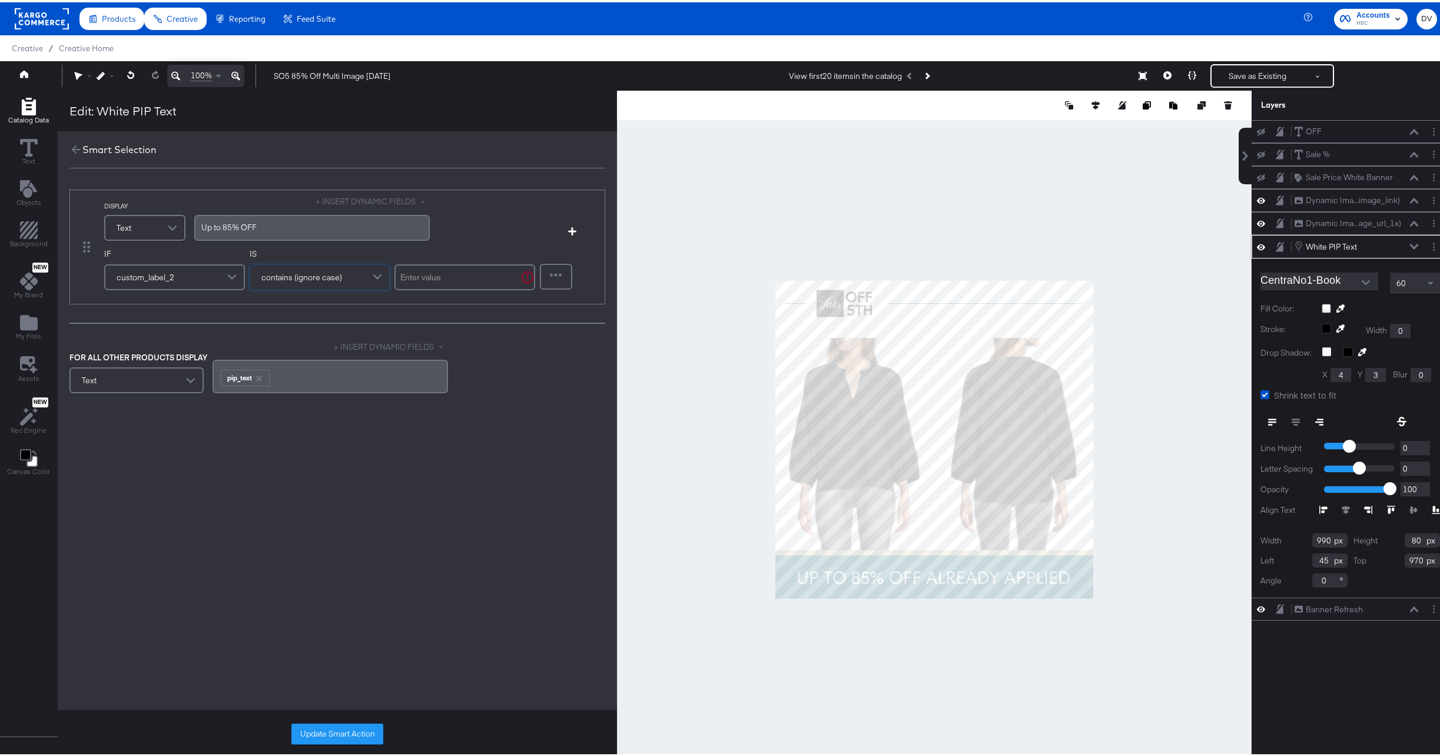
click at [423, 282] on input "text" at bounding box center [465, 275] width 141 height 26
type input "extra 25"
click at [424, 592] on div "Smart Selection DISPLAY Text + INSERT DYNAMIC FIELDS Up ﻿to 85% OFF Add Conditi…" at bounding box center [337, 431] width 559 height 605
click at [340, 739] on button "Update Smart Action" at bounding box center [337, 731] width 92 height 21
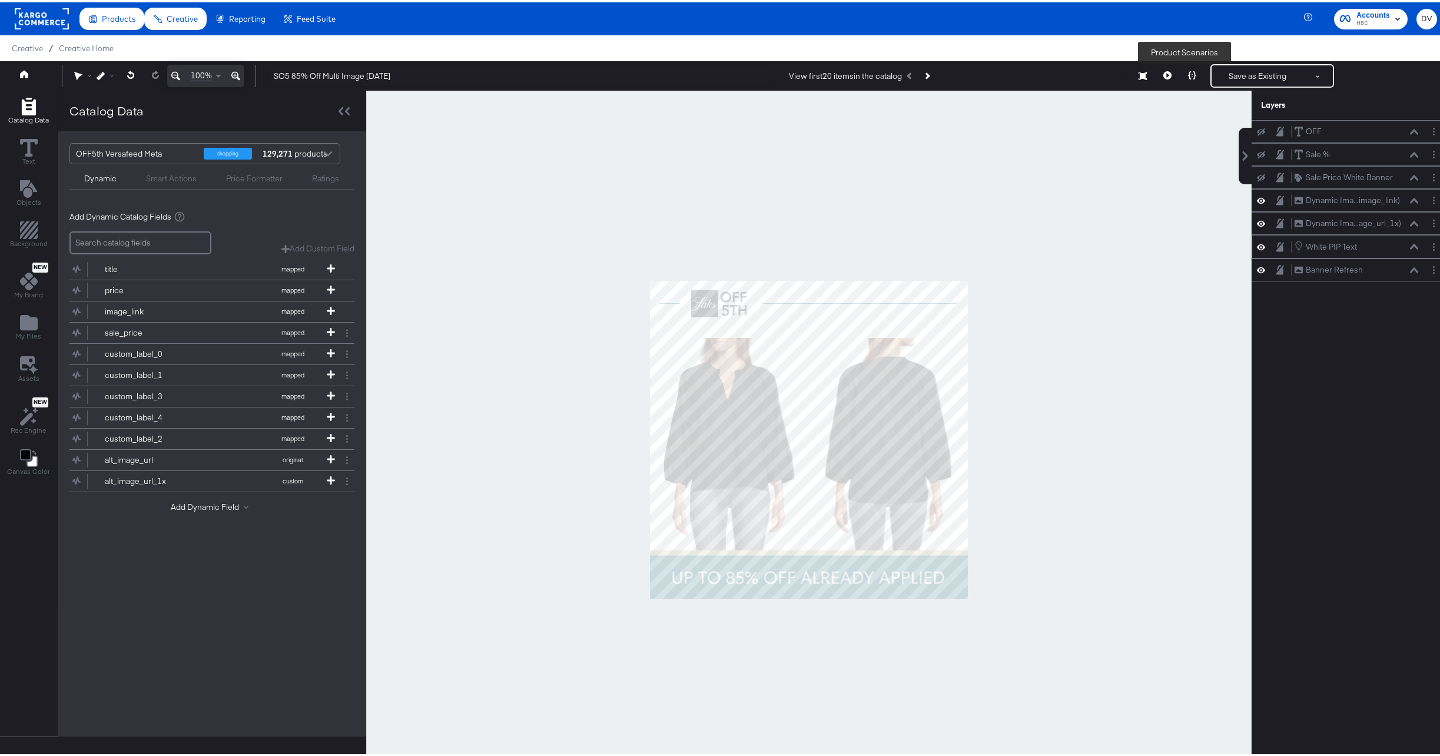
click at [1188, 75] on icon at bounding box center [1192, 73] width 8 height 8
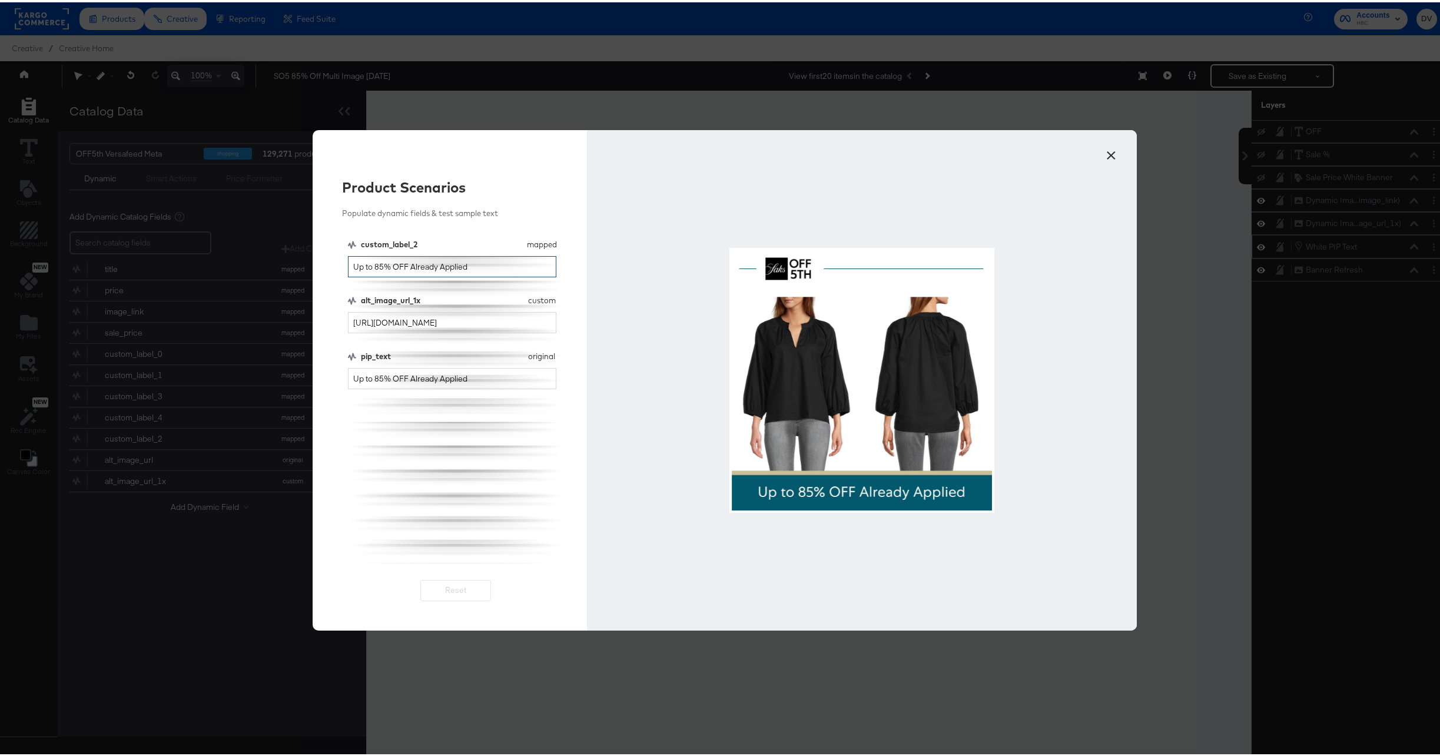
click at [425, 264] on input "Up to 85% OFF Already Applied" at bounding box center [452, 265] width 209 height 22
click at [437, 369] on input "Up to 85% OFF Already Applied" at bounding box center [452, 377] width 209 height 22
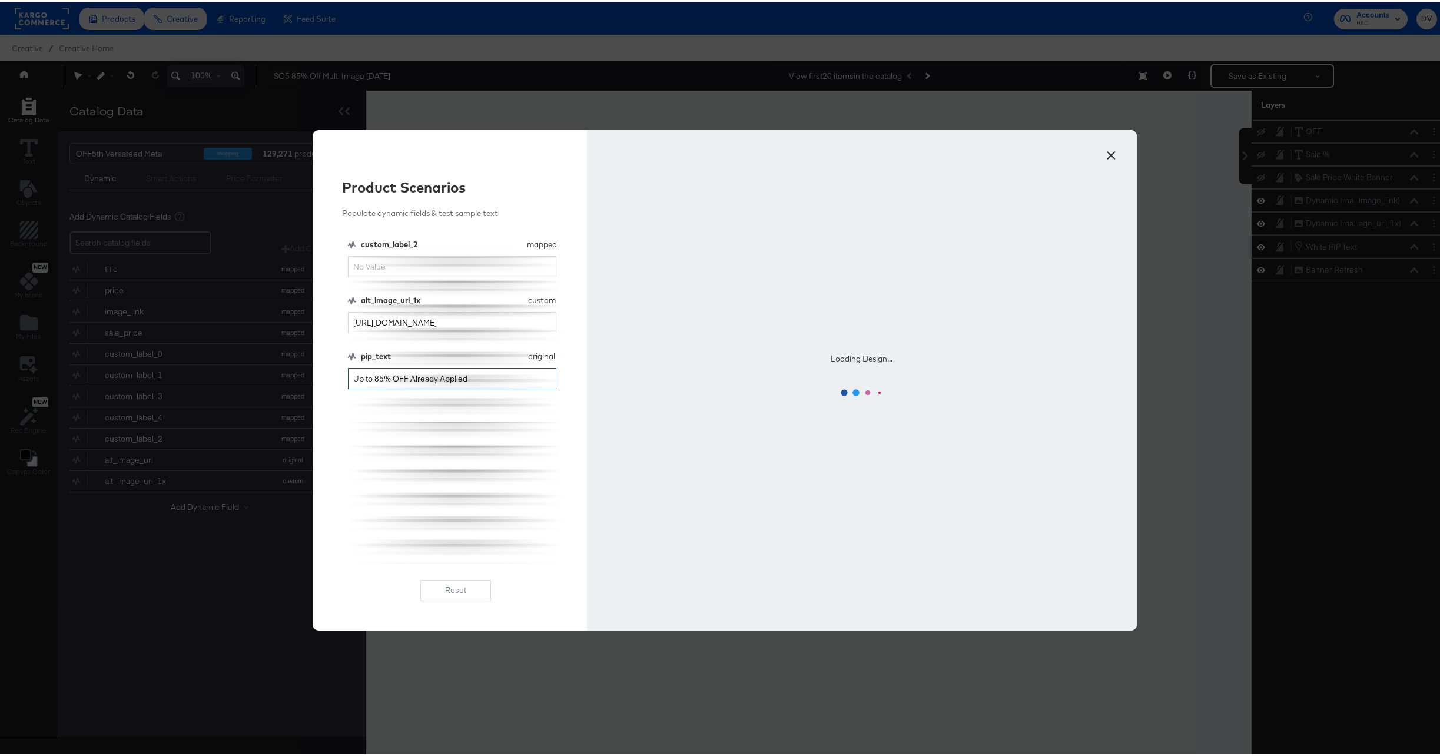
click at [437, 369] on input "Up to 85% OFF Already Applied" at bounding box center [452, 377] width 209 height 22
click at [427, 266] on input "custom_label_2" at bounding box center [452, 265] width 209 height 22
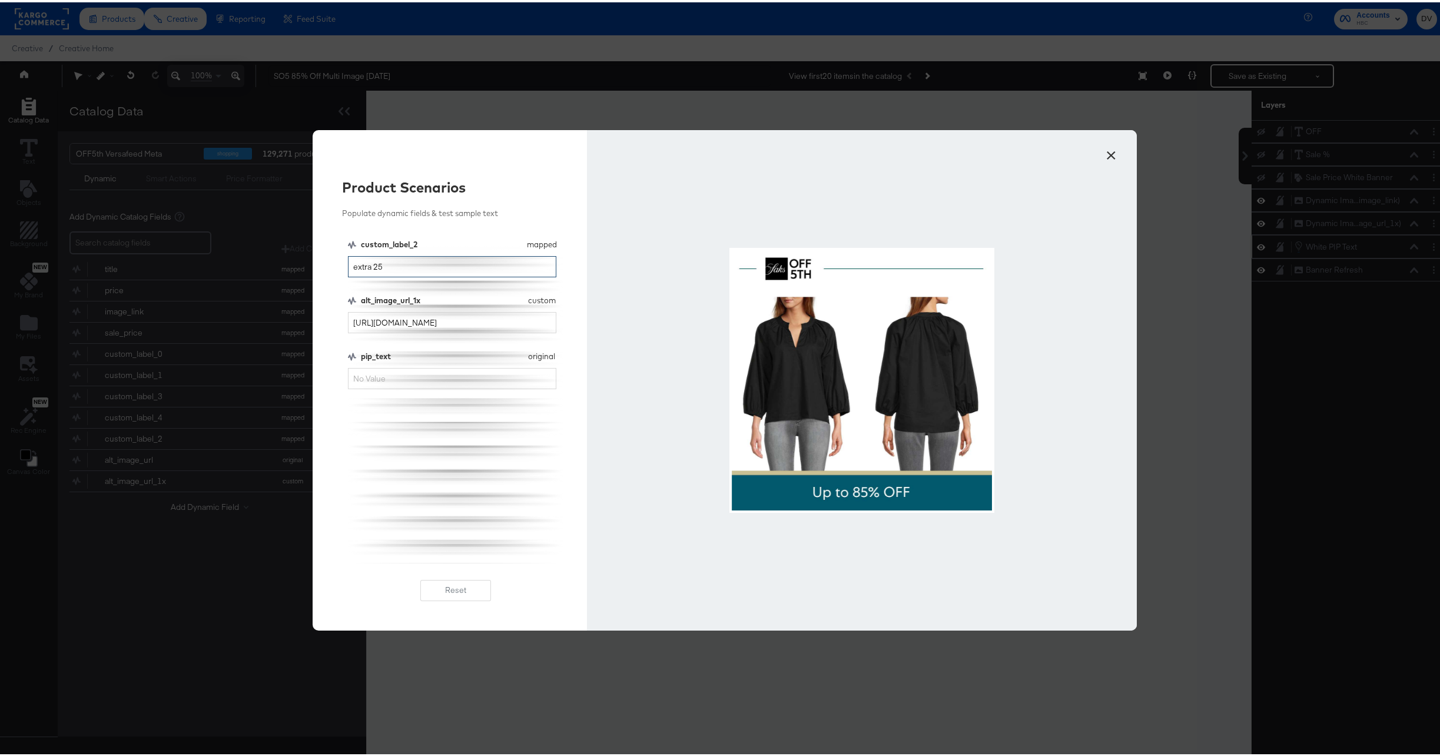
type input "extra 25"
click at [1103, 158] on button "×" at bounding box center [1111, 150] width 21 height 21
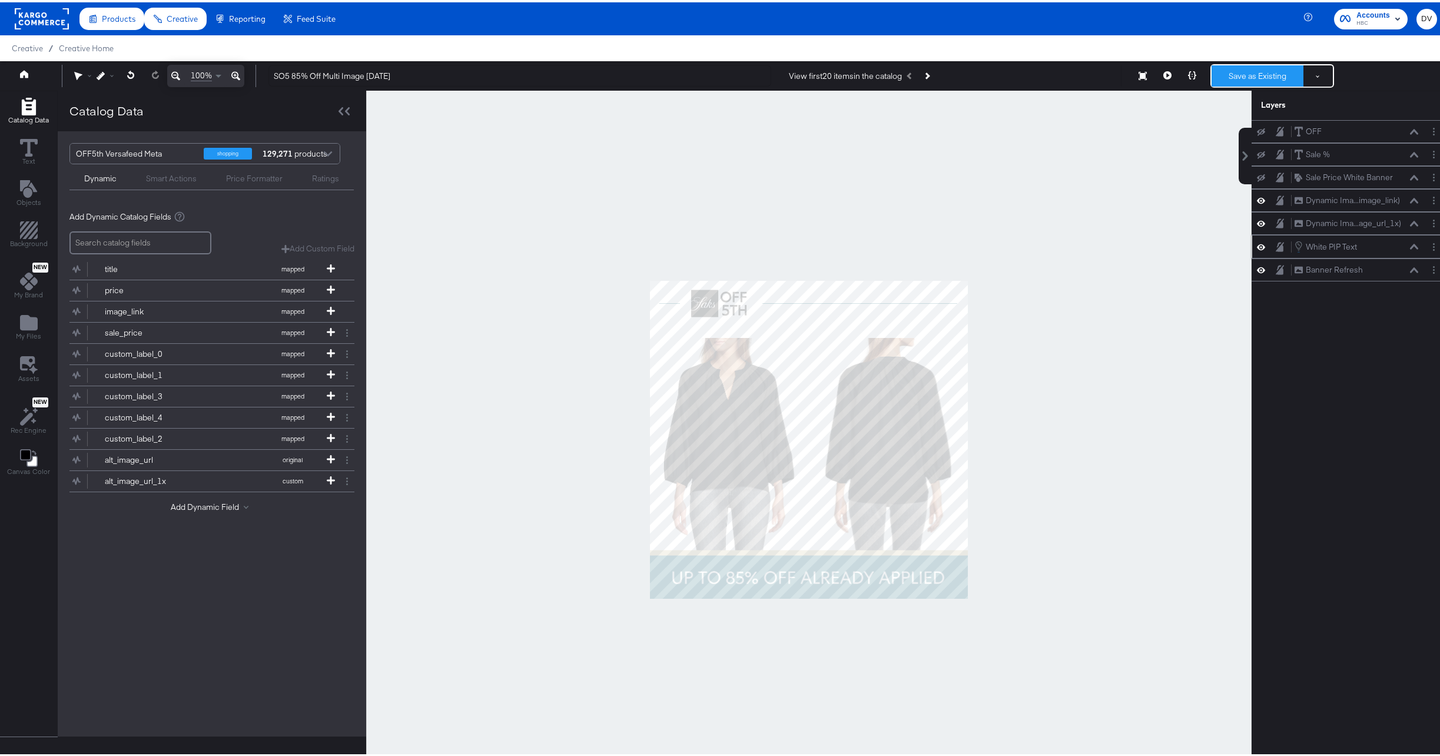
click at [1235, 71] on button "Save as Existing" at bounding box center [1258, 73] width 92 height 21
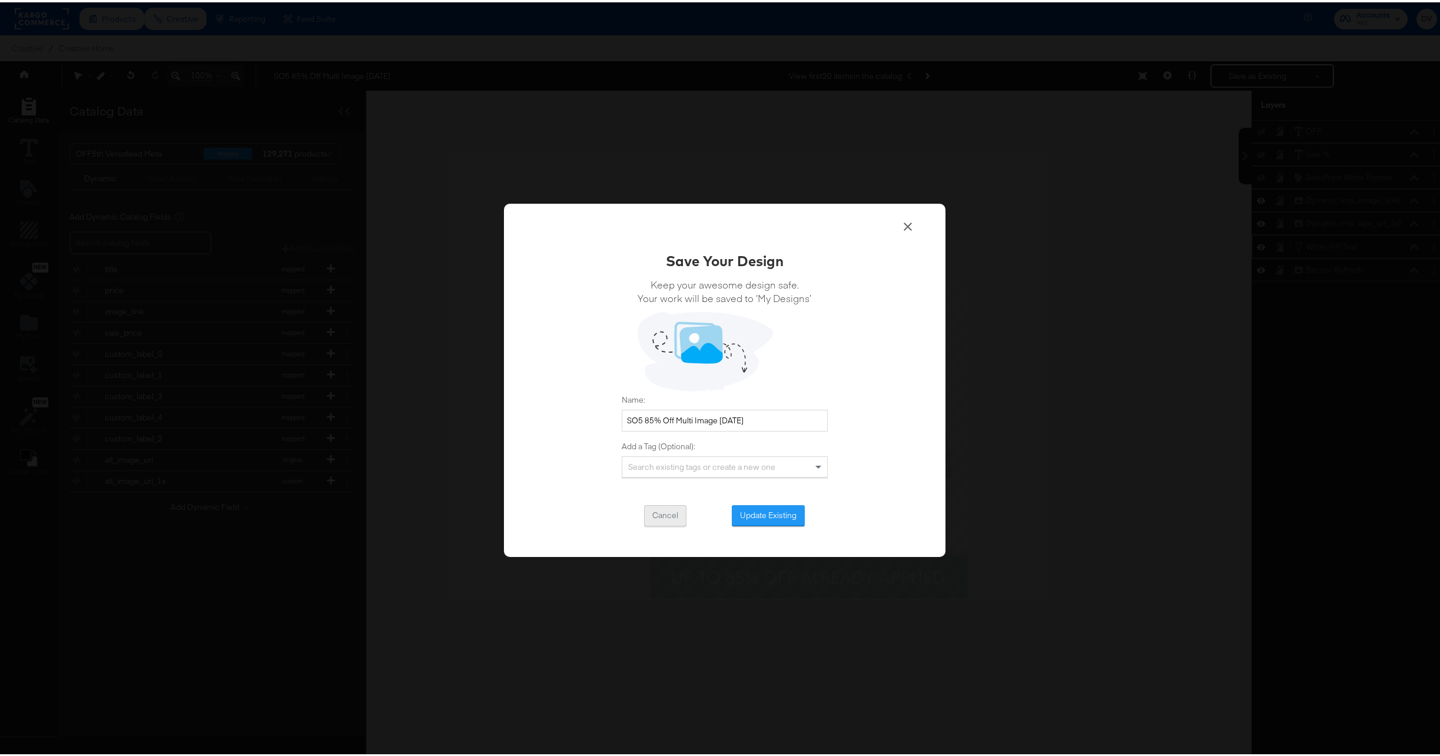
click at [668, 512] on button "Cancel" at bounding box center [665, 513] width 42 height 21
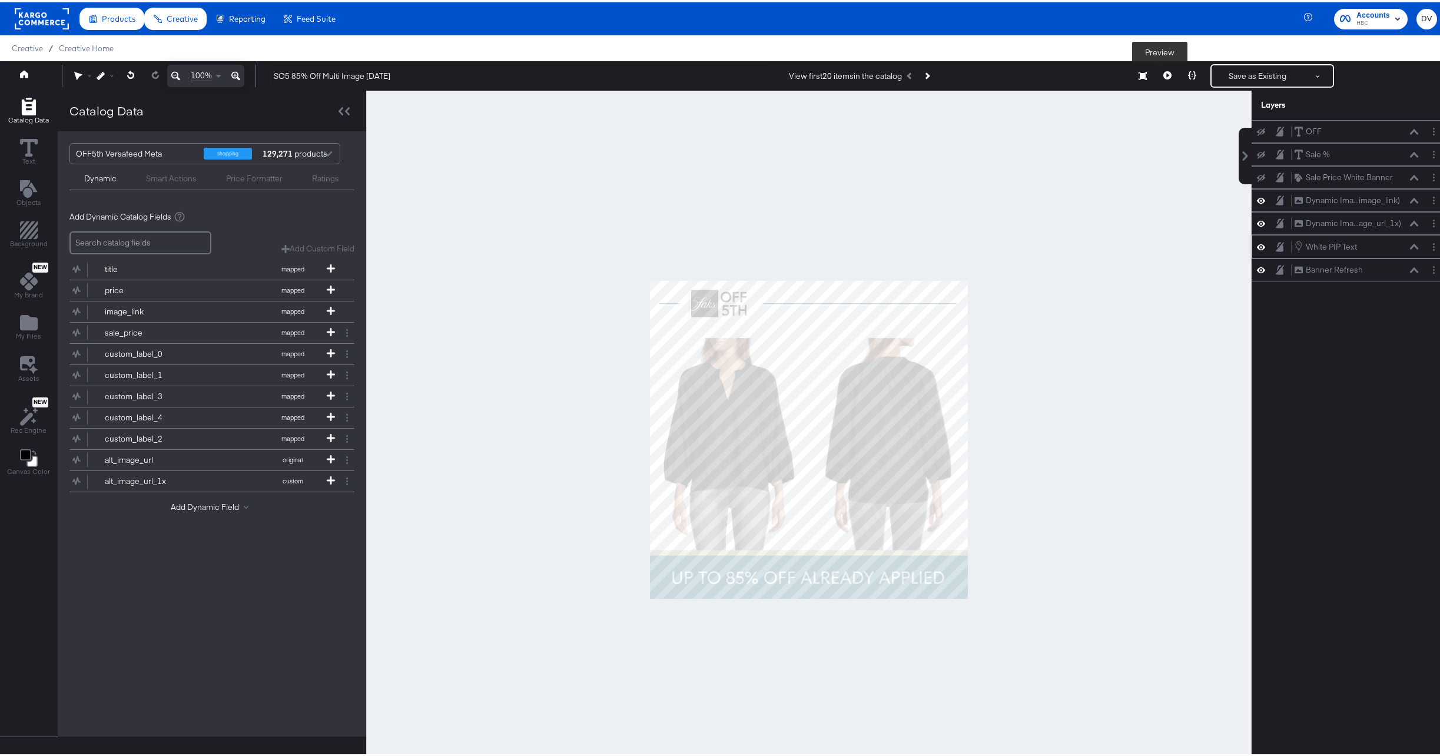
click at [1164, 72] on button at bounding box center [1167, 74] width 25 height 24
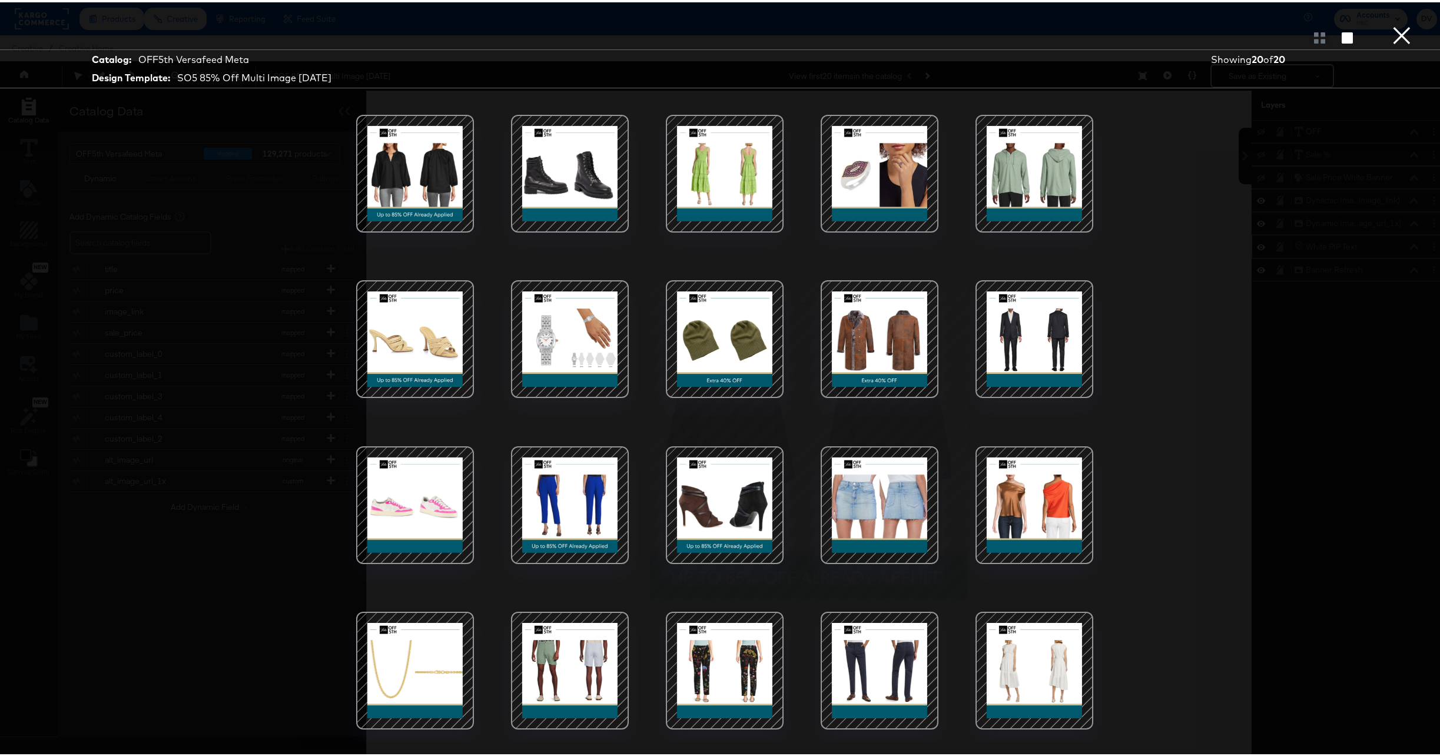
click at [1394, 24] on button "×" at bounding box center [1402, 12] width 24 height 24
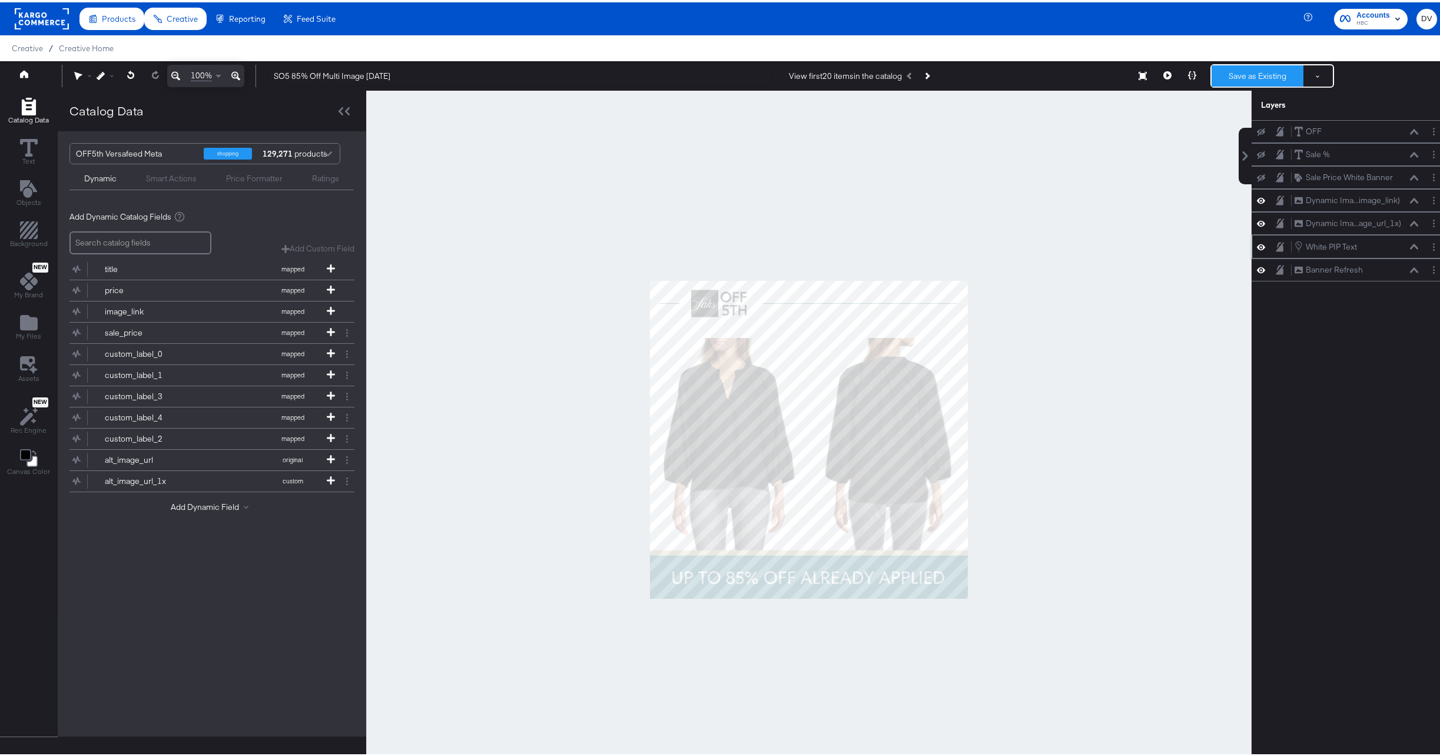
click at [1239, 77] on button "Save as Existing" at bounding box center [1258, 73] width 92 height 21
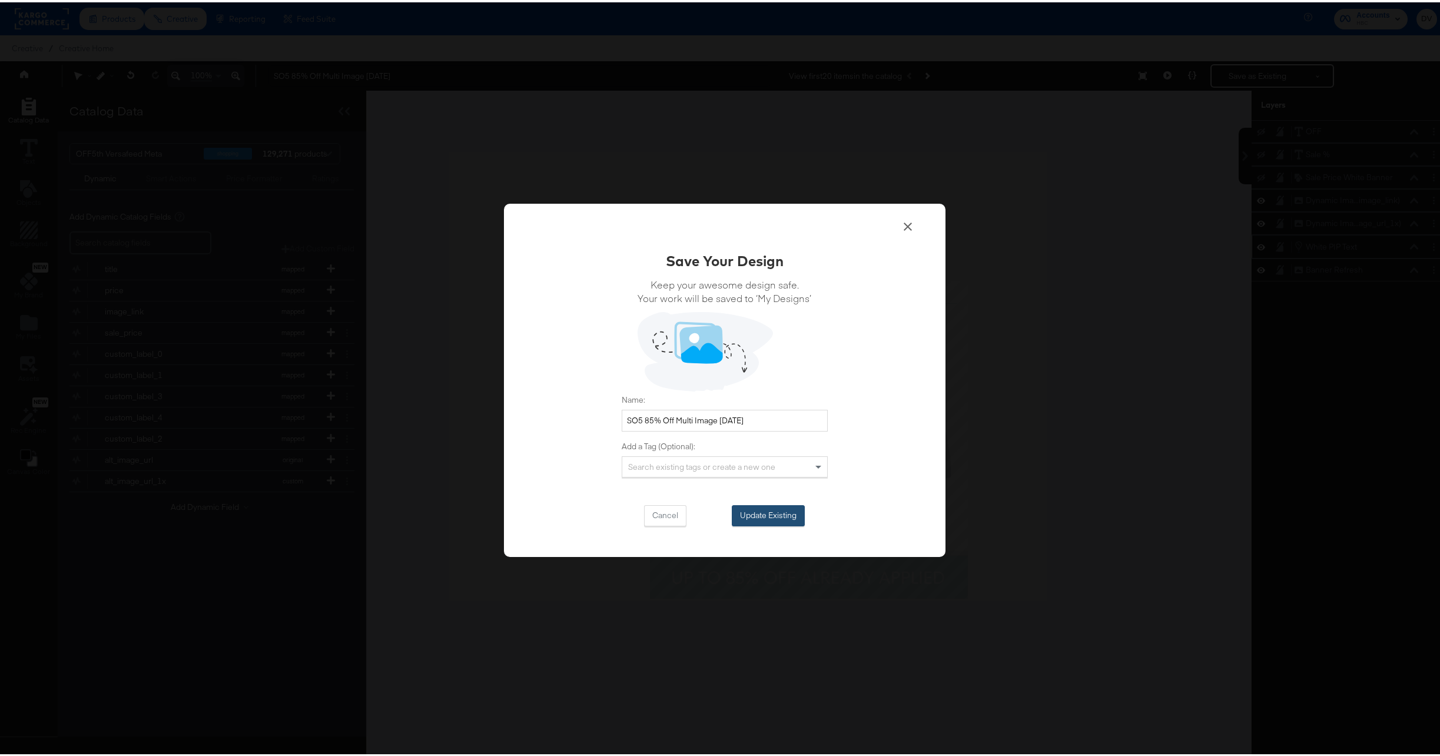
click at [773, 510] on button "Update Existing" at bounding box center [768, 513] width 73 height 21
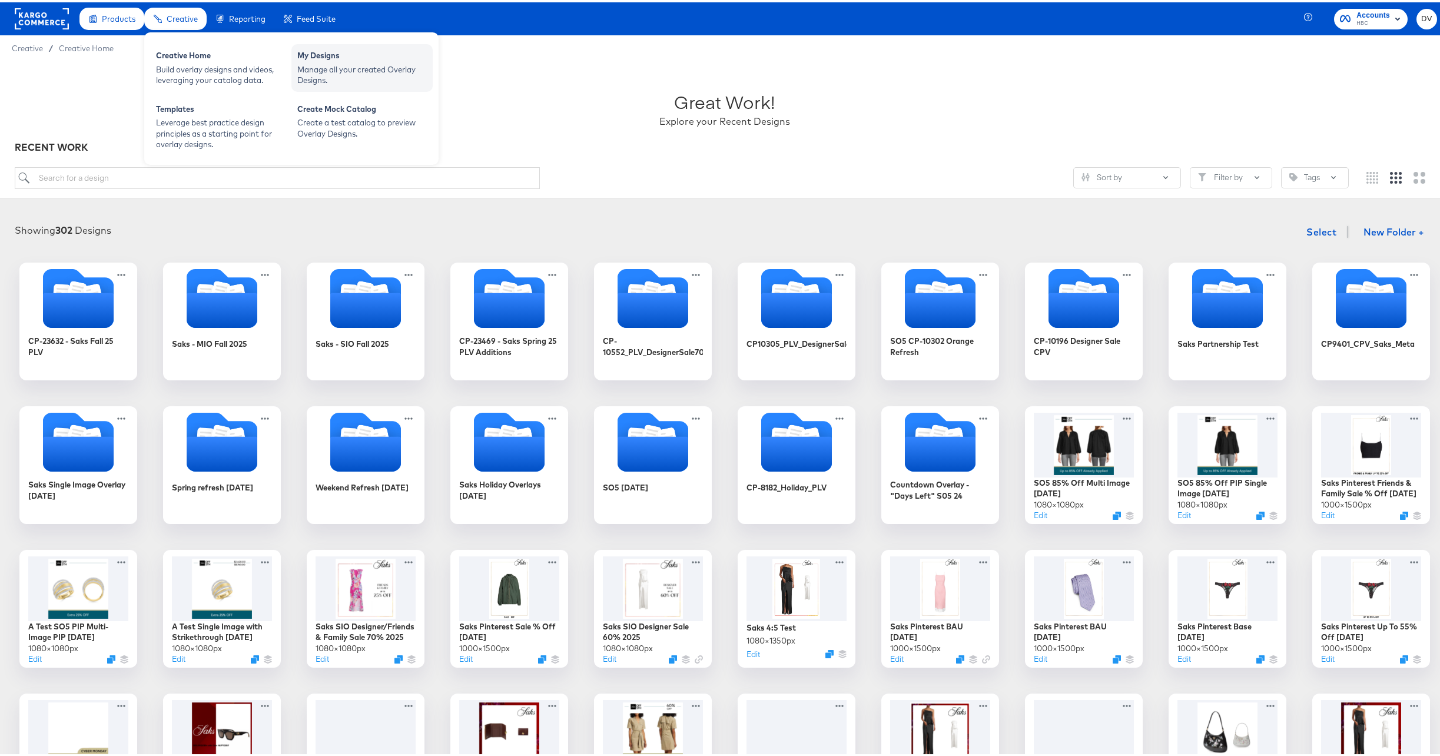
click at [311, 56] on div "My Designs" at bounding box center [362, 55] width 130 height 14
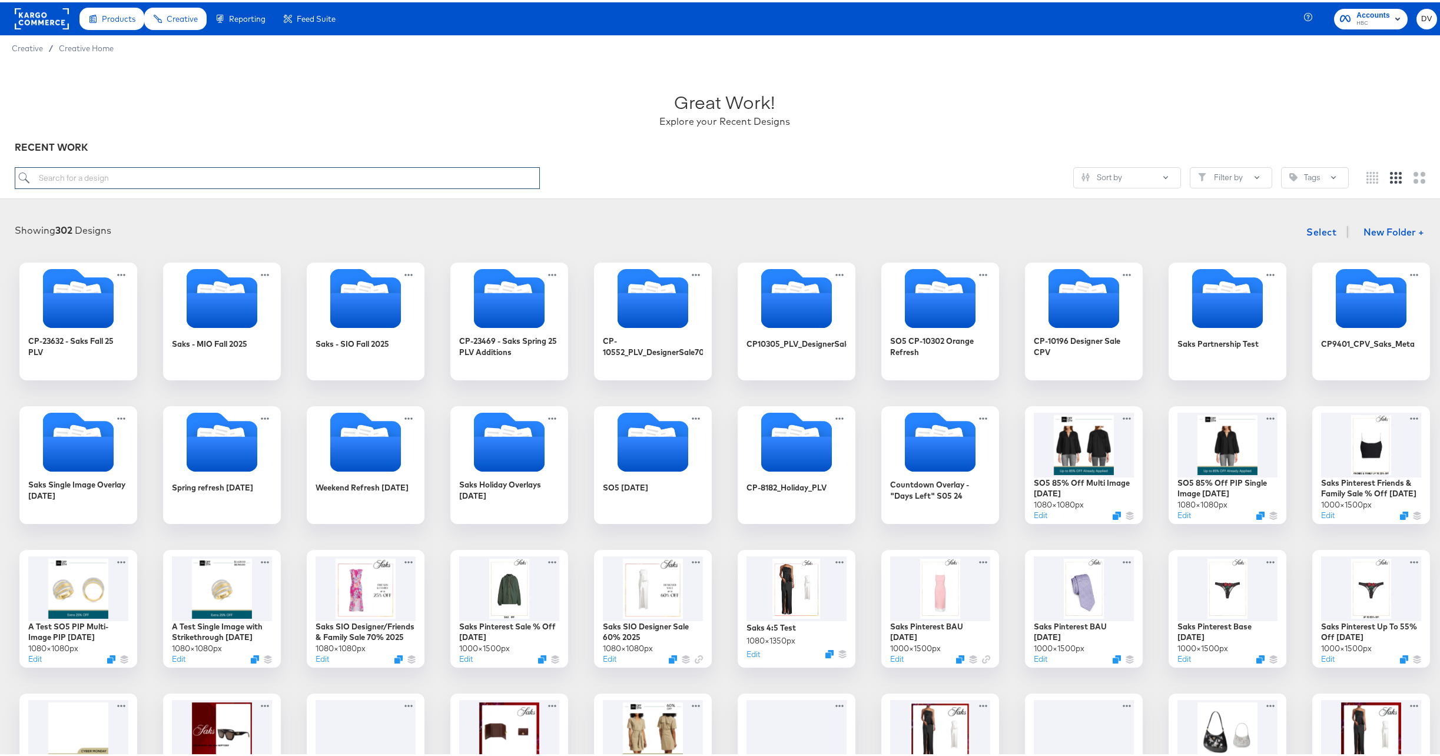
click at [281, 174] on input "search" at bounding box center [277, 176] width 525 height 22
type input "85%"
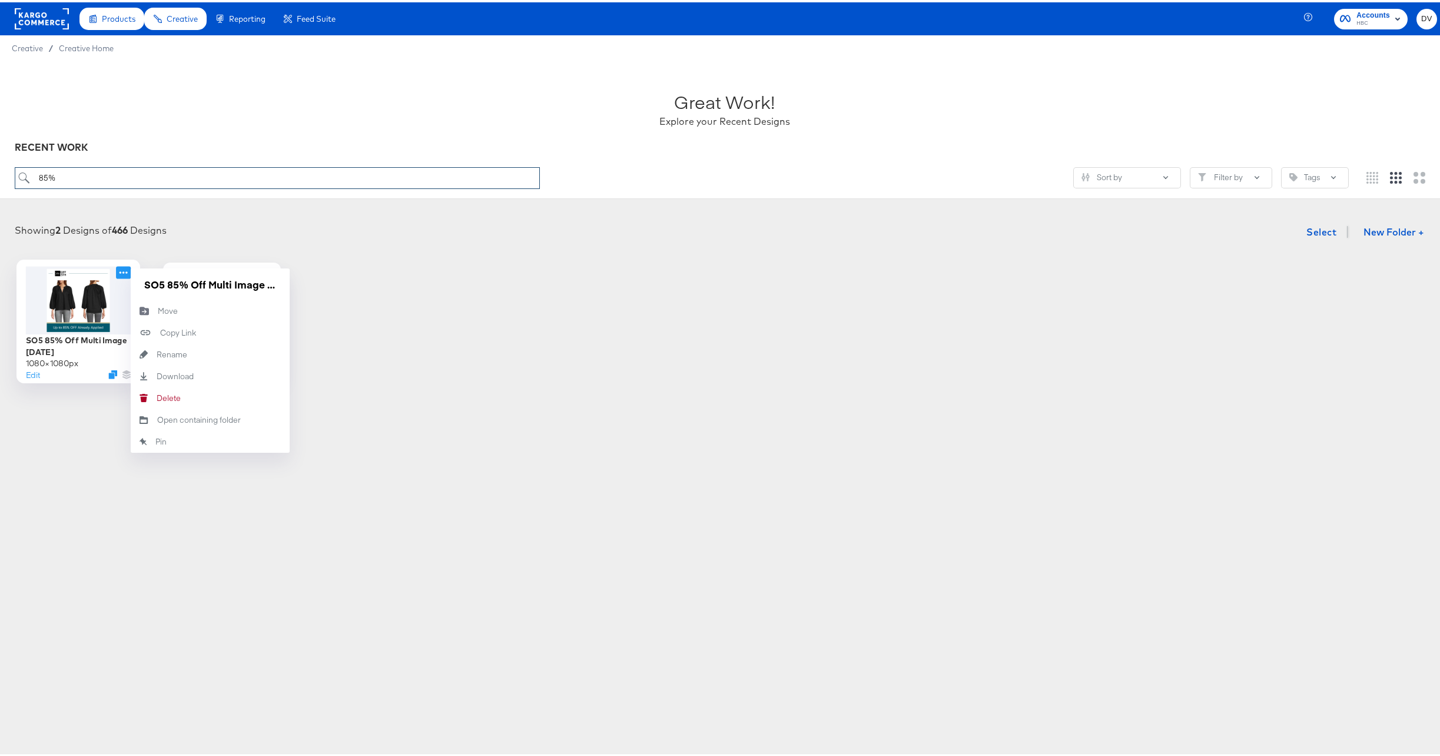
click at [118, 271] on icon at bounding box center [123, 270] width 15 height 12
click at [157, 352] on div "Rename Rename" at bounding box center [157, 352] width 0 height 0
click at [200, 282] on input "SO5 85% Off Multi Image [DATE]" at bounding box center [210, 282] width 141 height 24
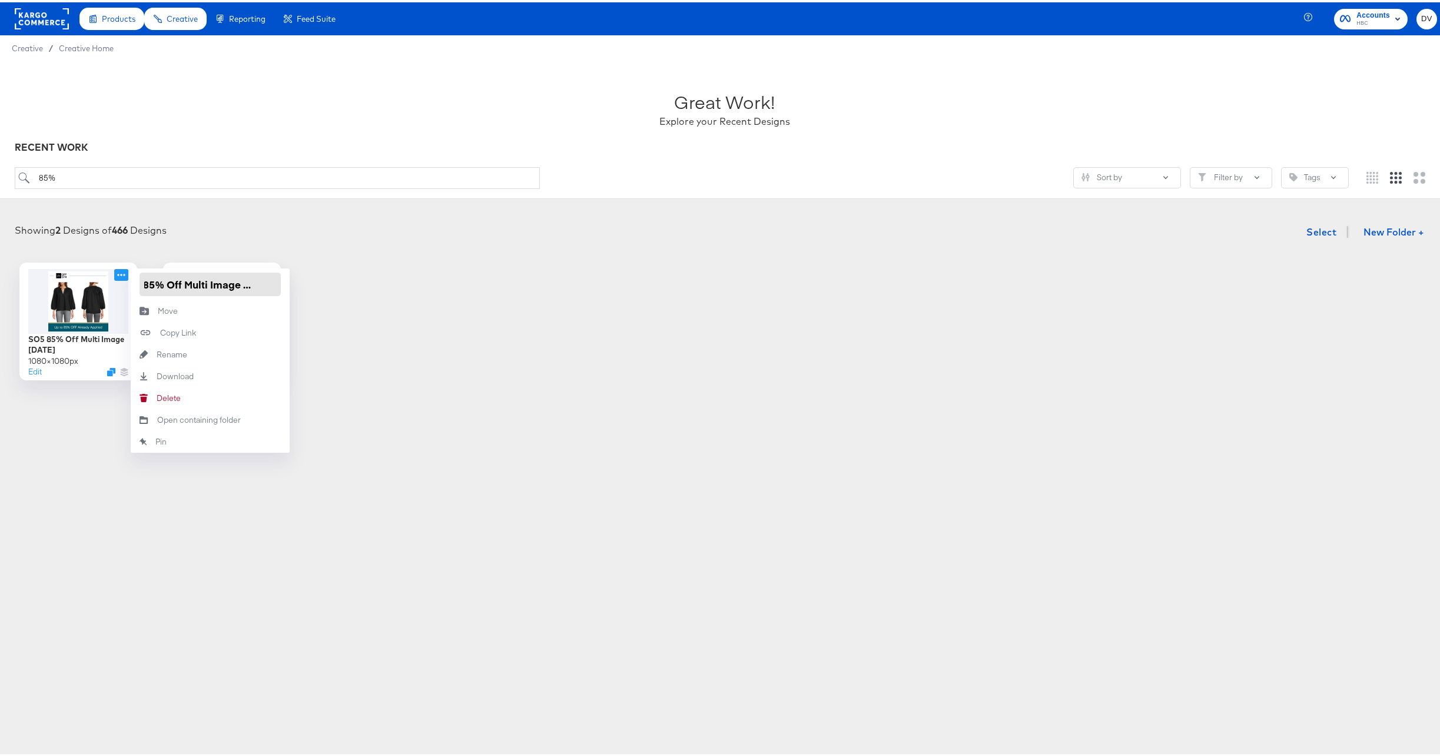
click at [200, 282] on input "SO5 85% Off Multi Image [DATE]" at bounding box center [210, 282] width 141 height 24
click at [486, 439] on div "Products Creative Reporting Feed Suite Accounts HBC DV Creative / Creative Home…" at bounding box center [724, 378] width 1449 height 756
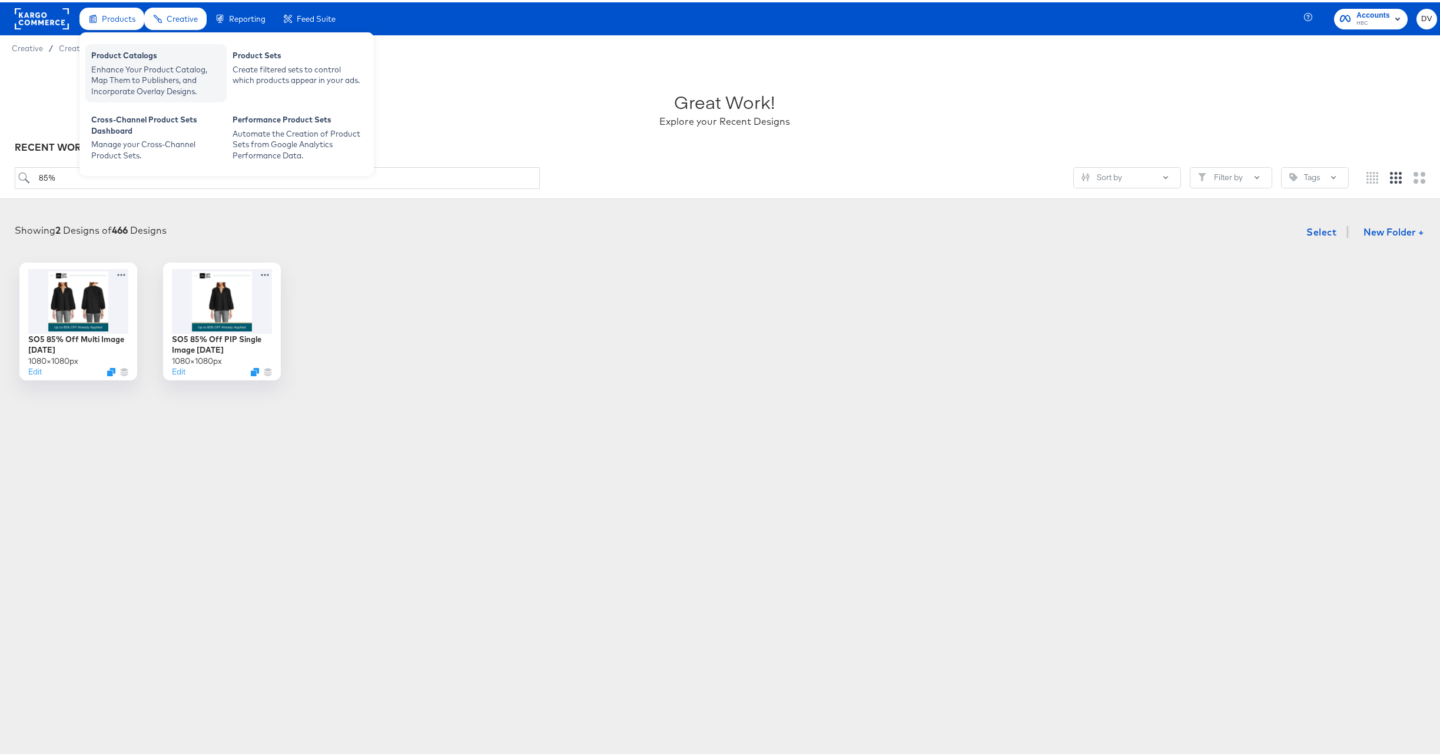
click at [120, 59] on div "Product Catalogs" at bounding box center [156, 55] width 130 height 14
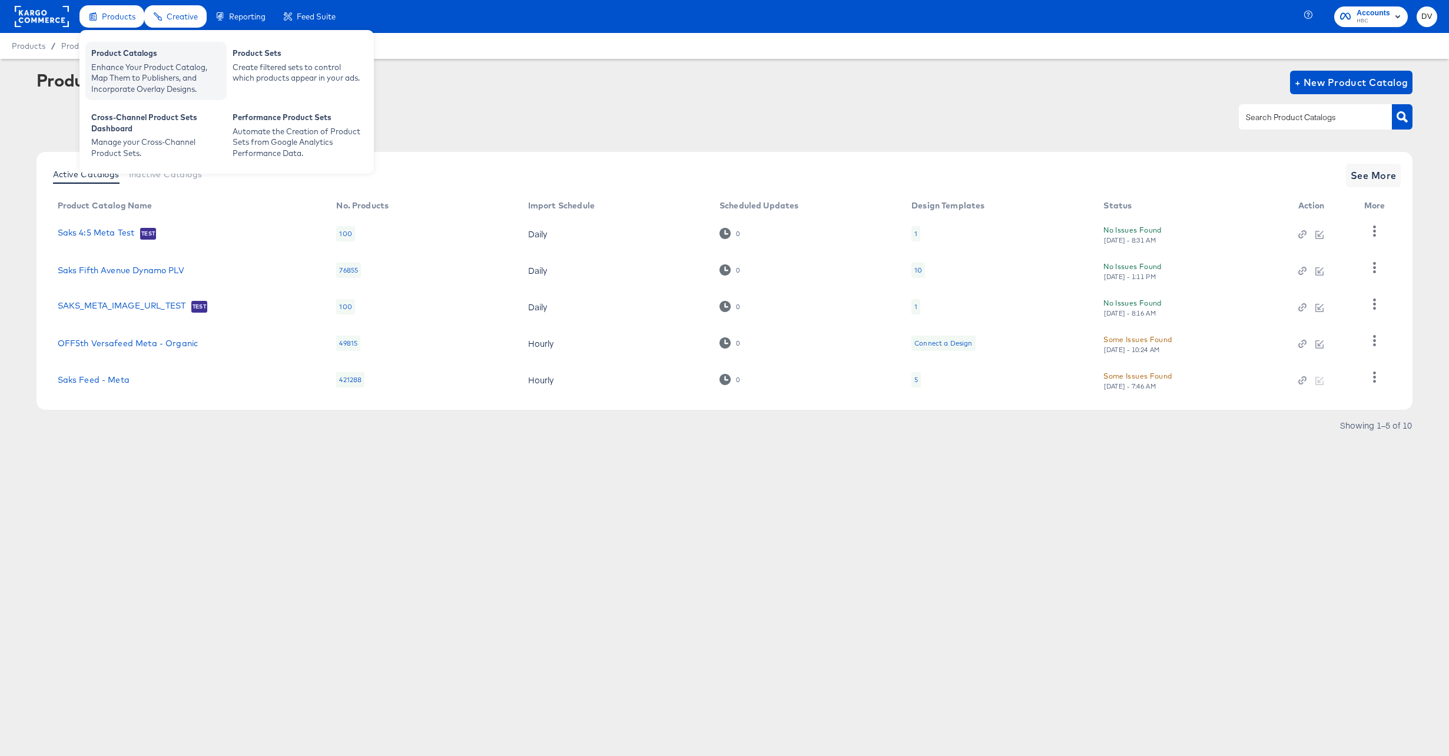
click at [115, 59] on div "Product Catalogs" at bounding box center [156, 55] width 130 height 14
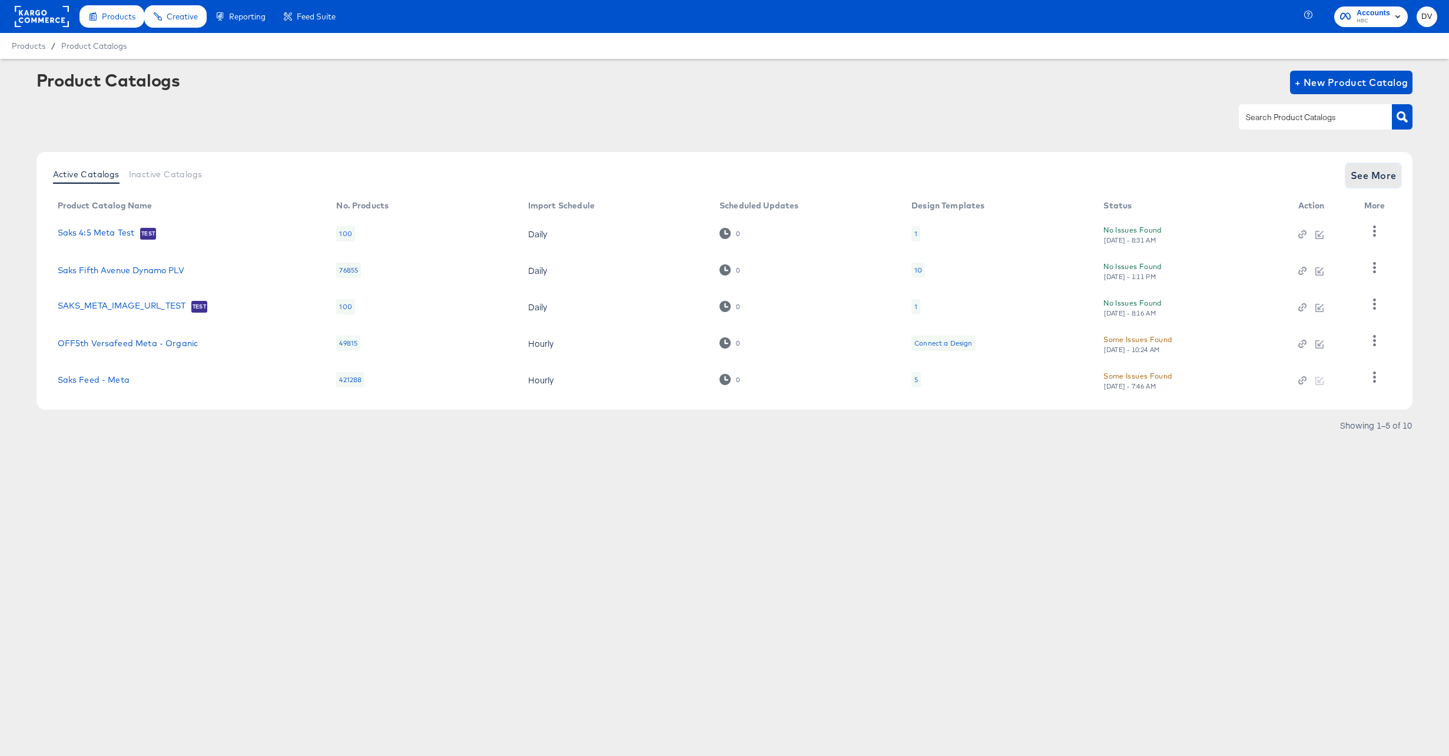
click at [1384, 175] on span "See More" at bounding box center [1374, 175] width 46 height 16
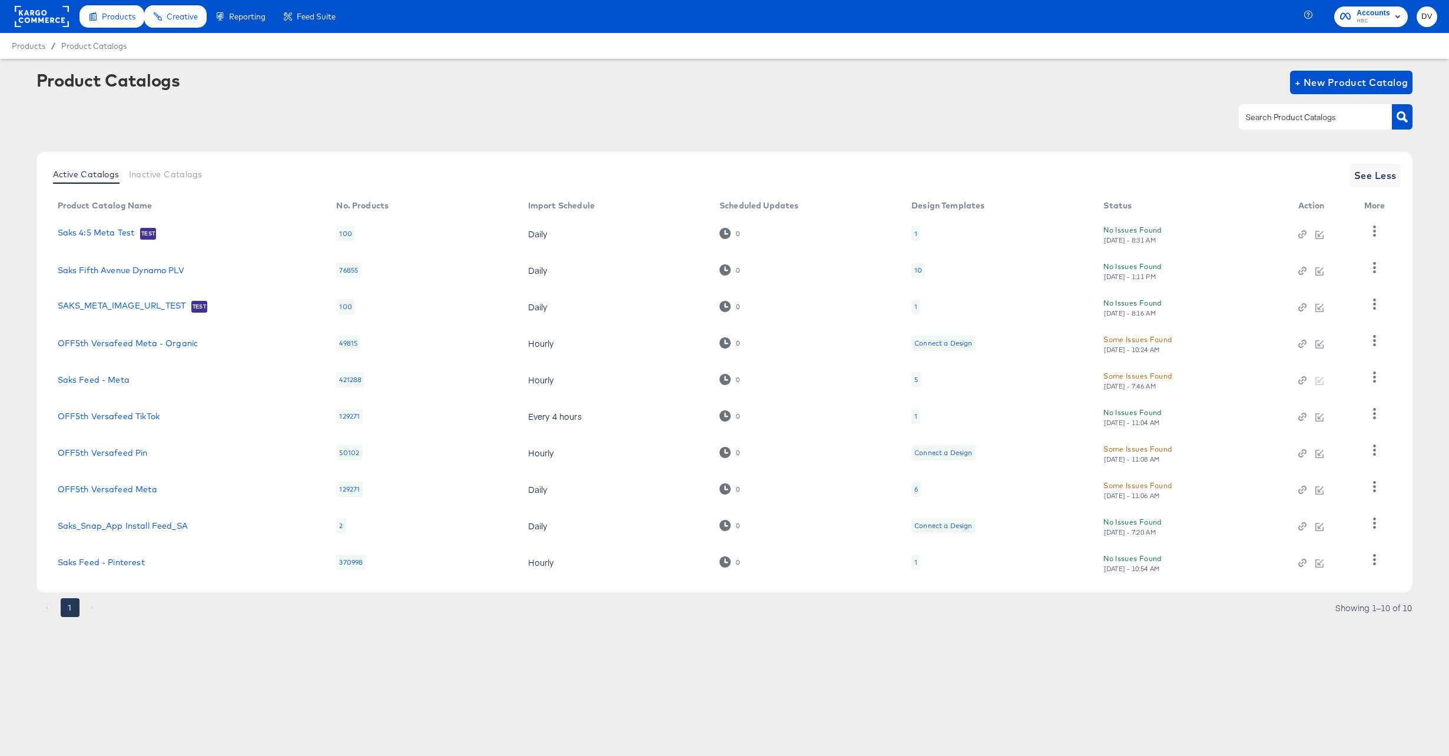
click at [94, 482] on td "OFF5th Versafeed Meta" at bounding box center [187, 489] width 279 height 37
click at [101, 483] on td "OFF5th Versafeed Meta" at bounding box center [187, 489] width 279 height 37
click at [105, 487] on link "OFF5th Versafeed Meta" at bounding box center [108, 489] width 100 height 9
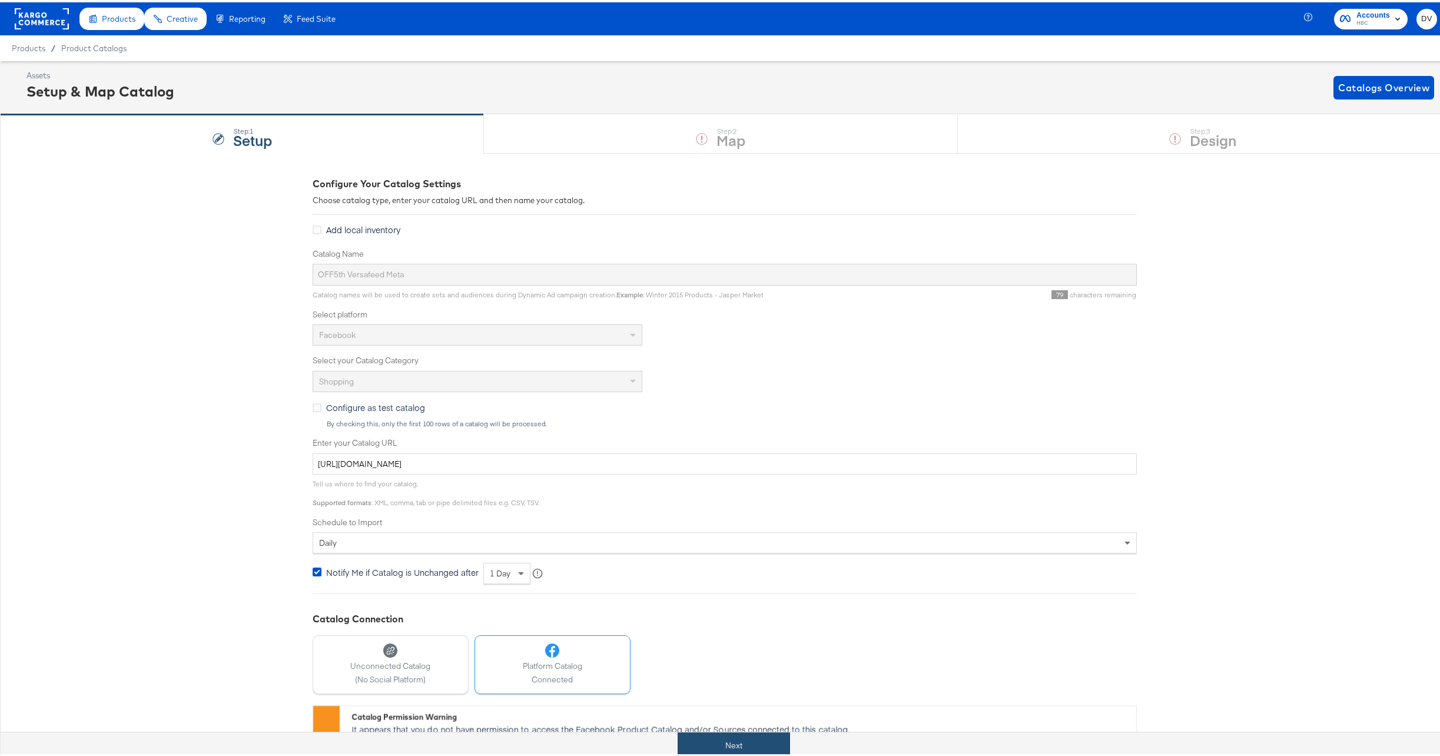
click at [725, 737] on button "Next" at bounding box center [734, 743] width 112 height 26
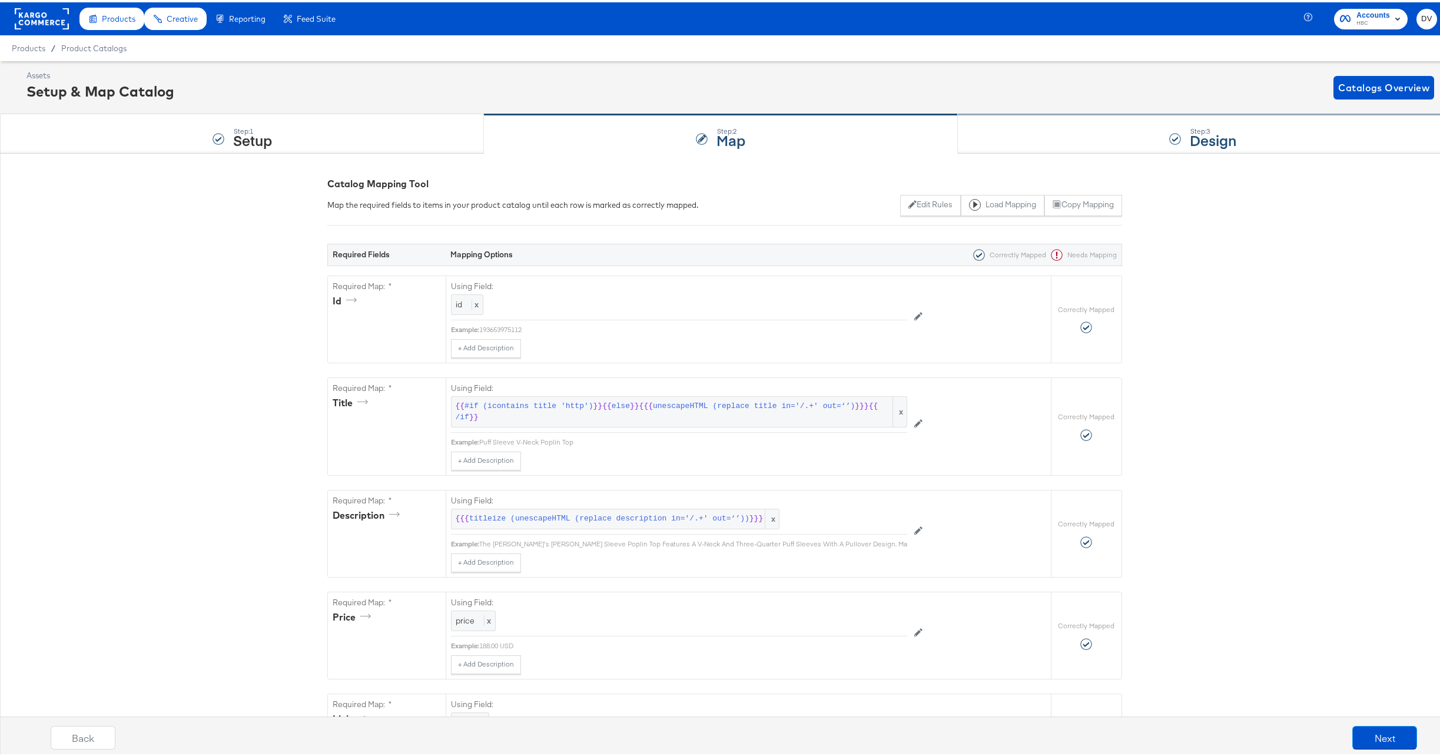
click at [1095, 122] on div "Step: 3 Design" at bounding box center [1203, 131] width 491 height 39
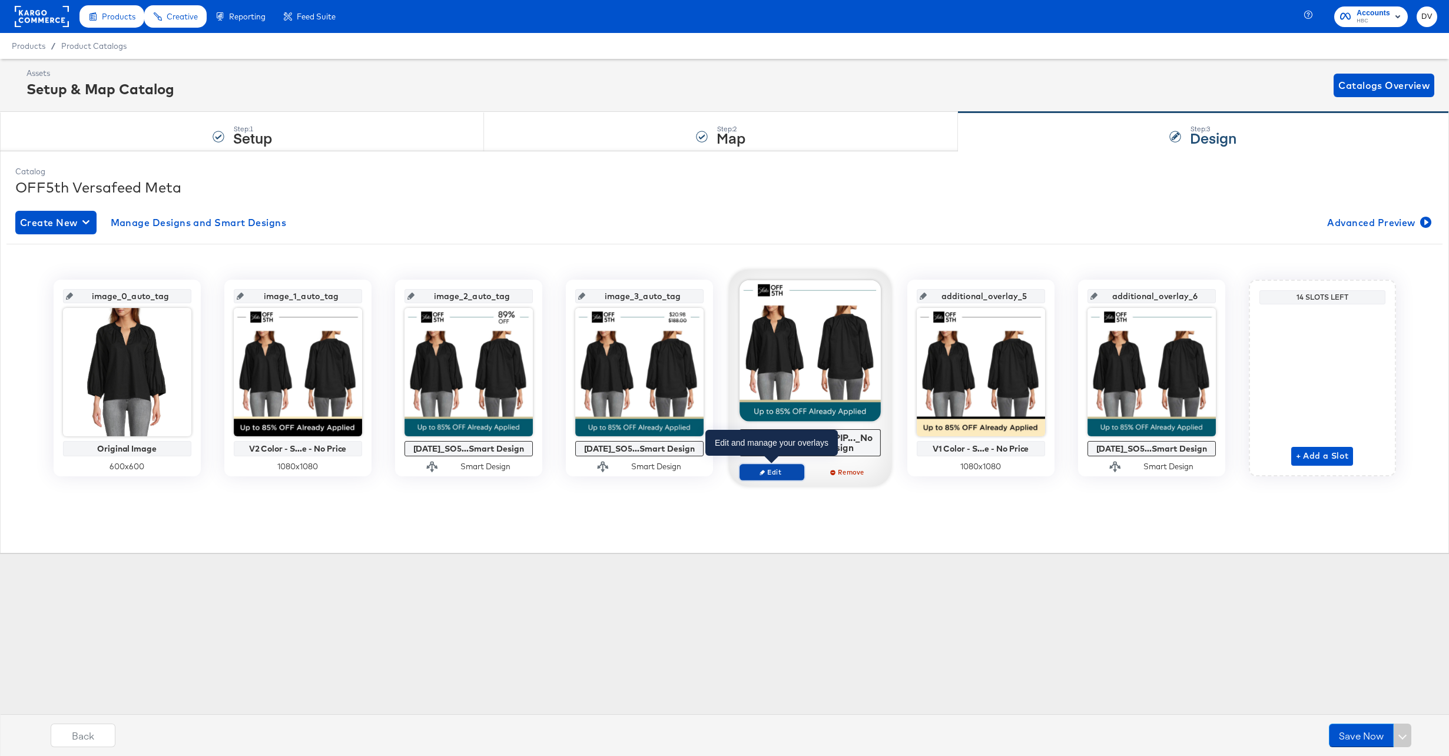
click at [797, 471] on span "Edit" at bounding box center [771, 472] width 54 height 9
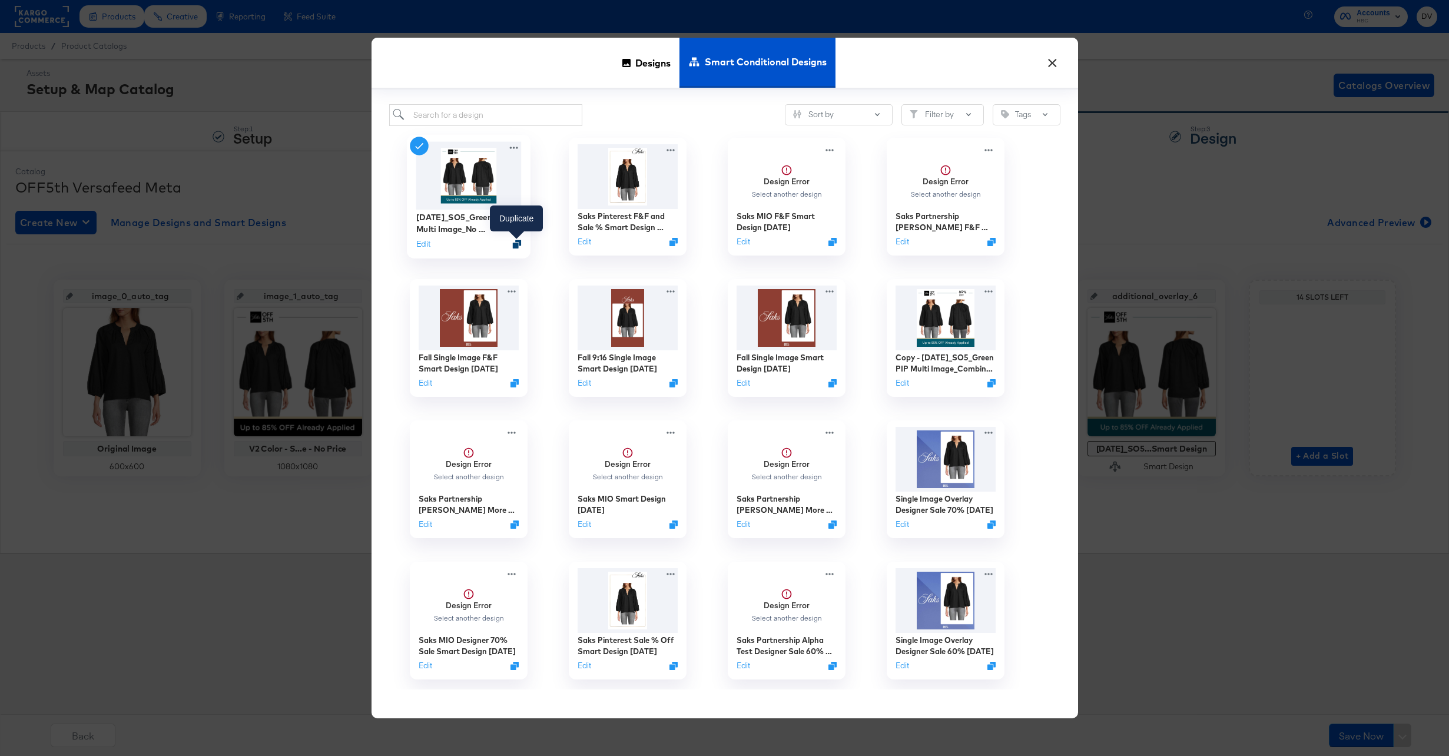
click at [518, 244] on icon "Duplicate" at bounding box center [516, 244] width 9 height 9
click at [902, 386] on button "Edit" at bounding box center [900, 384] width 14 height 11
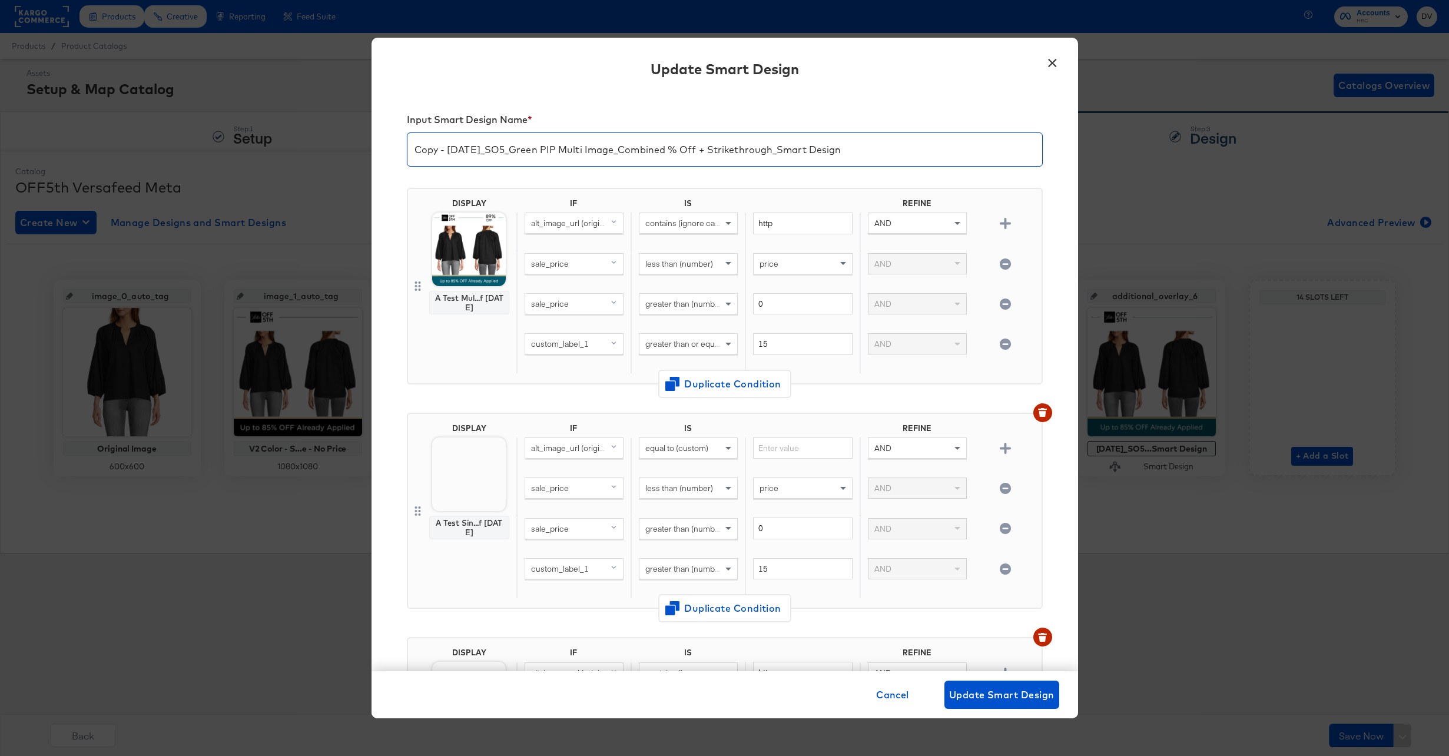
drag, startPoint x: 486, startPoint y: 149, endPoint x: 410, endPoint y: 146, distance: 76.0
click at [410, 146] on input "Copy - [DATE]_SO5_Green PIP Multi Image_Combined % Off + Strikethrough_Smart De…" at bounding box center [724, 144] width 635 height 33
type input "10.8.25_SO5_Green PIP Multi Image_Combined % Off + Strikethrough_Smart Design"
drag, startPoint x: 585, startPoint y: 151, endPoint x: 818, endPoint y: 156, distance: 233.2
click at [818, 156] on input "10.8.25_SO5_Green PIP Multi Image_Combined % Off + Strikethrough_Smart Design" at bounding box center [724, 144] width 635 height 33
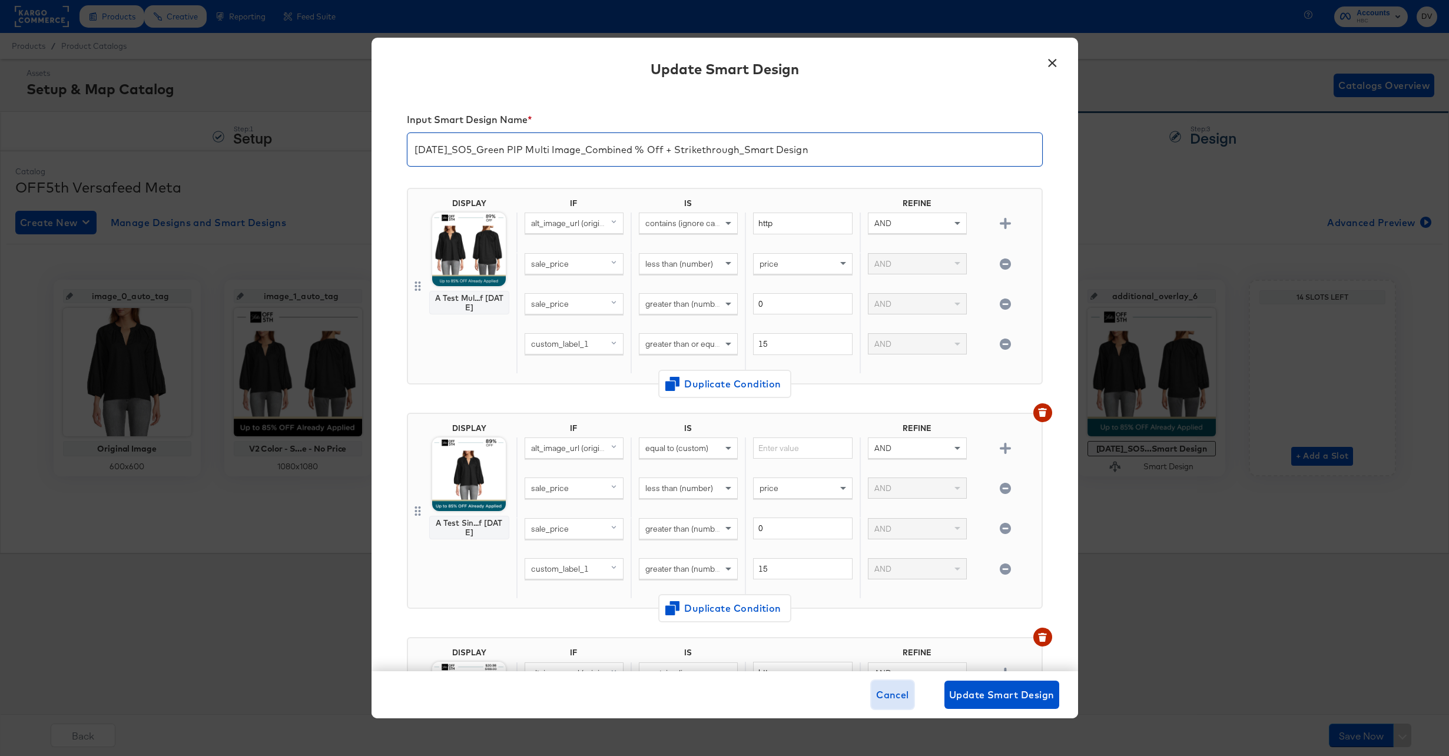
click at [901, 689] on span "Cancel" at bounding box center [892, 695] width 33 height 16
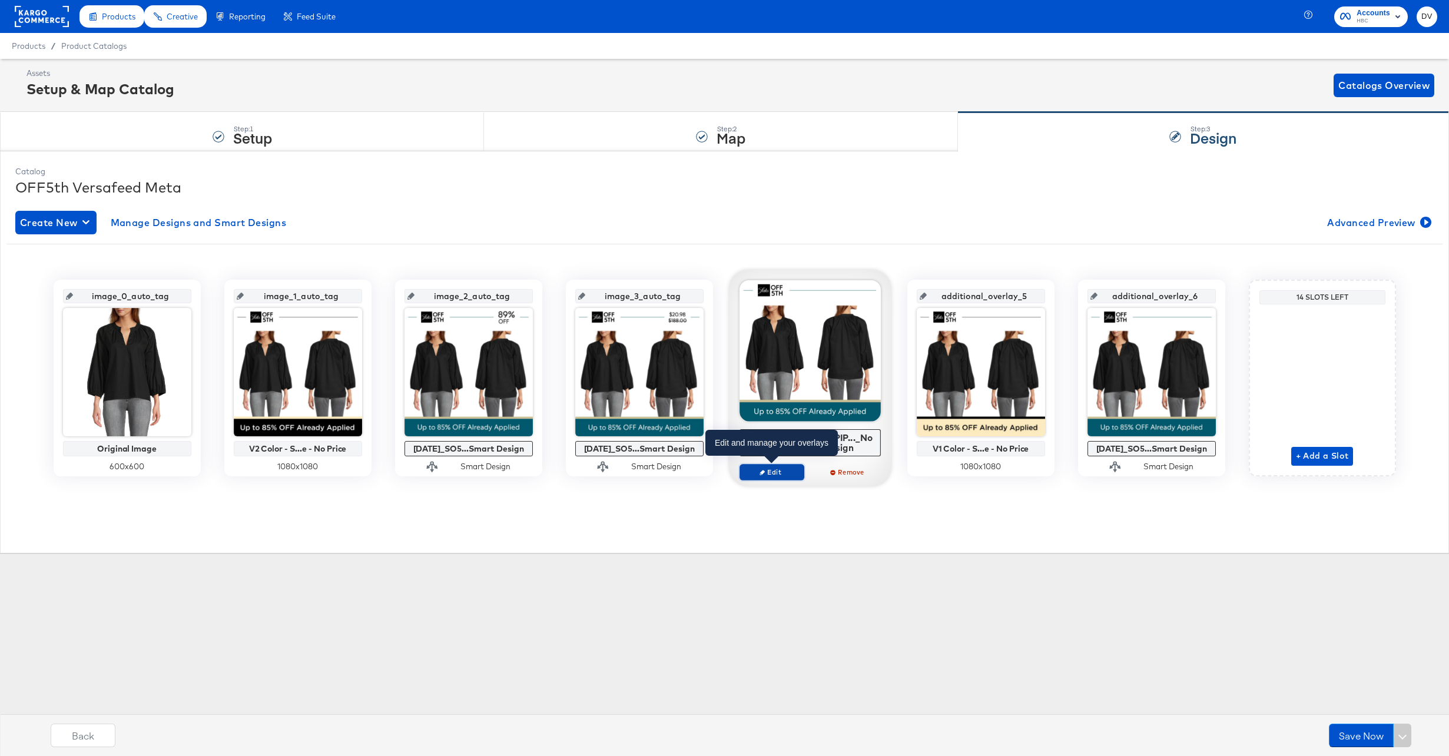
click at [775, 475] on span "Edit" at bounding box center [771, 472] width 54 height 9
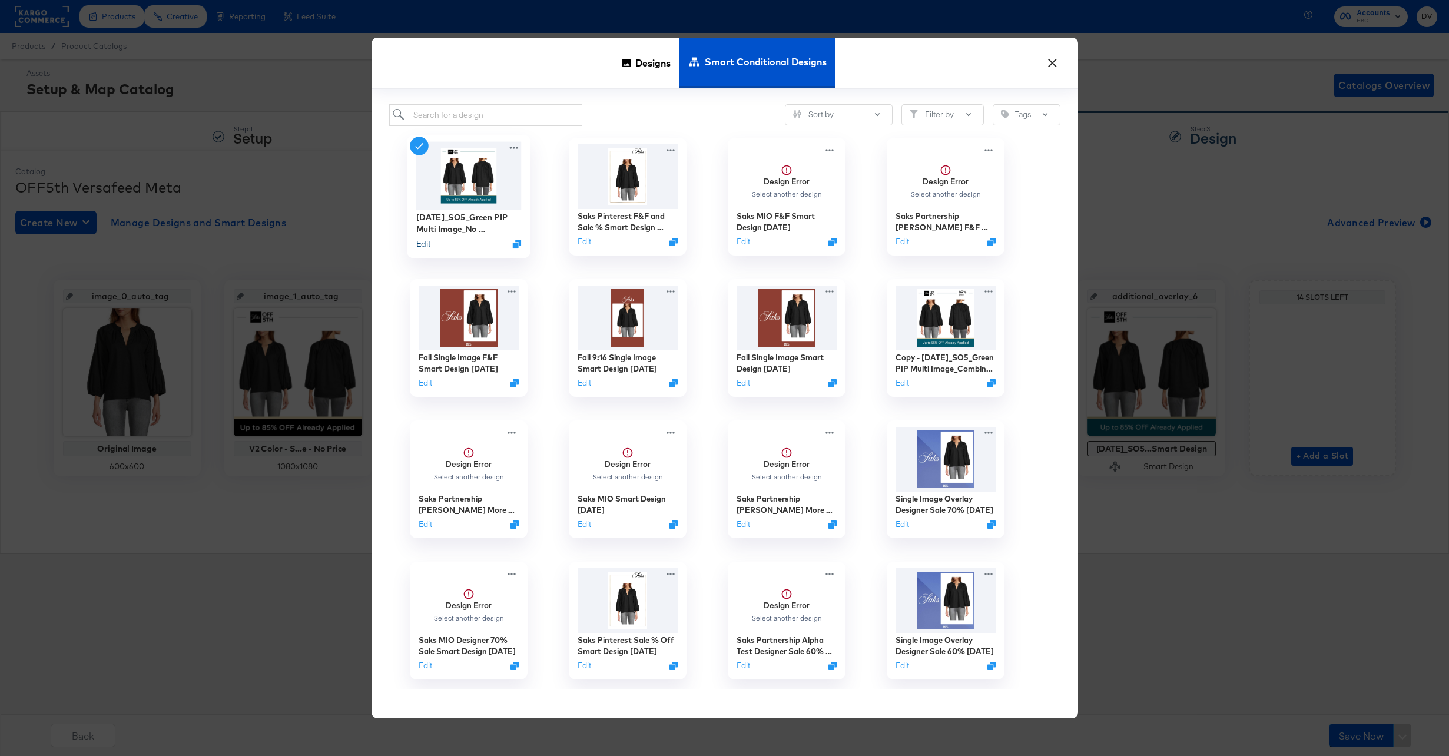
click at [427, 244] on button "Edit" at bounding box center [423, 243] width 14 height 11
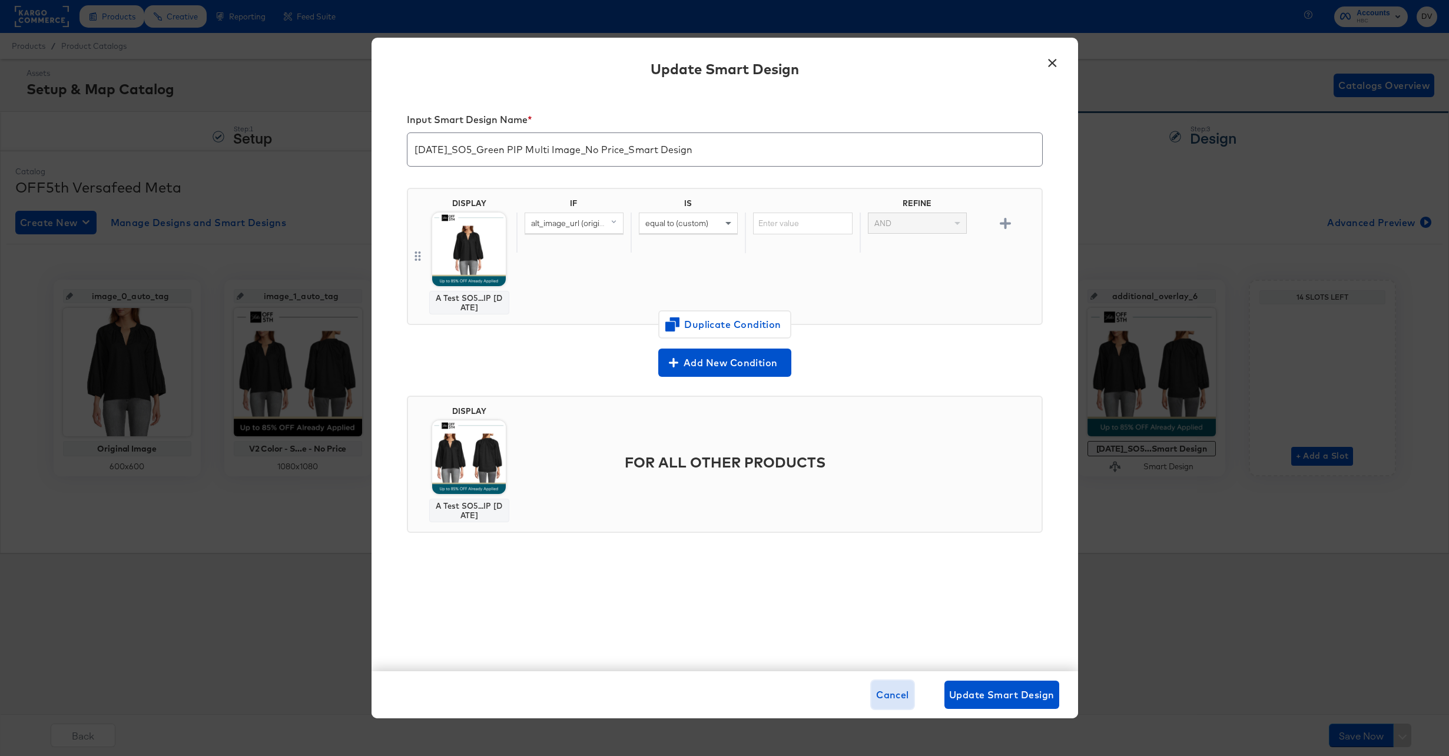
click at [901, 698] on span "Cancel" at bounding box center [892, 695] width 33 height 16
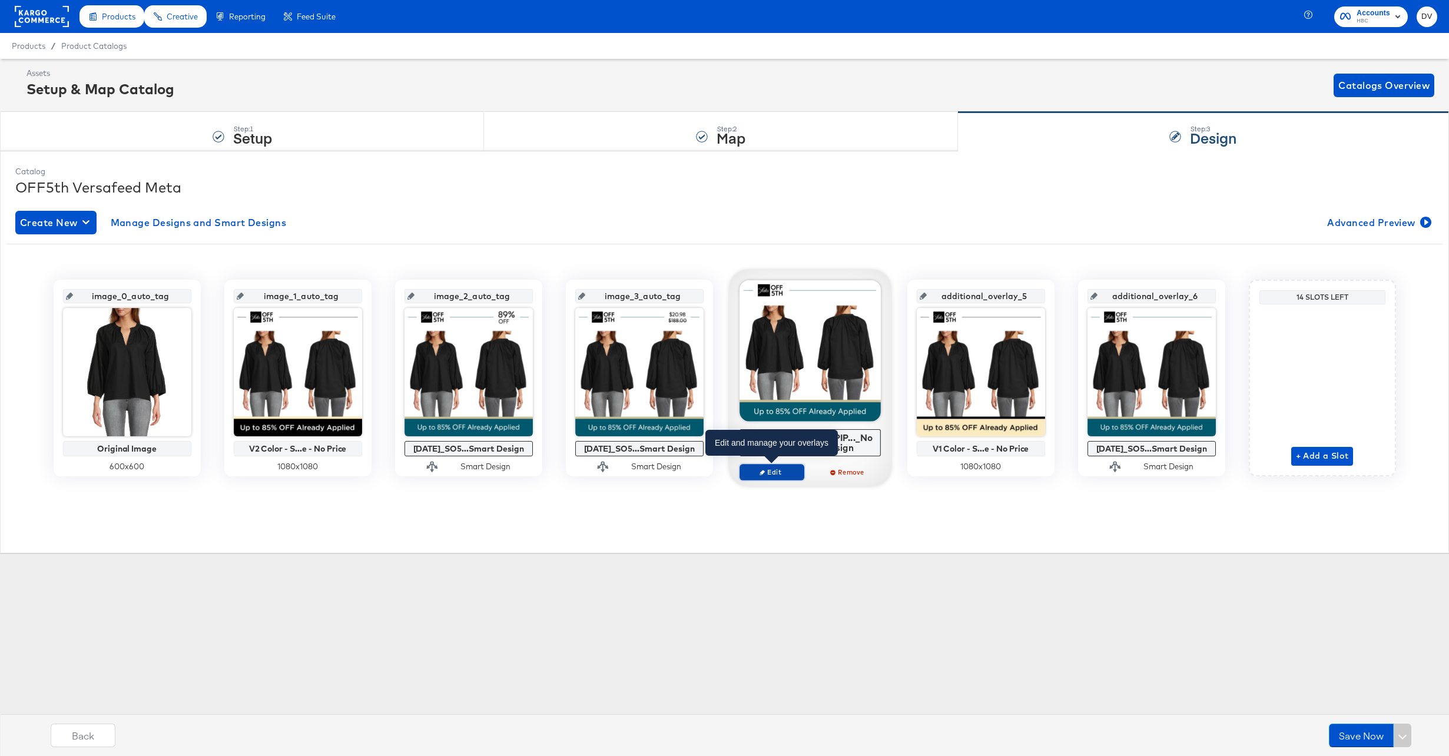
click at [790, 473] on span "Edit" at bounding box center [771, 472] width 54 height 9
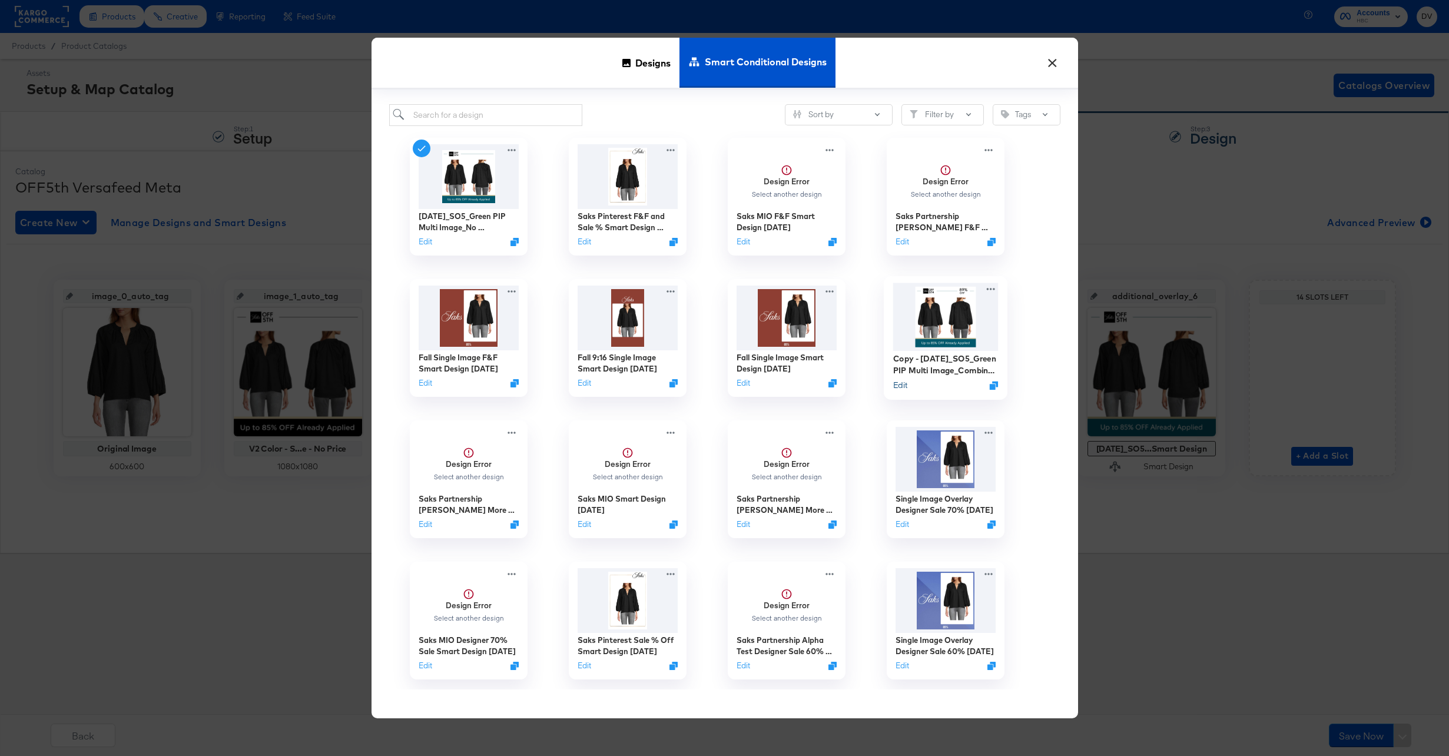
click at [901, 384] on button "Edit" at bounding box center [900, 384] width 14 height 11
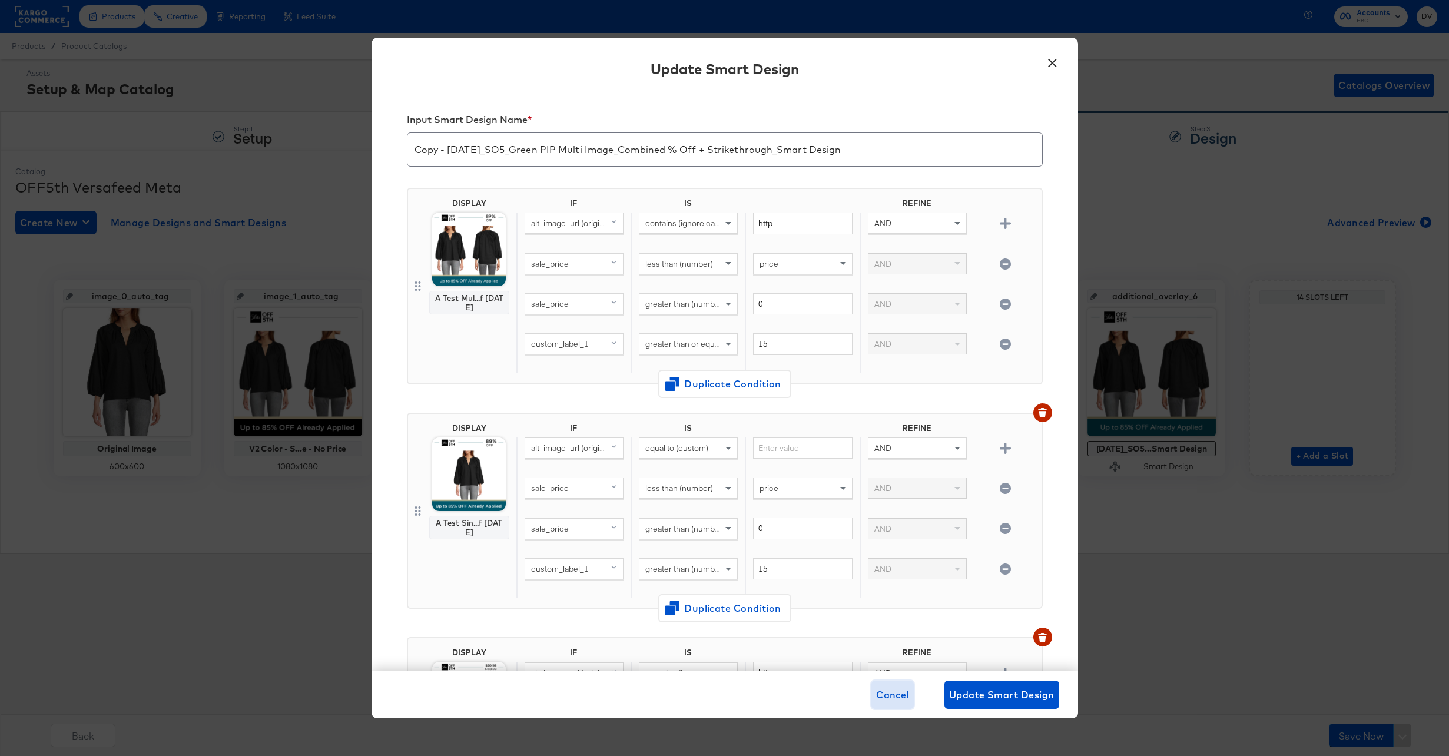
click at [894, 698] on span "Cancel" at bounding box center [892, 695] width 33 height 16
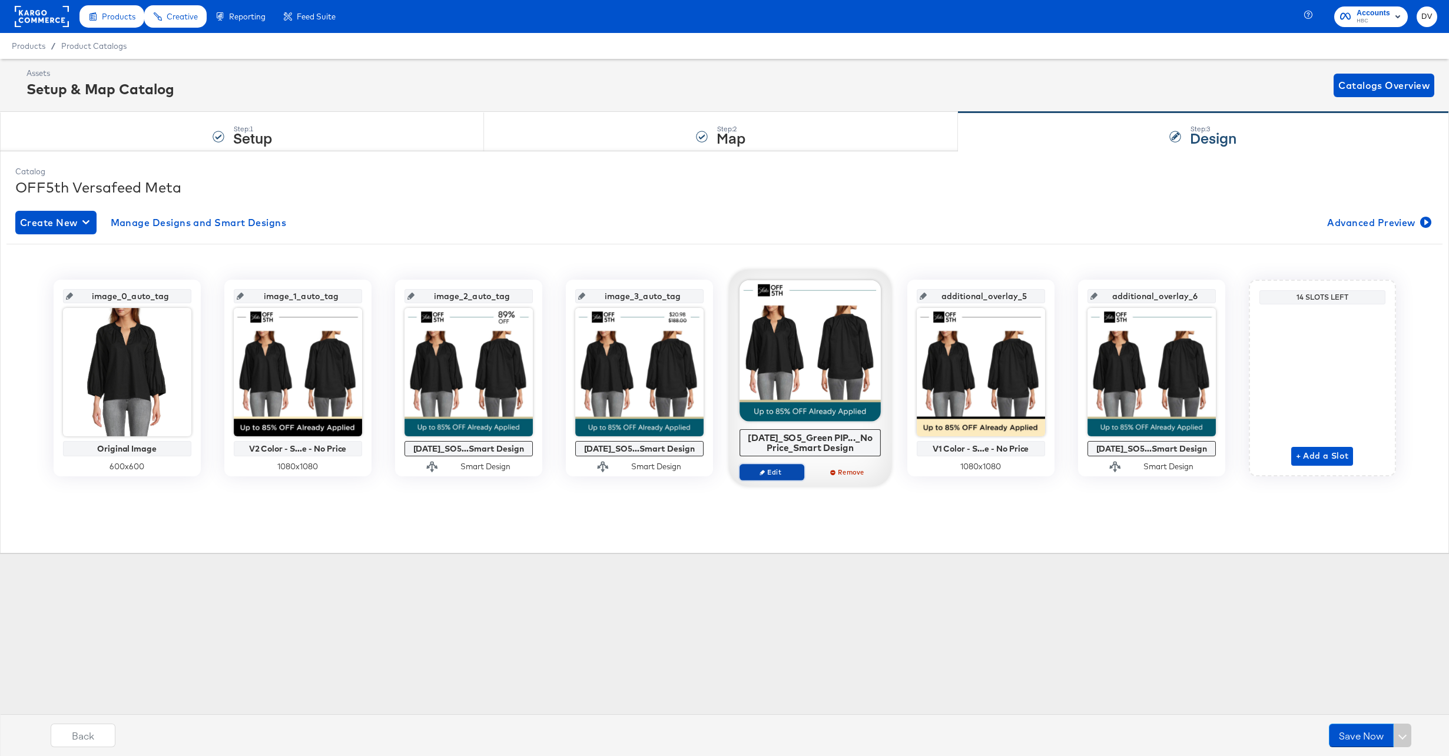
click at [785, 467] on button "Edit" at bounding box center [772, 472] width 65 height 16
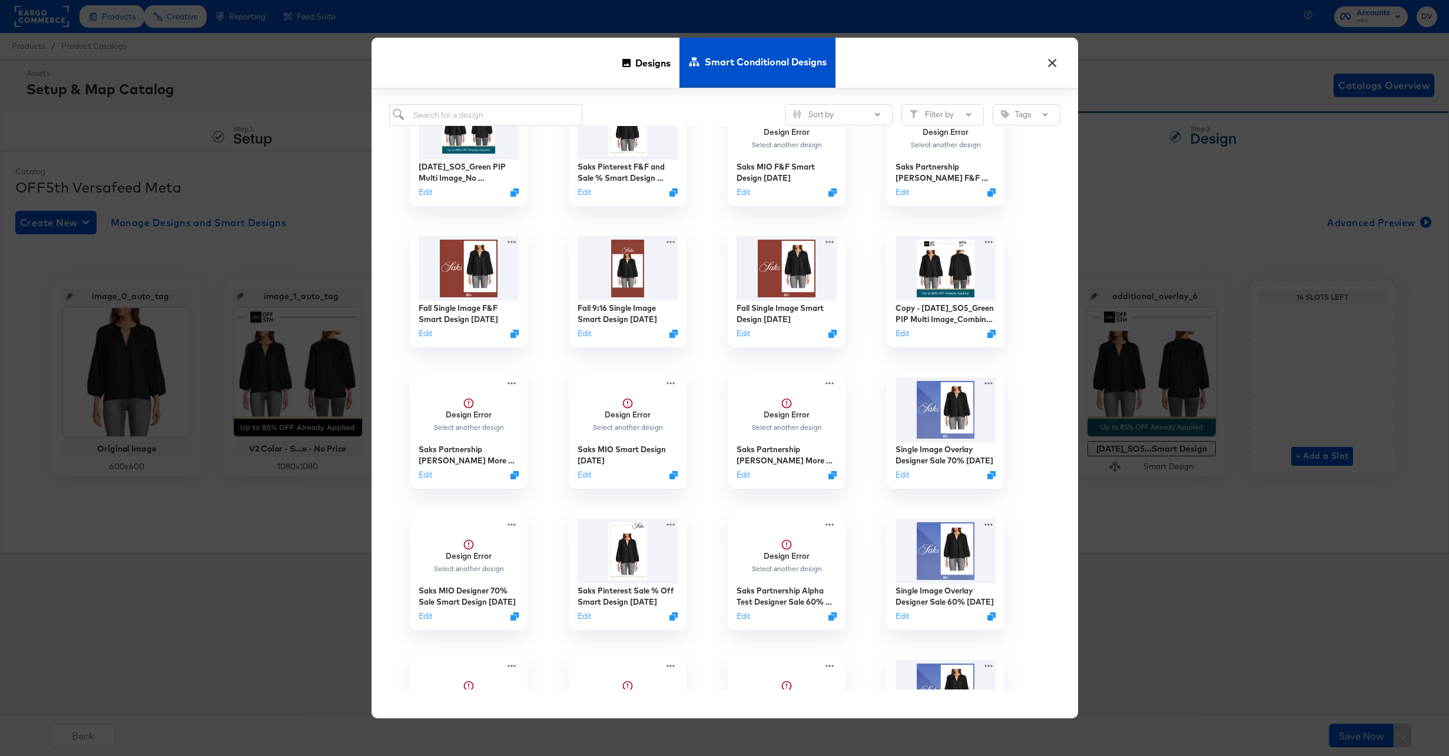
scroll to position [74, 0]
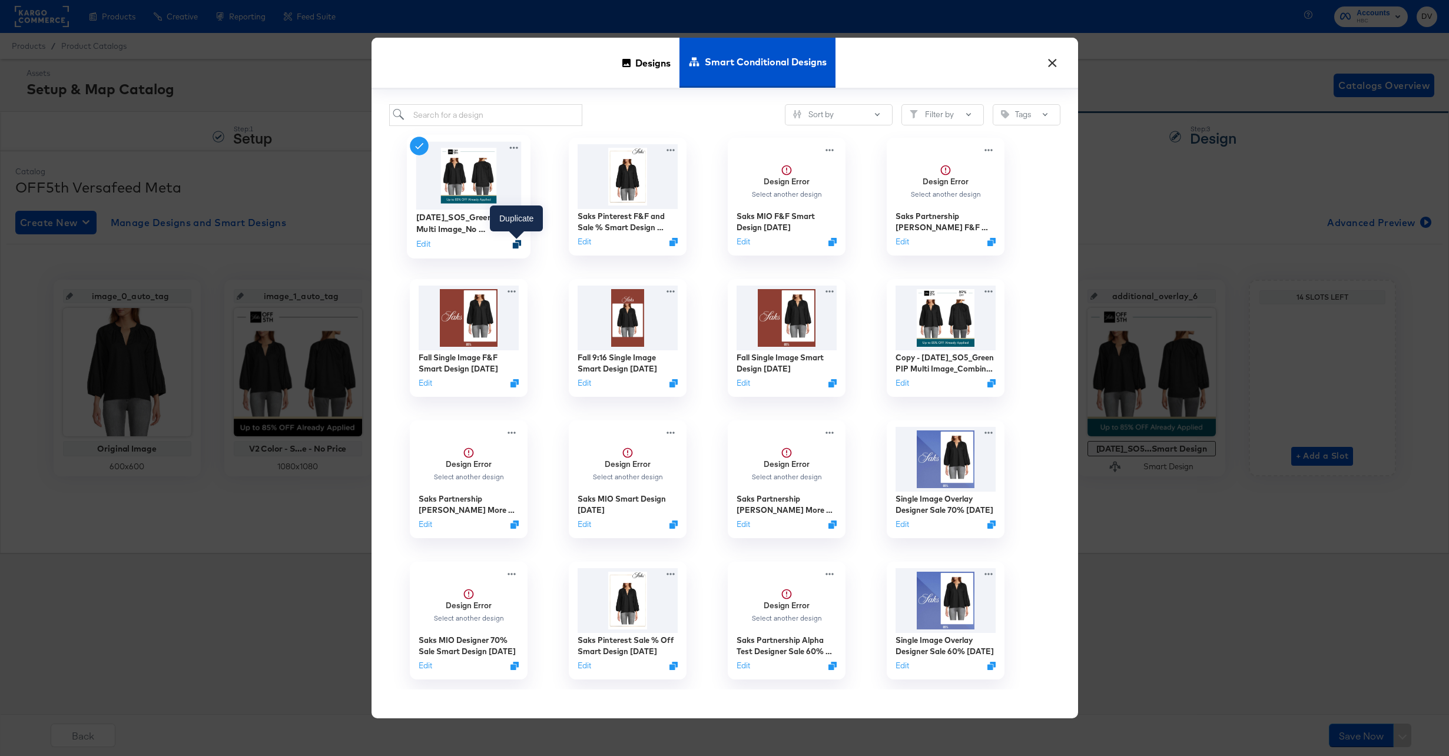
click at [516, 243] on icon "Duplicate" at bounding box center [516, 244] width 9 height 9
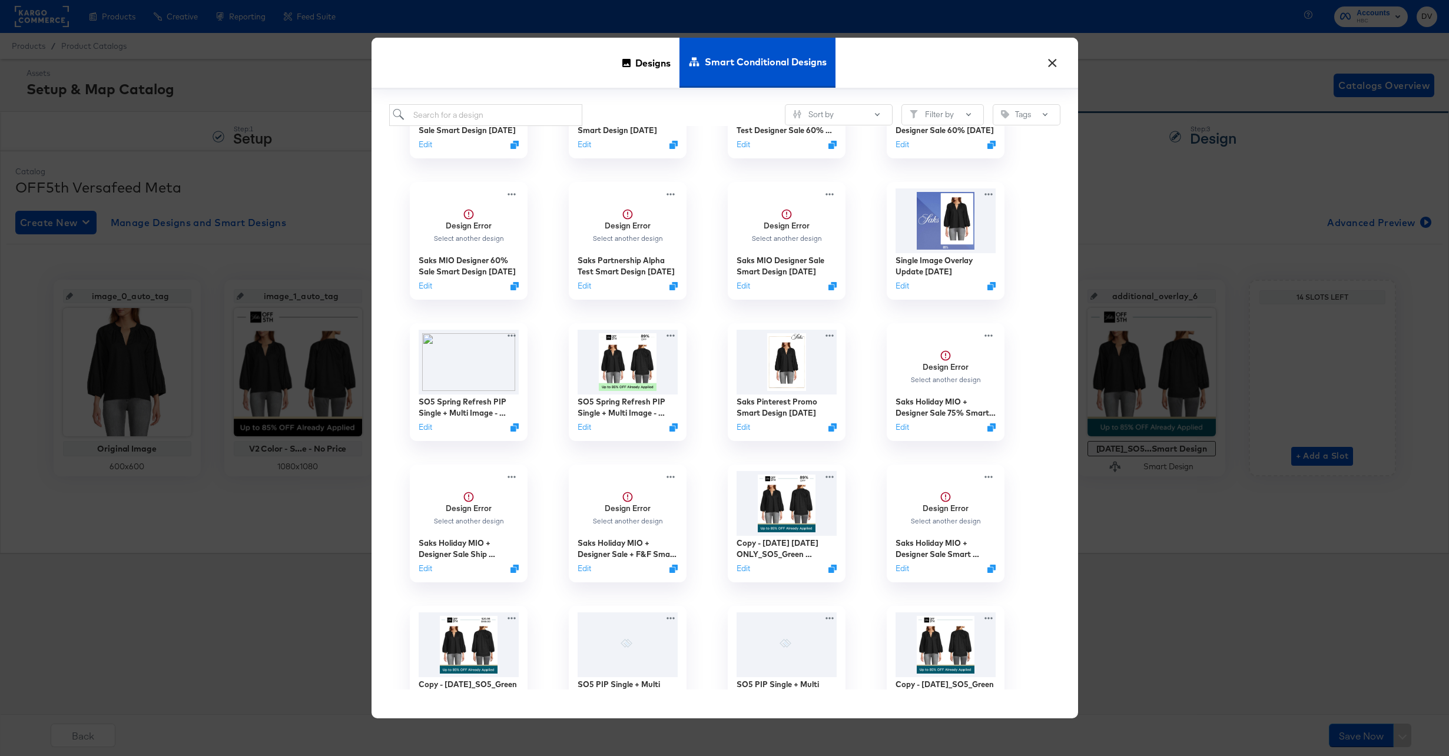
scroll to position [641, 0]
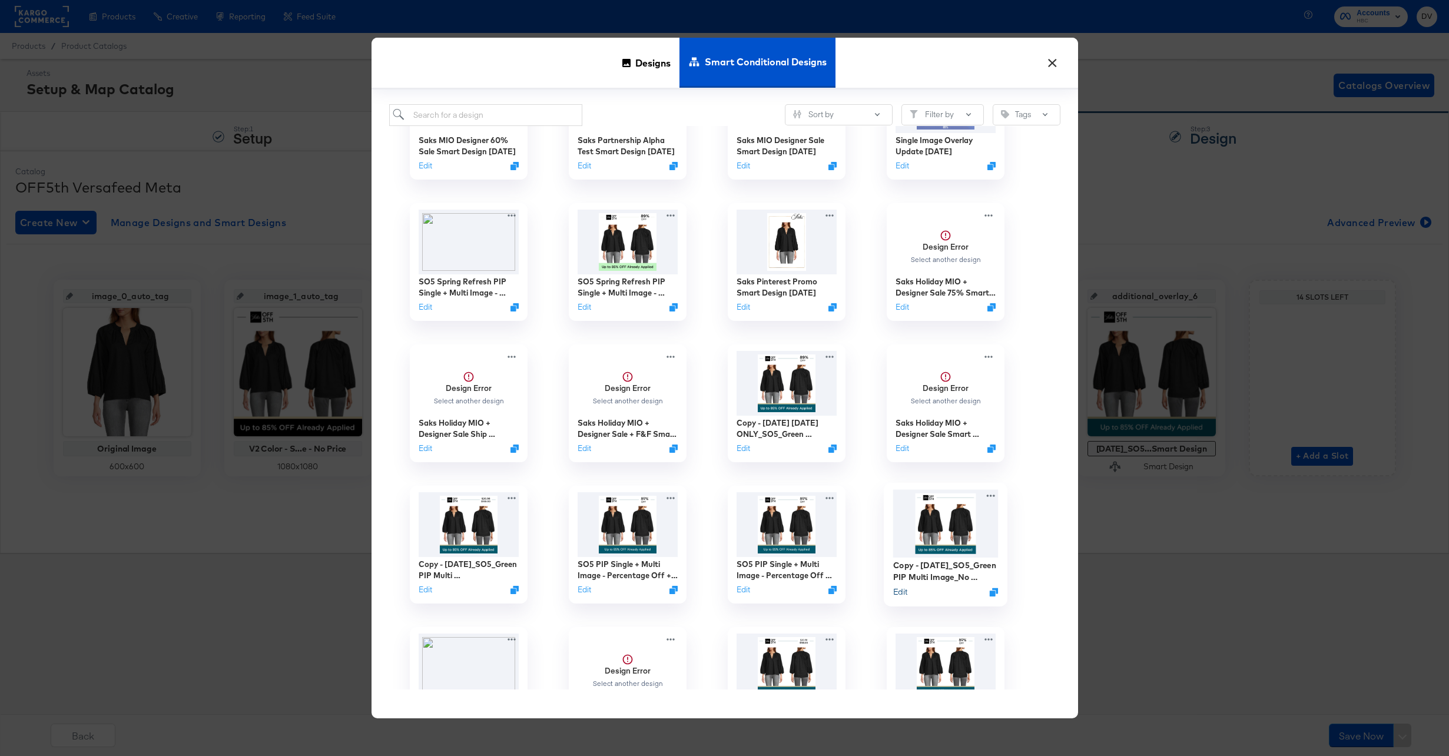
click at [897, 592] on button "Edit" at bounding box center [900, 591] width 14 height 11
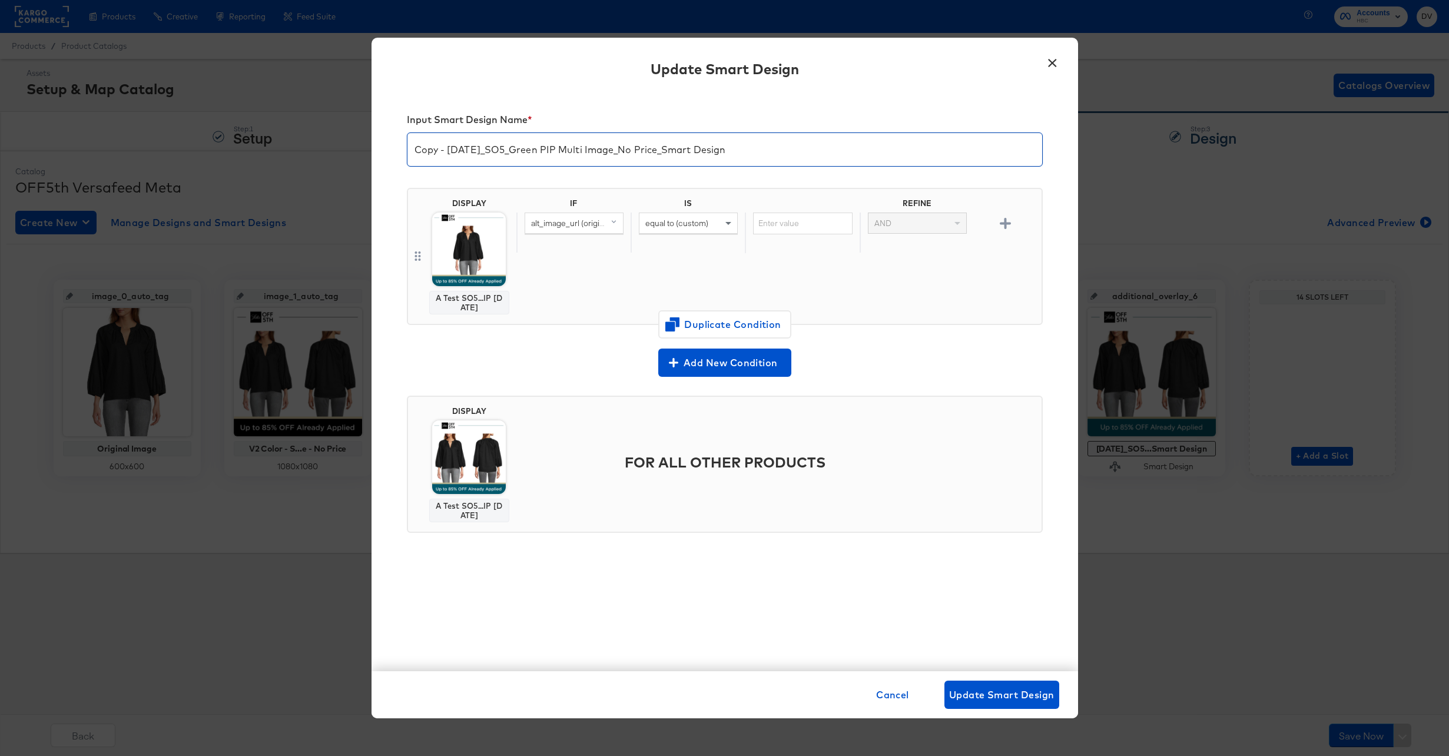
drag, startPoint x: 485, startPoint y: 154, endPoint x: 419, endPoint y: 148, distance: 65.6
click at [419, 148] on input "Copy - [DATE]_SO5_Green PIP Multi Image_No Price_Smart Design" at bounding box center [724, 144] width 635 height 33
drag, startPoint x: 699, startPoint y: 145, endPoint x: 585, endPoint y: 151, distance: 113.8
click at [585, 151] on input "[DATE]_SO5_Green PIP Multi Image_No Price_Smart Design" at bounding box center [724, 144] width 635 height 33
click at [546, 154] on input "[DATE]_SO5_Green PIP Multi Image_85% Off PIP Text" at bounding box center [724, 144] width 635 height 33
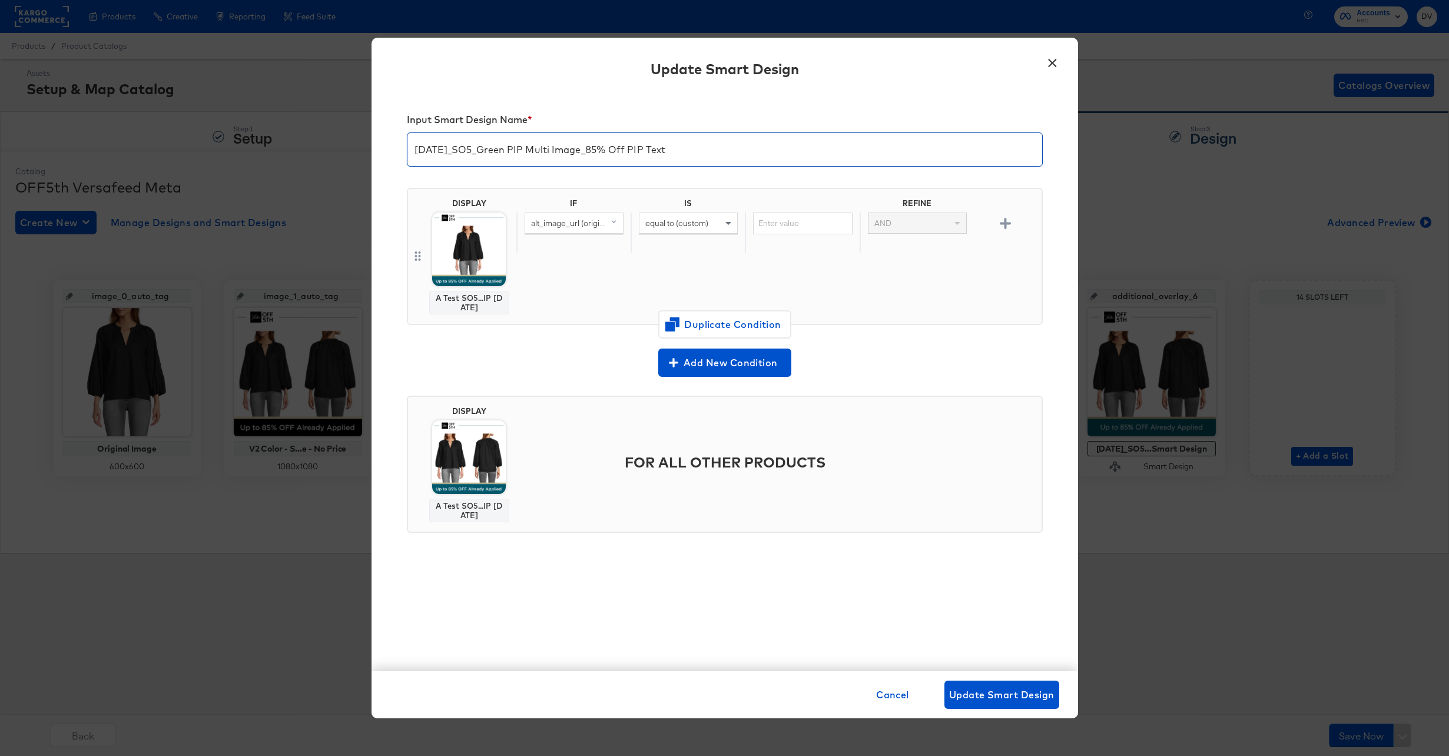
click at [546, 154] on input "[DATE]_SO5_Green PIP Multi Image_85% Off PIP Text" at bounding box center [724, 144] width 635 height 33
type input "[DATE]_SO5_Green PIP Multi Image_85% Off PIP Text"
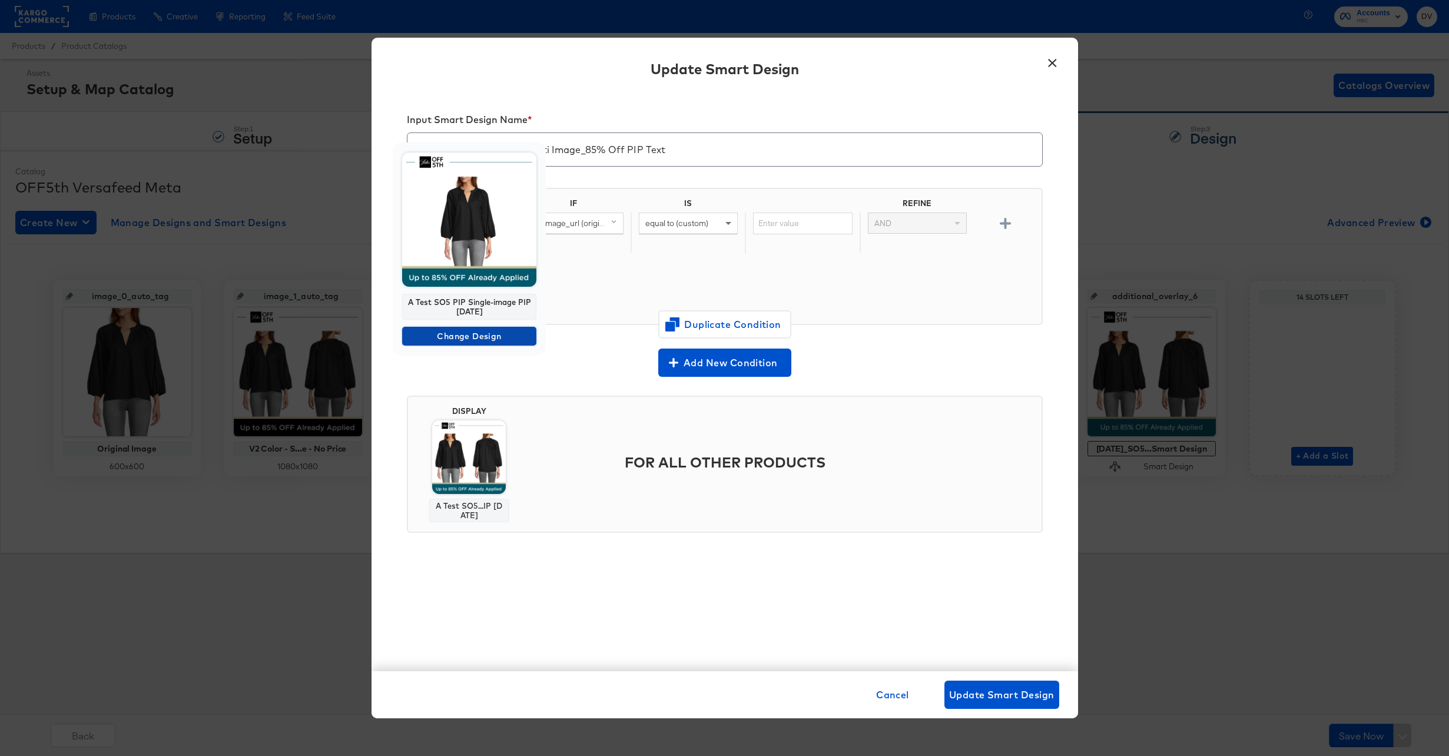
click at [461, 333] on span "Change Design" at bounding box center [469, 336] width 125 height 15
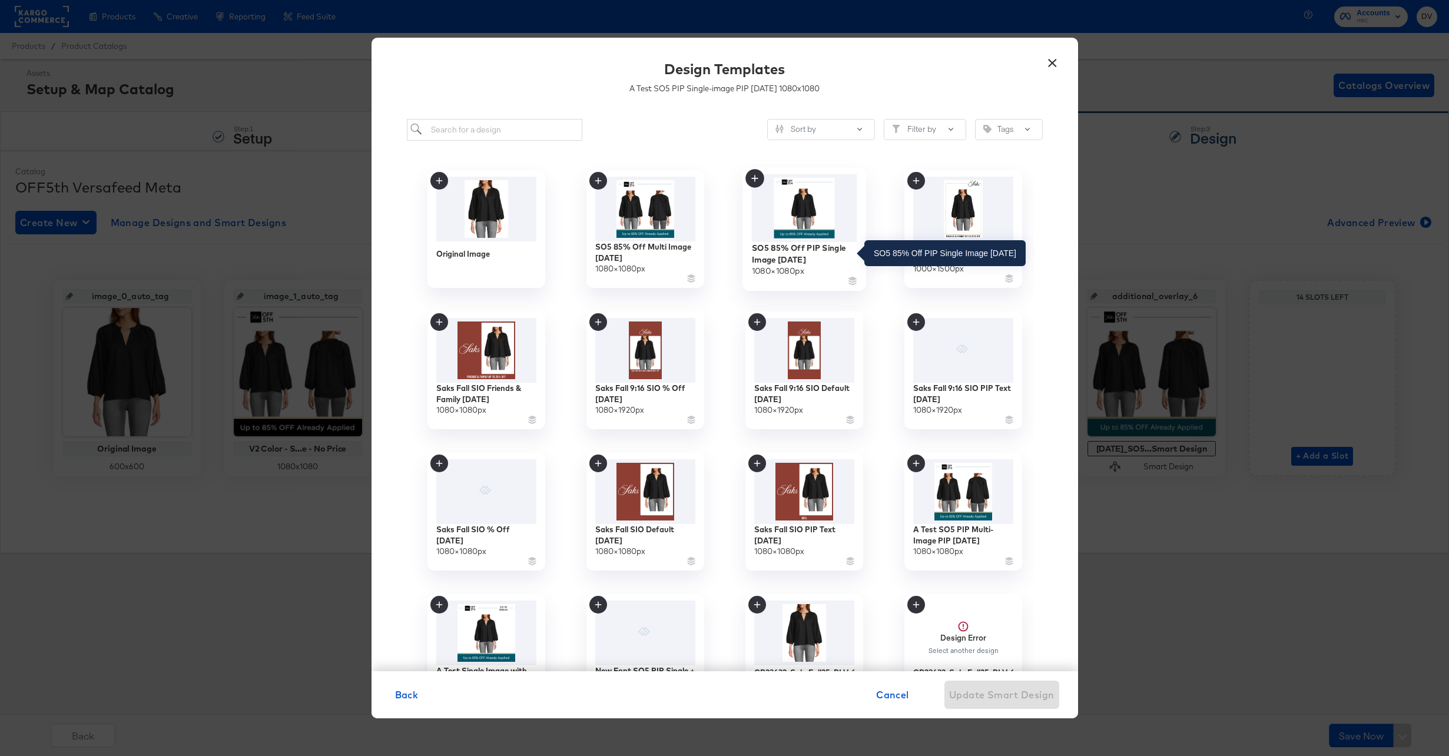
click at [813, 259] on div "SO5 85% Off PIP Single Image [DATE]" at bounding box center [803, 253] width 105 height 23
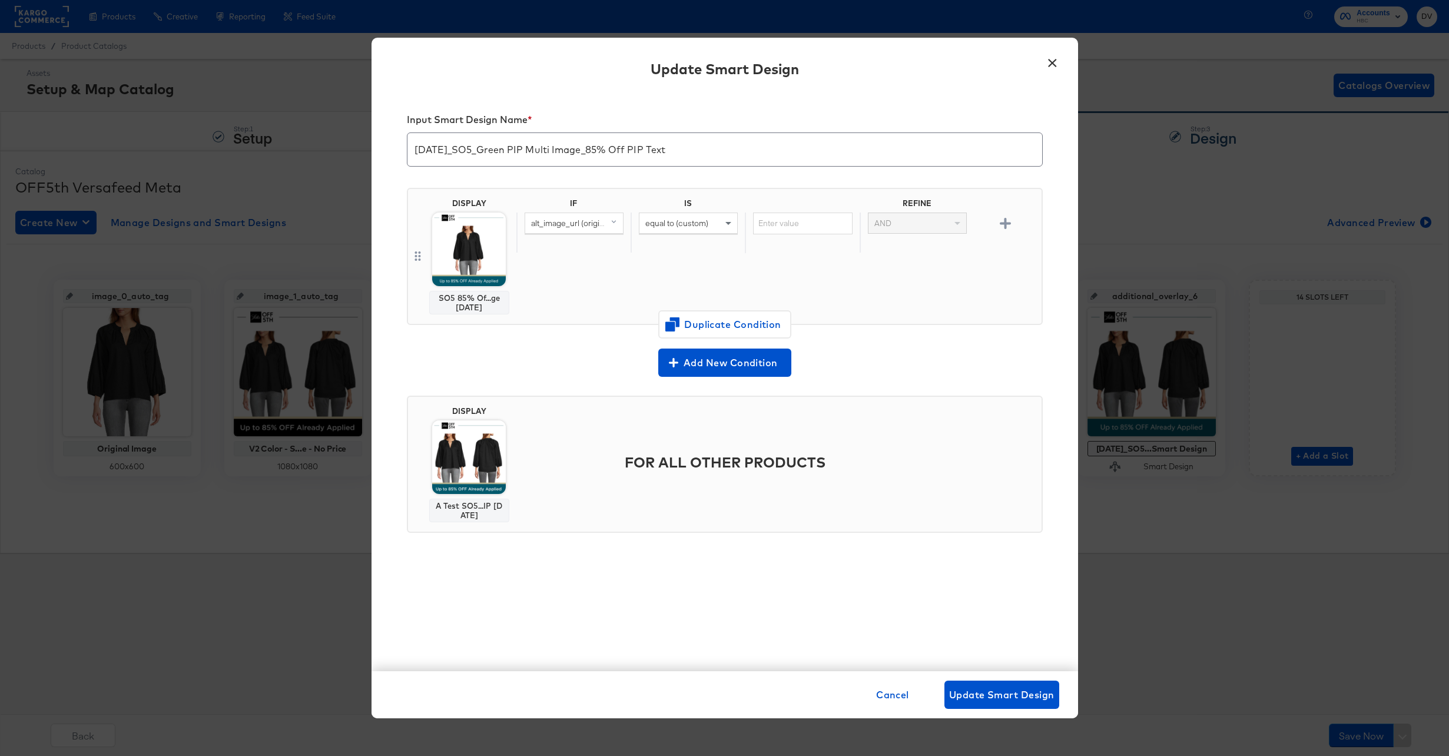
click at [463, 512] on div "A Test SO5...IP [DATE]" at bounding box center [469, 510] width 69 height 19
click at [466, 470] on img at bounding box center [469, 457] width 74 height 74
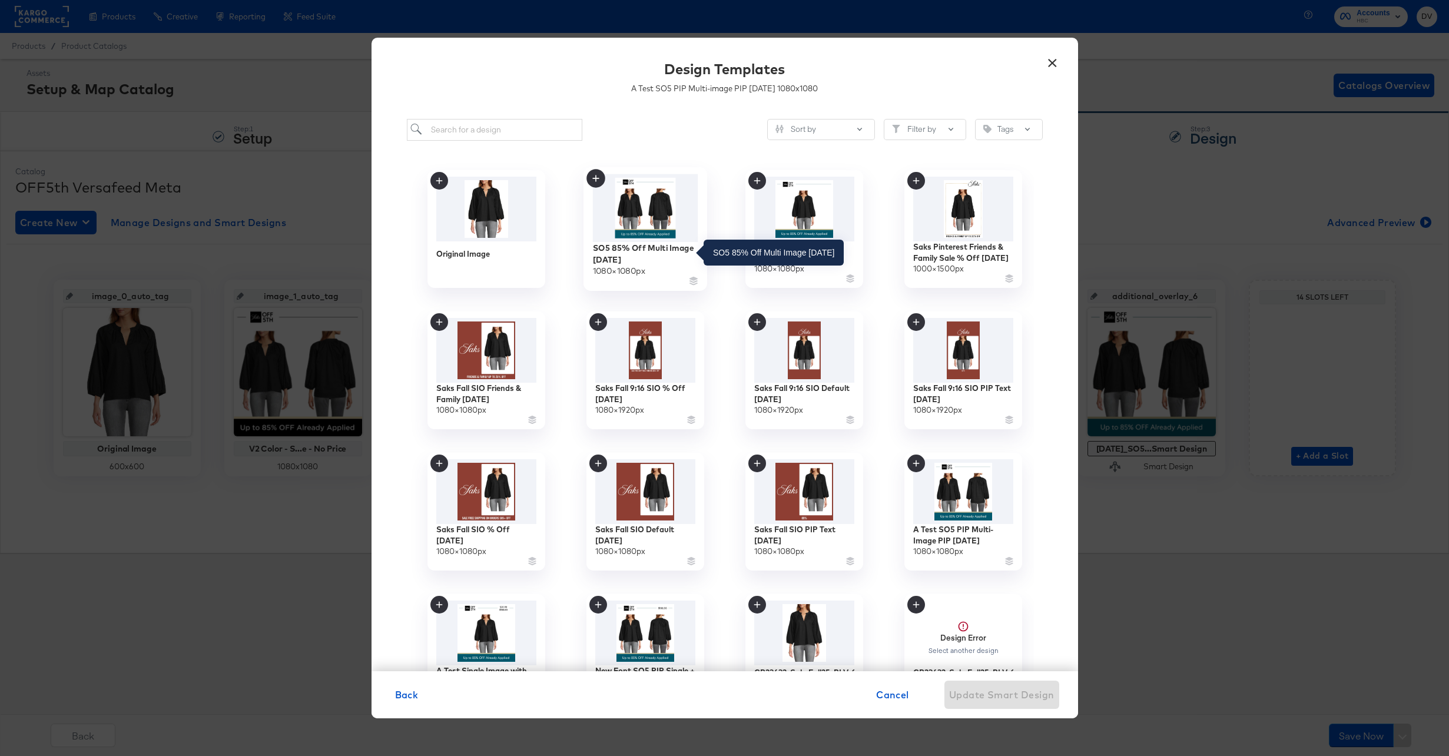
click at [612, 251] on div "SO5 85% Off Multi Image [DATE]" at bounding box center [644, 253] width 105 height 23
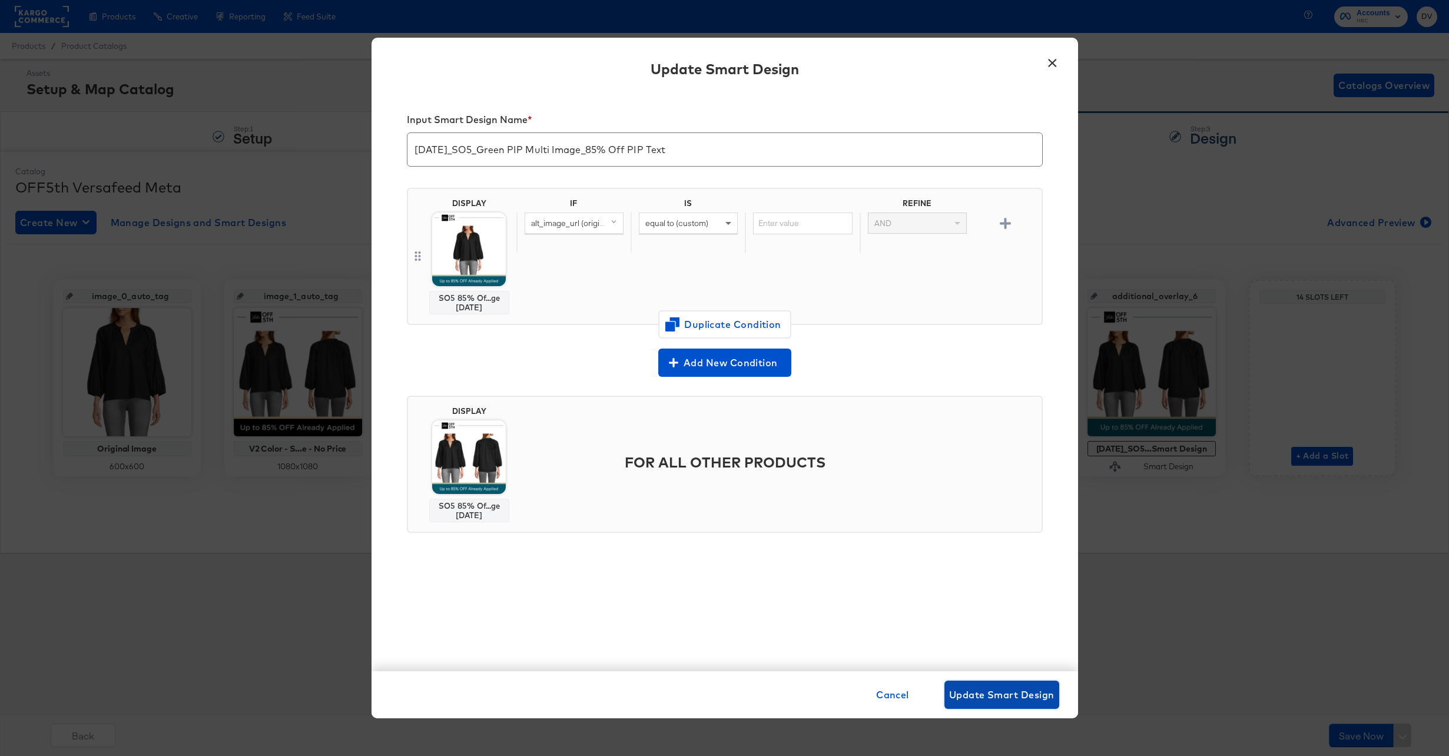
click at [989, 688] on span "Update Smart Design" at bounding box center [1001, 695] width 105 height 16
